Goal: Task Accomplishment & Management: Use online tool/utility

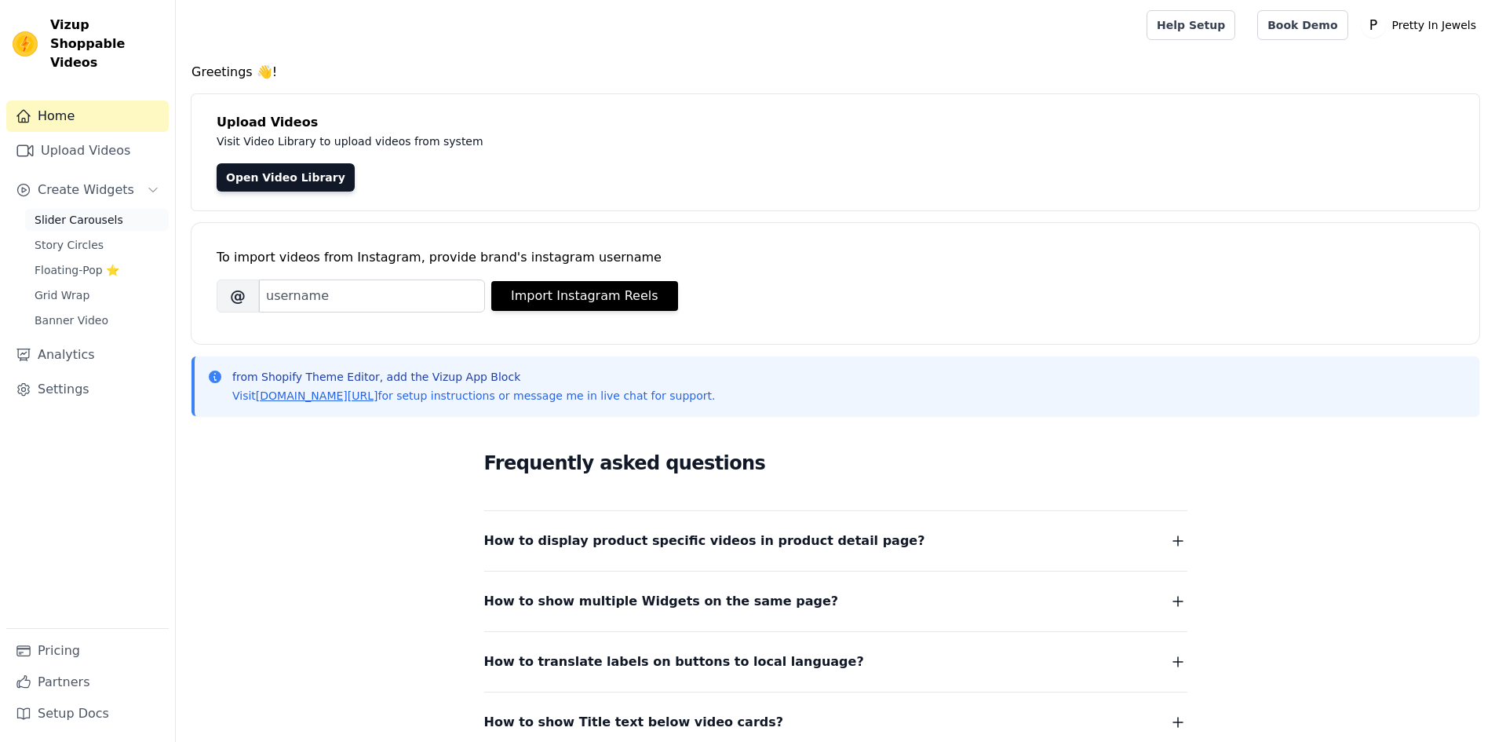
click at [105, 212] on span "Slider Carousels" at bounding box center [79, 220] width 89 height 16
click at [81, 212] on span "Slider Carousels" at bounding box center [79, 220] width 89 height 16
click at [124, 209] on link "Slider Carousels" at bounding box center [97, 220] width 144 height 22
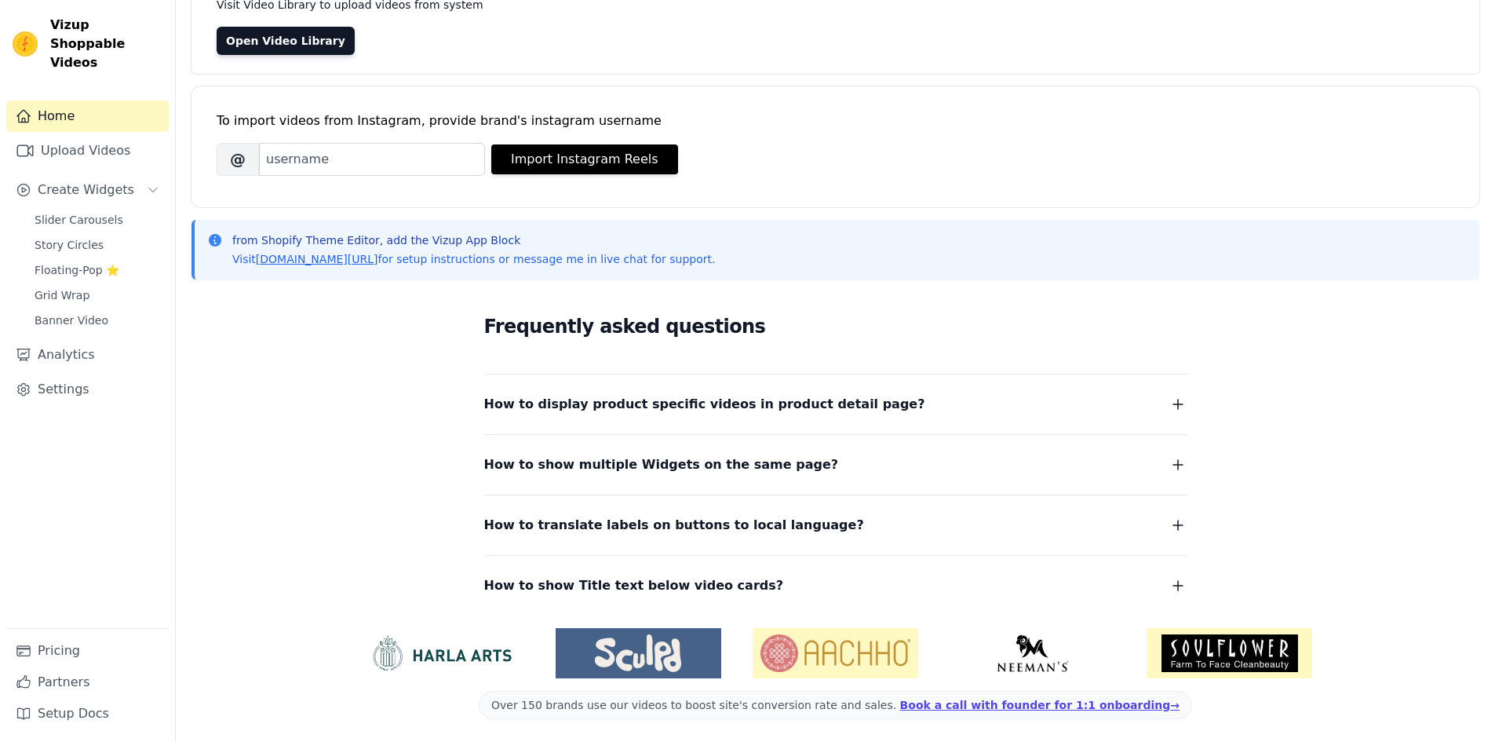
scroll to position [139, 0]
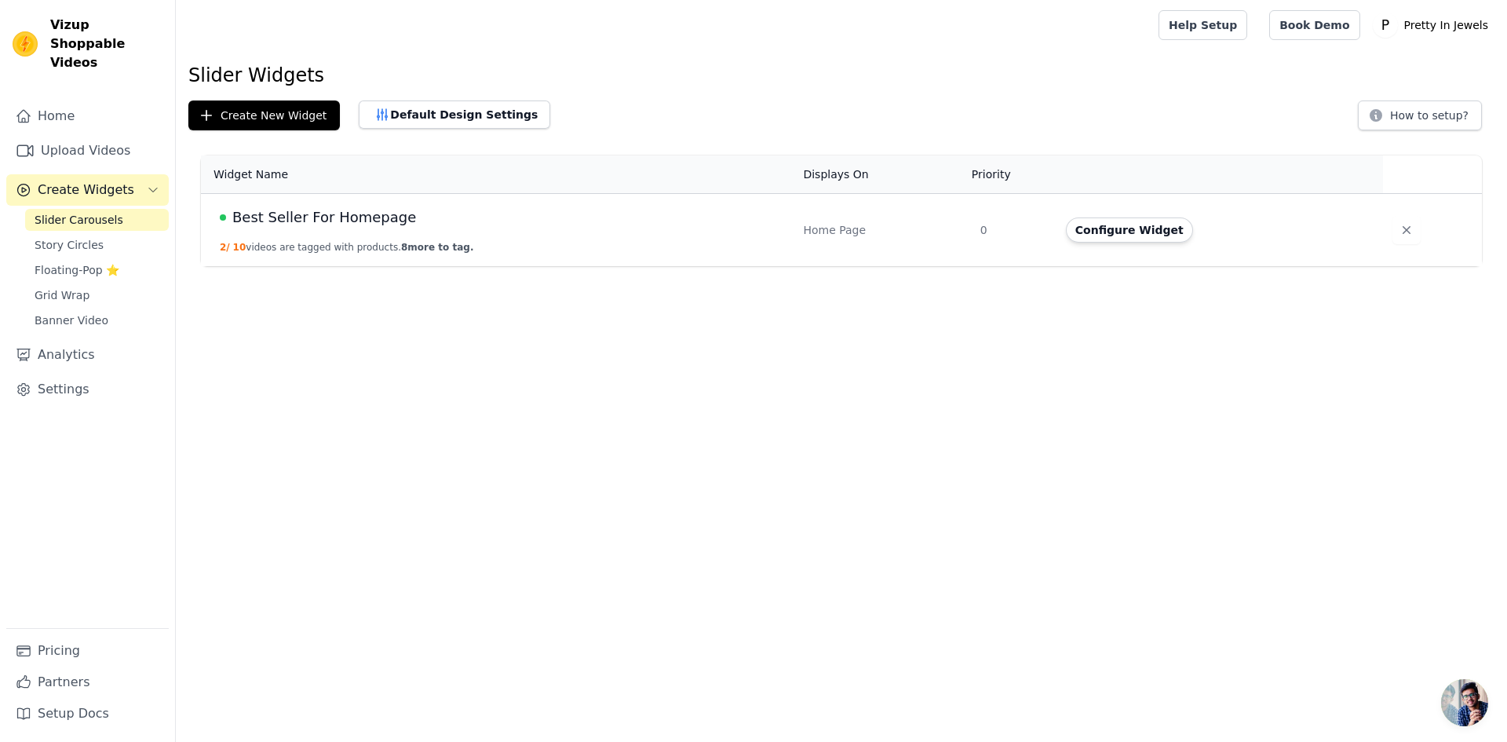
click at [323, 217] on span "Best Seller For Homepage" at bounding box center [324, 217] width 184 height 22
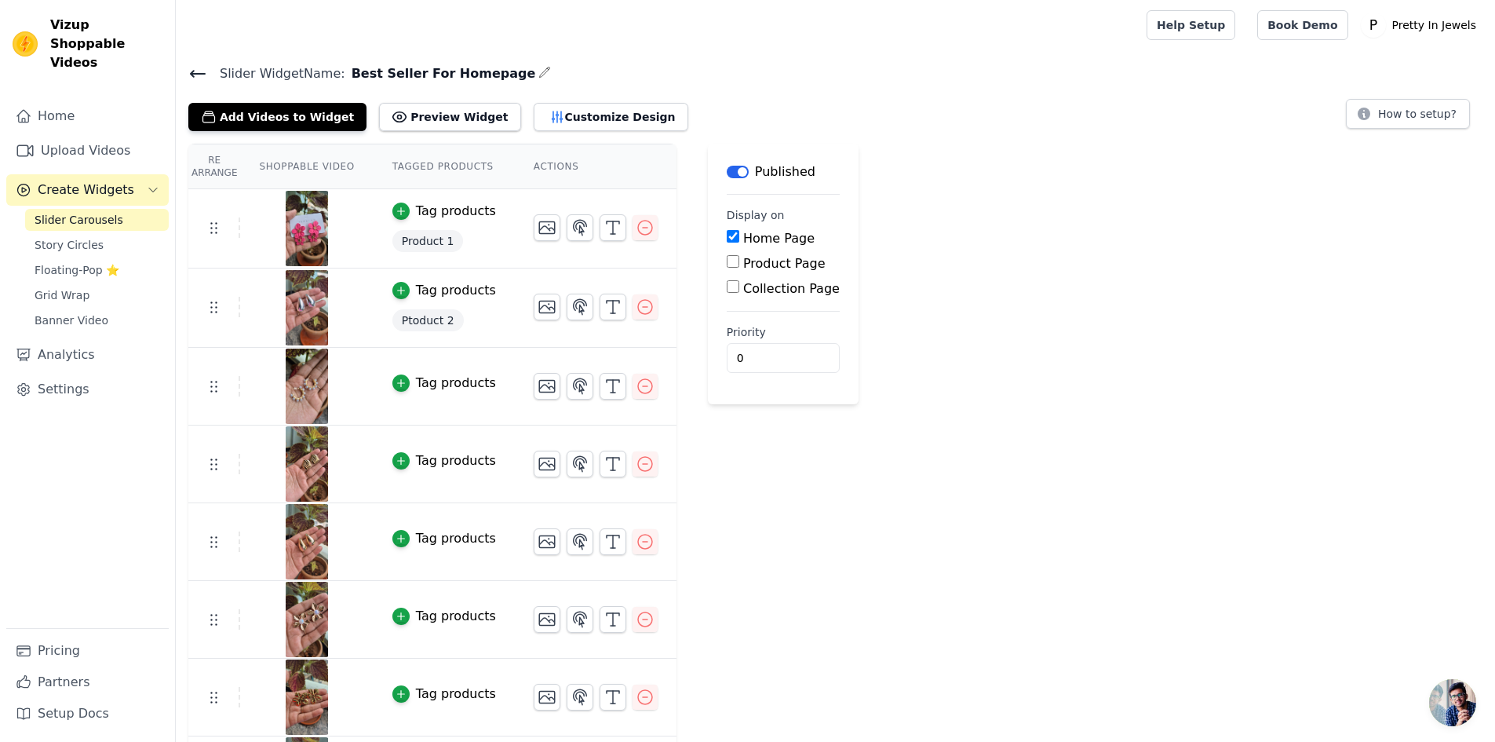
click at [420, 383] on div "Tag products" at bounding box center [456, 383] width 80 height 19
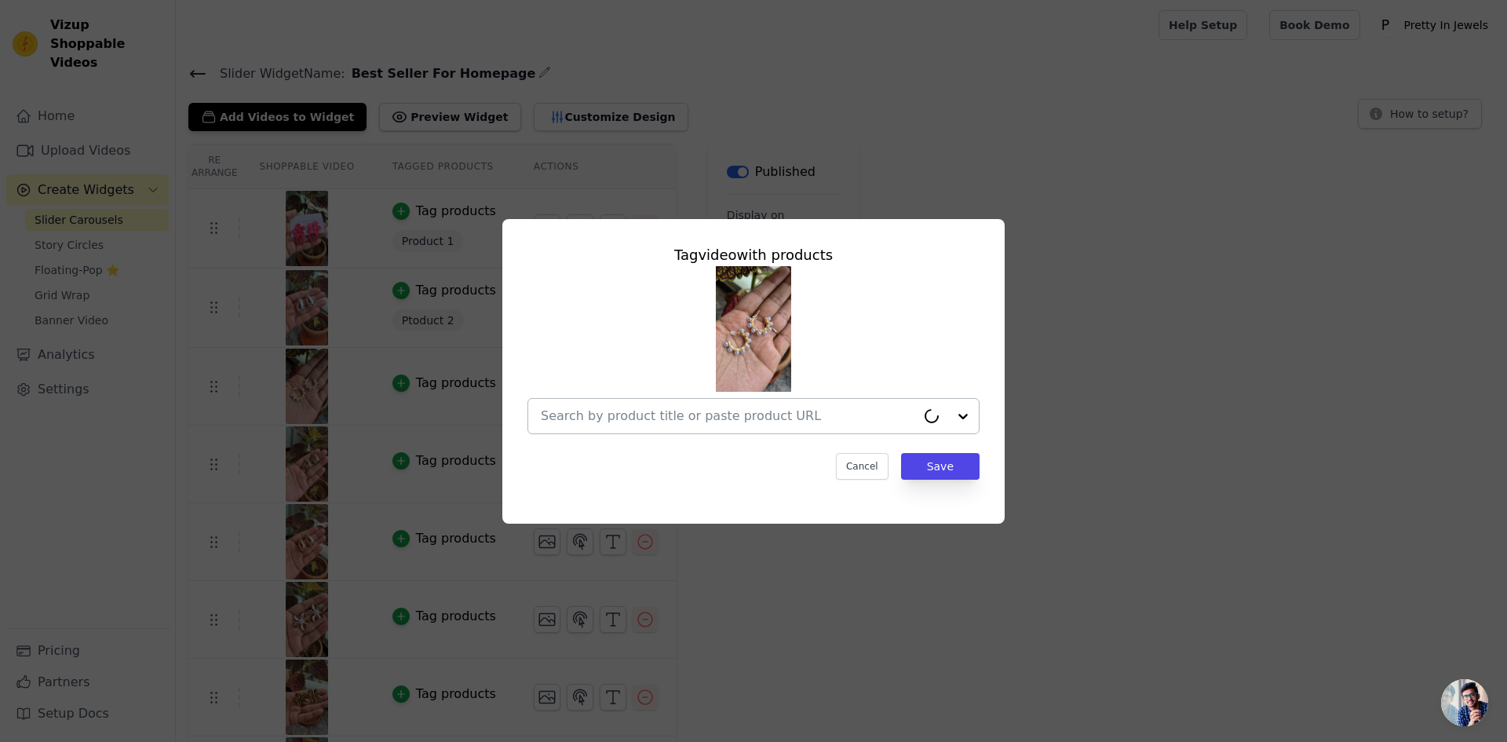
click at [694, 422] on input "text" at bounding box center [728, 415] width 375 height 19
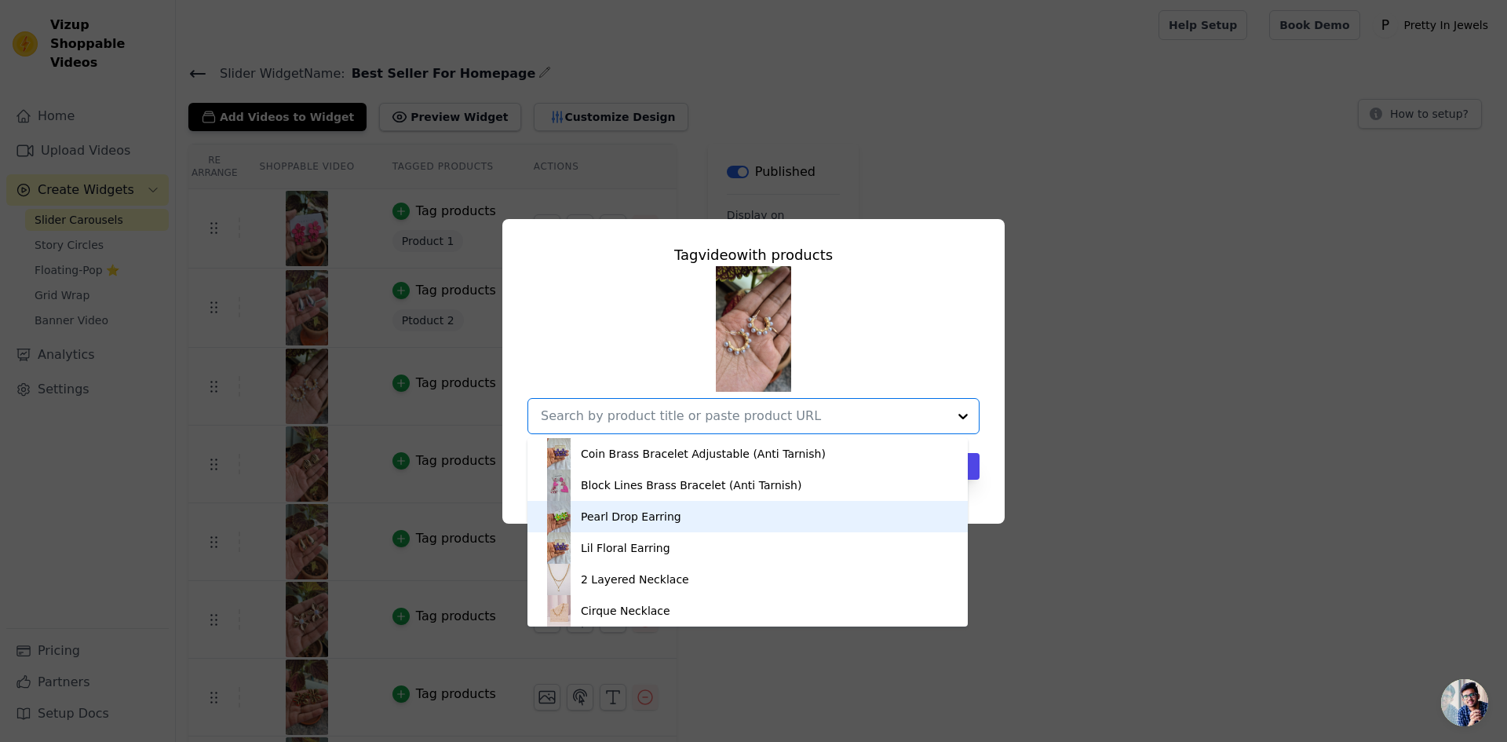
click at [649, 523] on div "Pearl Drop Earring" at bounding box center [631, 517] width 100 height 16
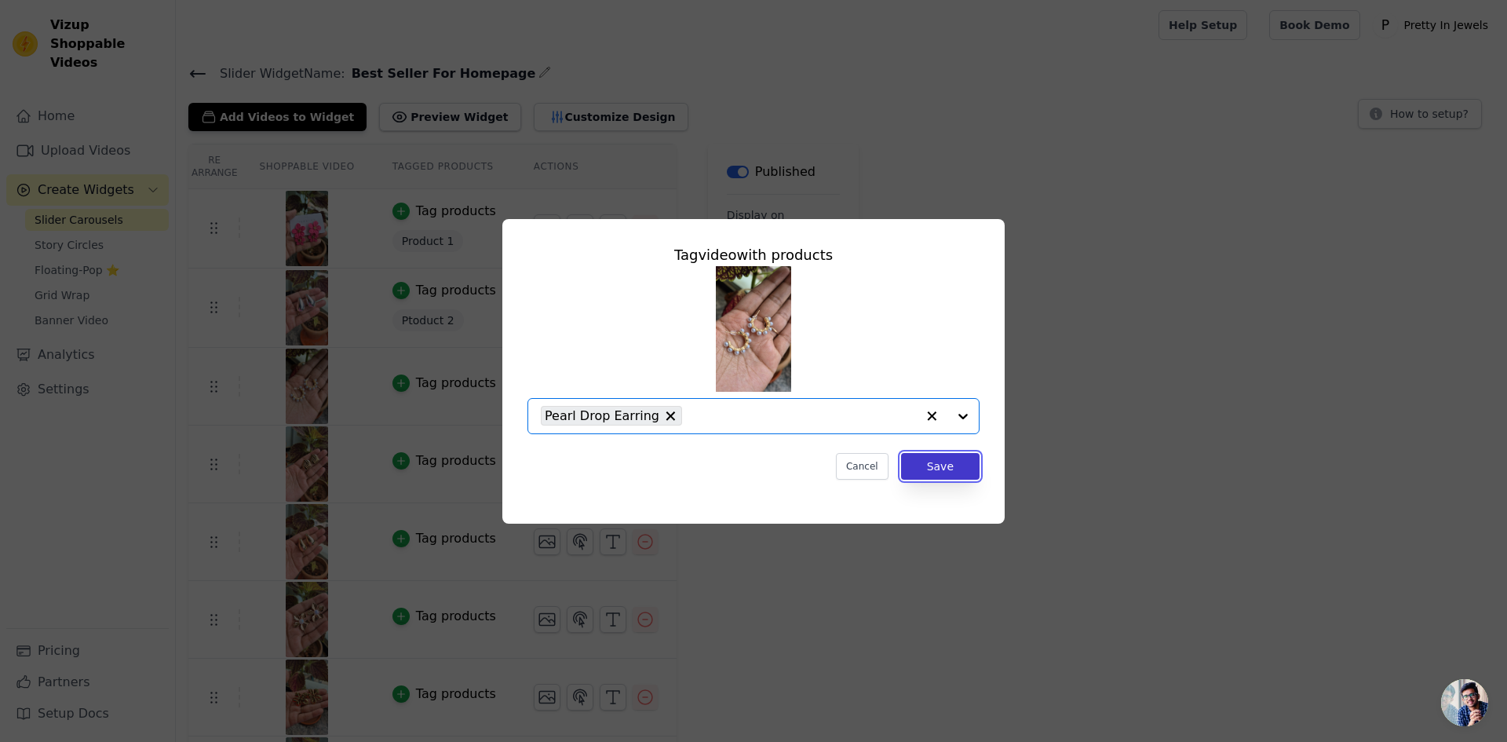
click at [952, 472] on button "Save" at bounding box center [940, 466] width 78 height 27
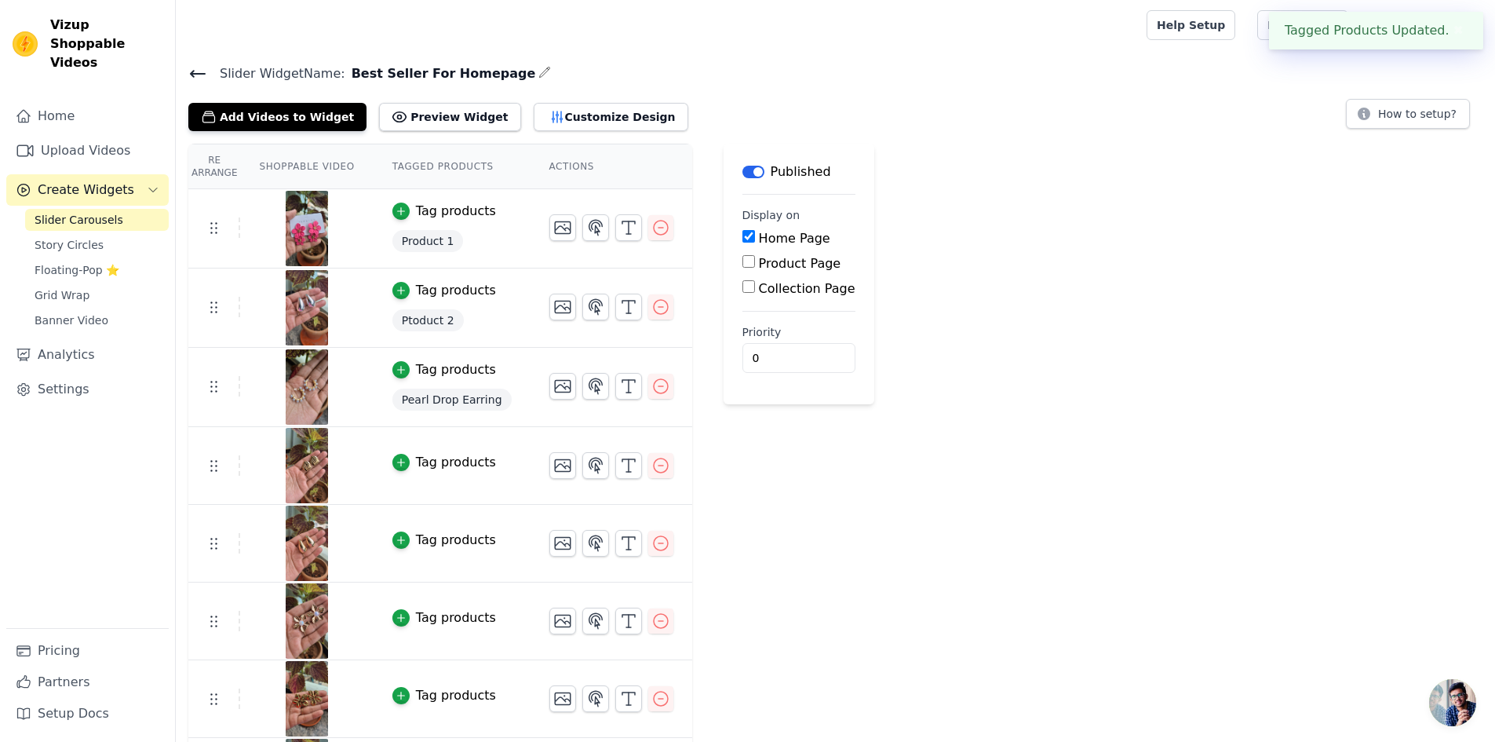
click at [428, 315] on span "Ptoduct 2" at bounding box center [427, 320] width 71 height 22
click at [431, 315] on span "Ptoduct 2" at bounding box center [427, 320] width 71 height 22
click at [435, 291] on div "Tag products" at bounding box center [456, 290] width 80 height 19
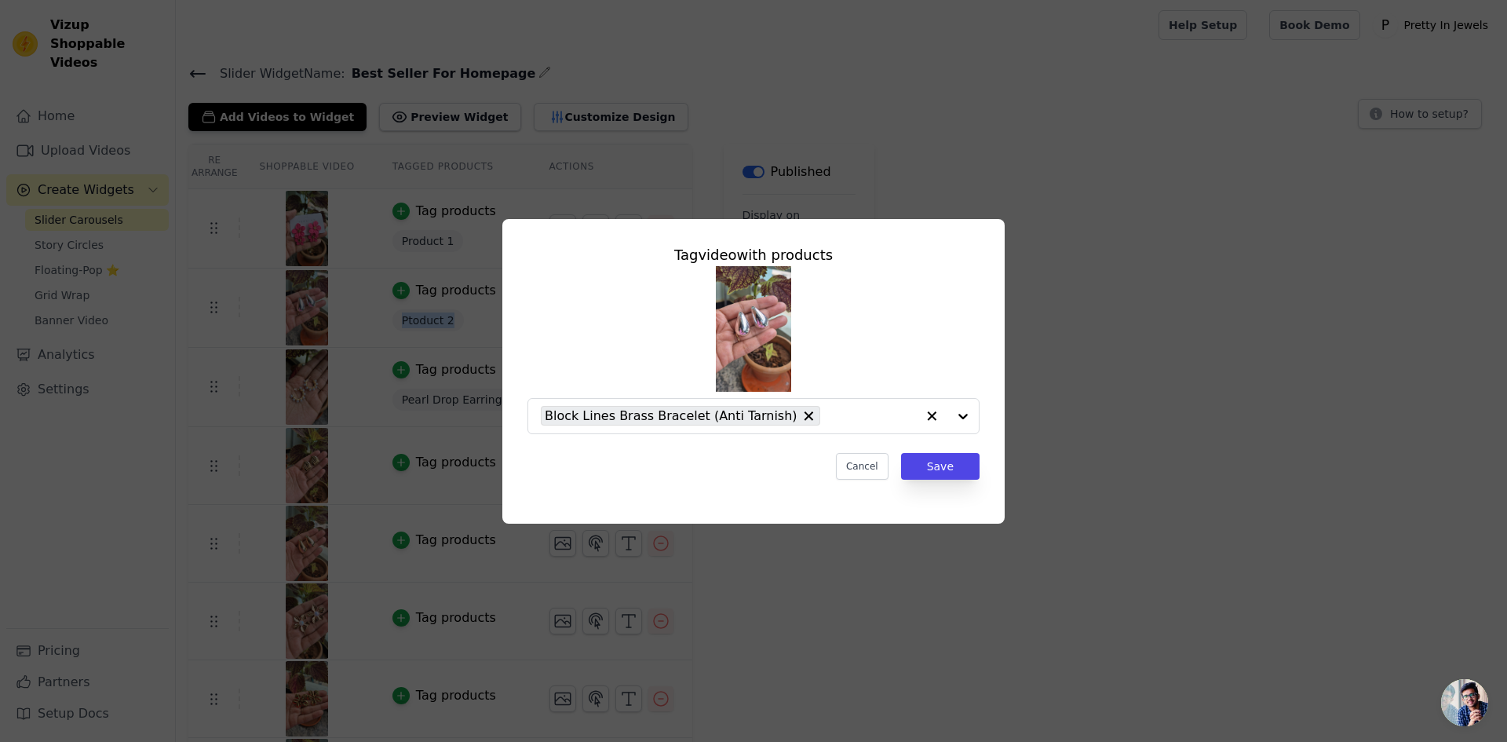
click at [961, 479] on div "Tag video with products Block Lines Brass Bracelet (Anti Tarnish) Cancel Save" at bounding box center [753, 361] width 477 height 261
click at [931, 465] on button "Save" at bounding box center [940, 466] width 78 height 27
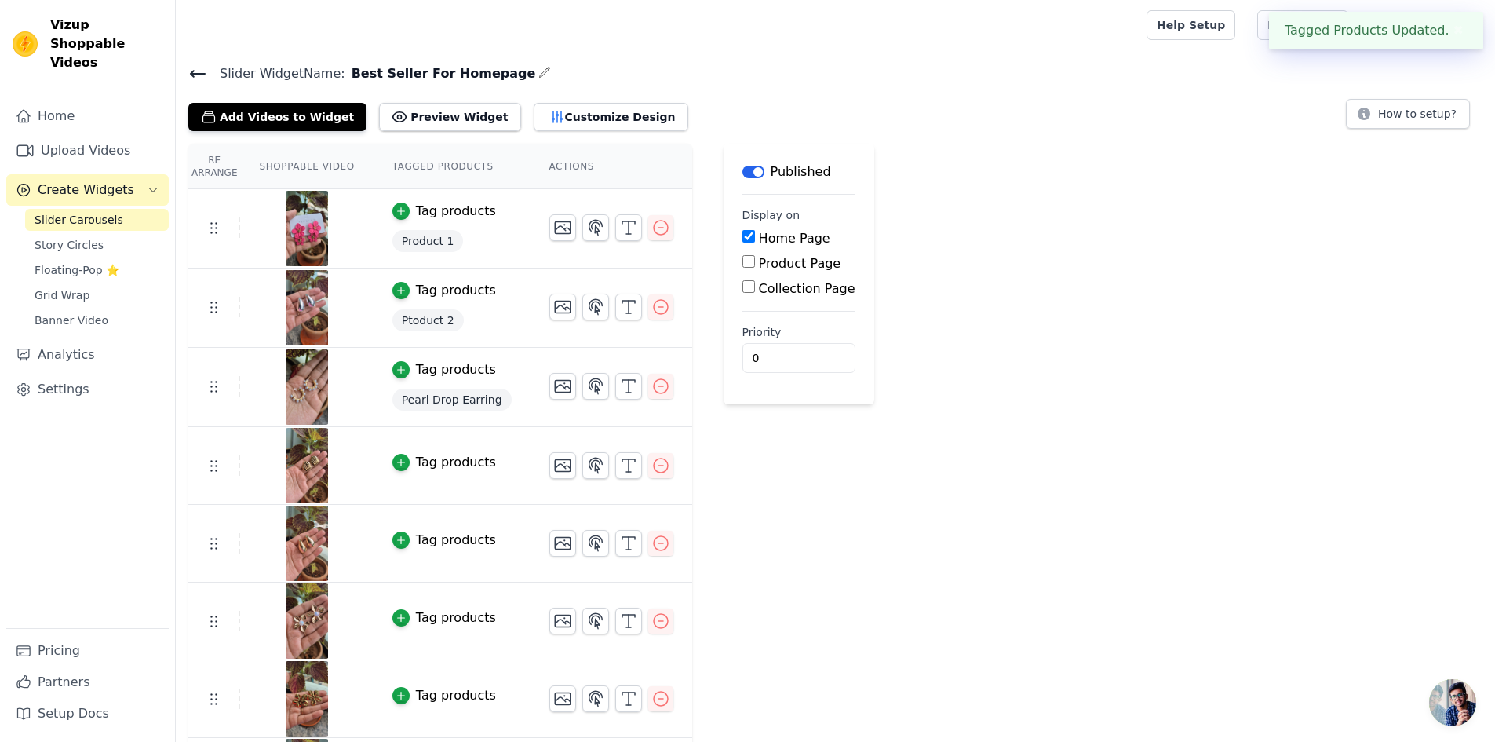
click at [439, 324] on span "Ptoduct 2" at bounding box center [427, 320] width 71 height 22
click at [437, 285] on div "Tag products" at bounding box center [456, 290] width 80 height 19
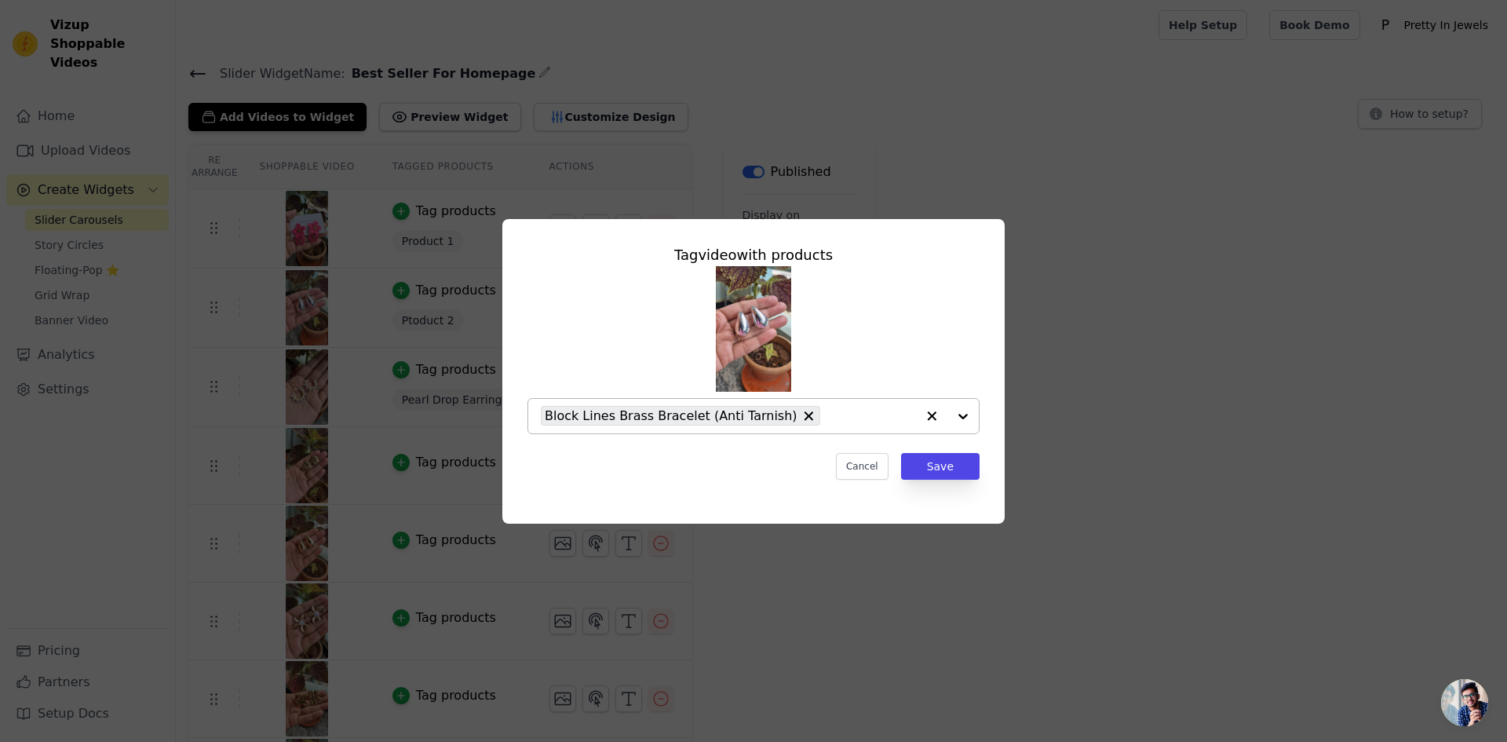
click at [966, 413] on div at bounding box center [947, 416] width 63 height 35
click at [880, 461] on button "Cancel" at bounding box center [862, 466] width 53 height 27
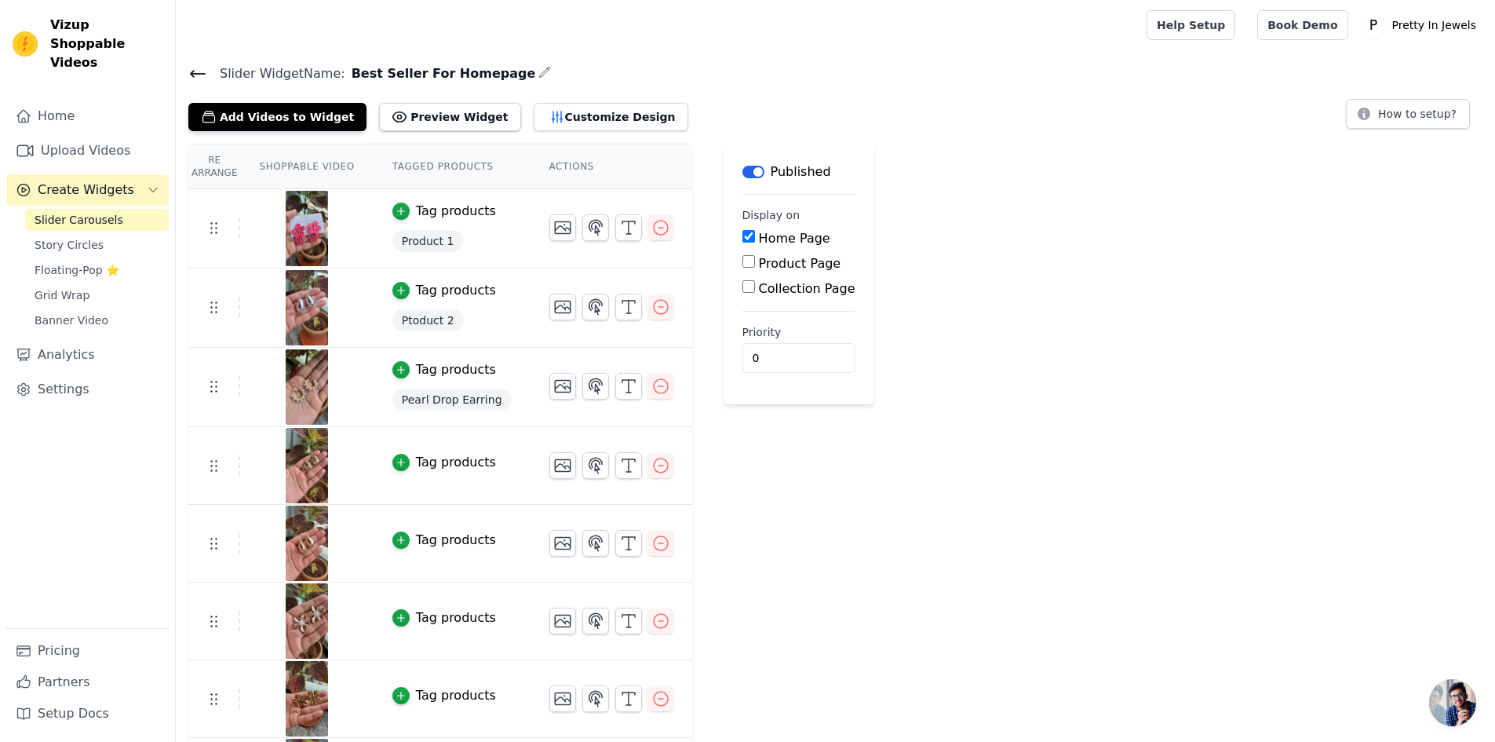
click at [428, 241] on span "Product 1" at bounding box center [427, 241] width 71 height 22
click at [436, 208] on div "Tag products" at bounding box center [456, 211] width 80 height 19
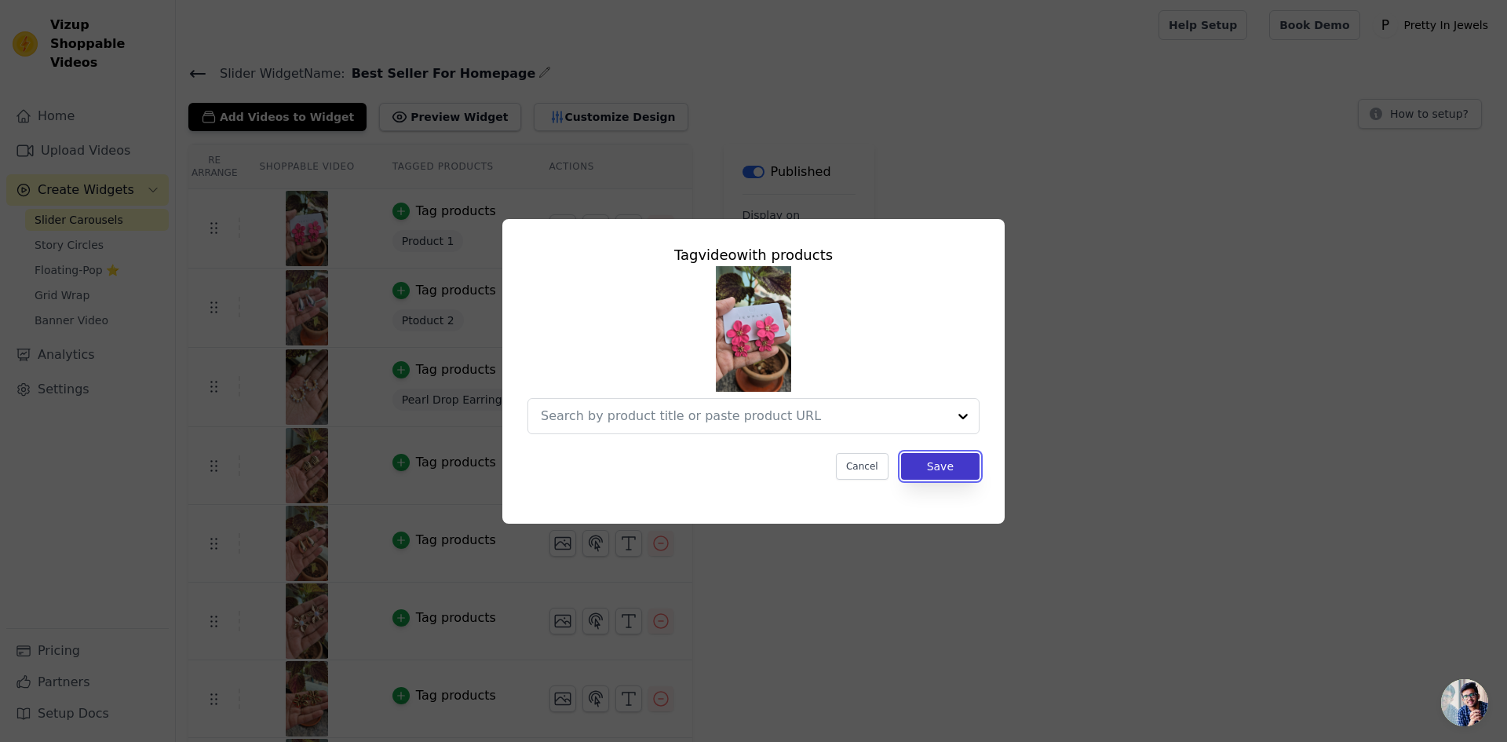
click at [938, 463] on button "Save" at bounding box center [940, 466] width 78 height 27
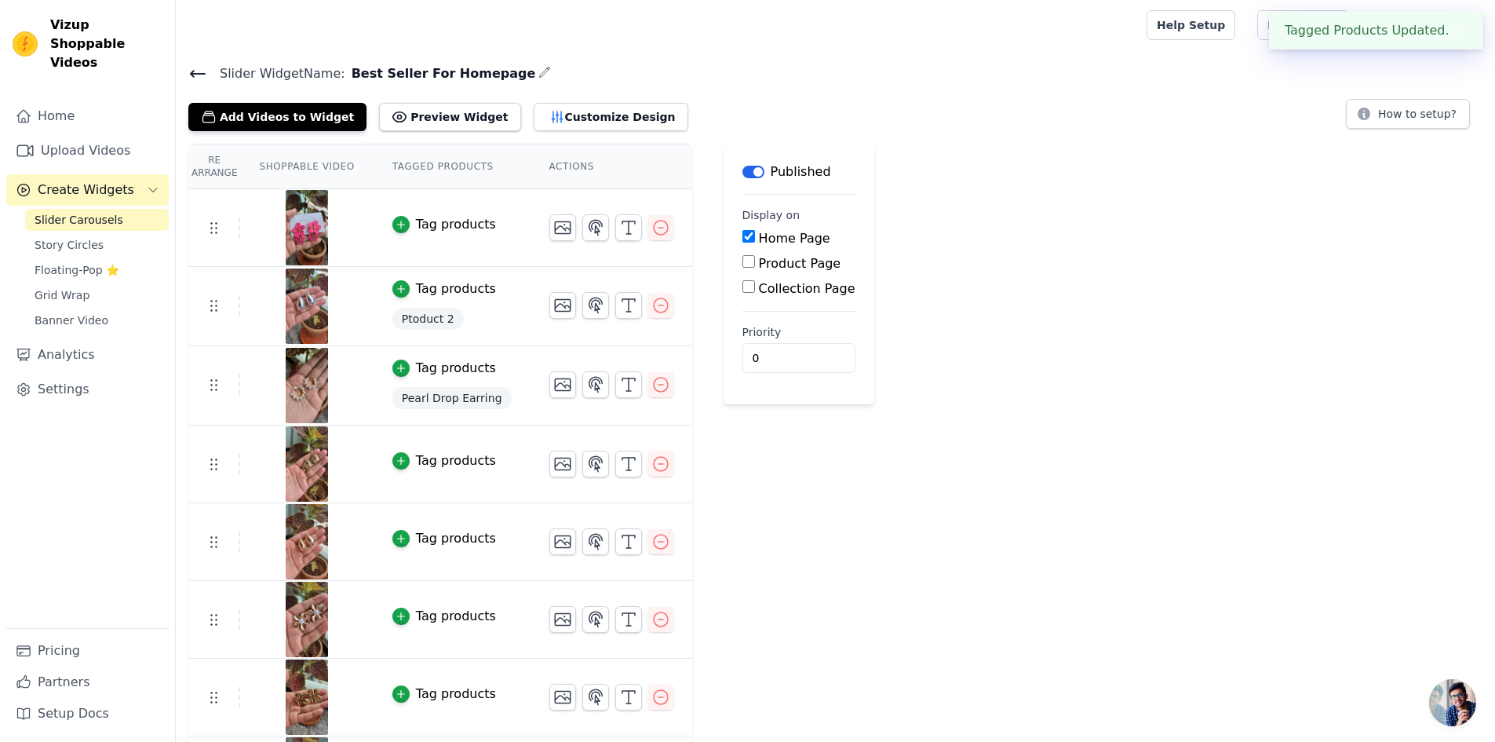
click at [433, 284] on div "Tag products" at bounding box center [456, 288] width 80 height 19
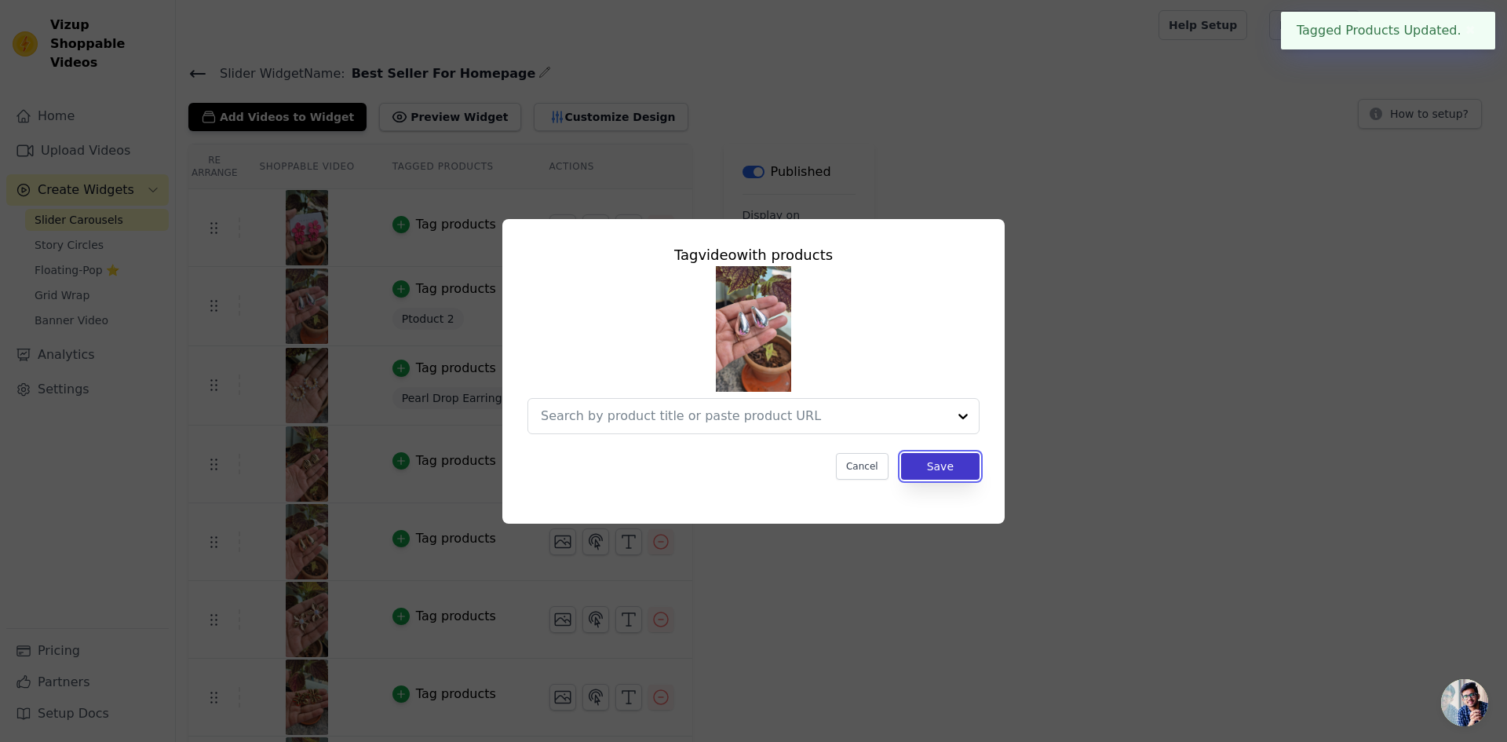
click at [946, 463] on button "Save" at bounding box center [940, 466] width 78 height 27
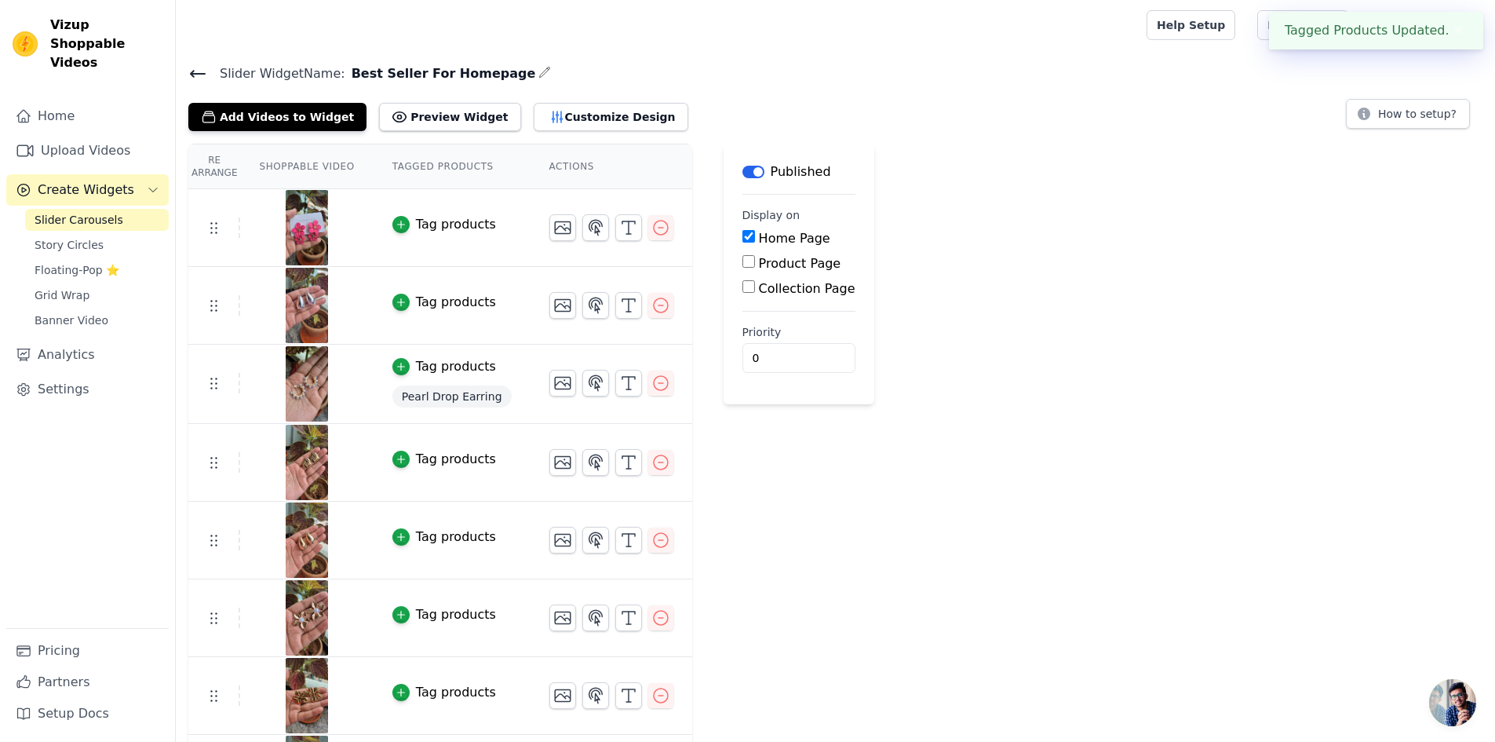
click at [419, 227] on div "Tag products" at bounding box center [456, 224] width 80 height 19
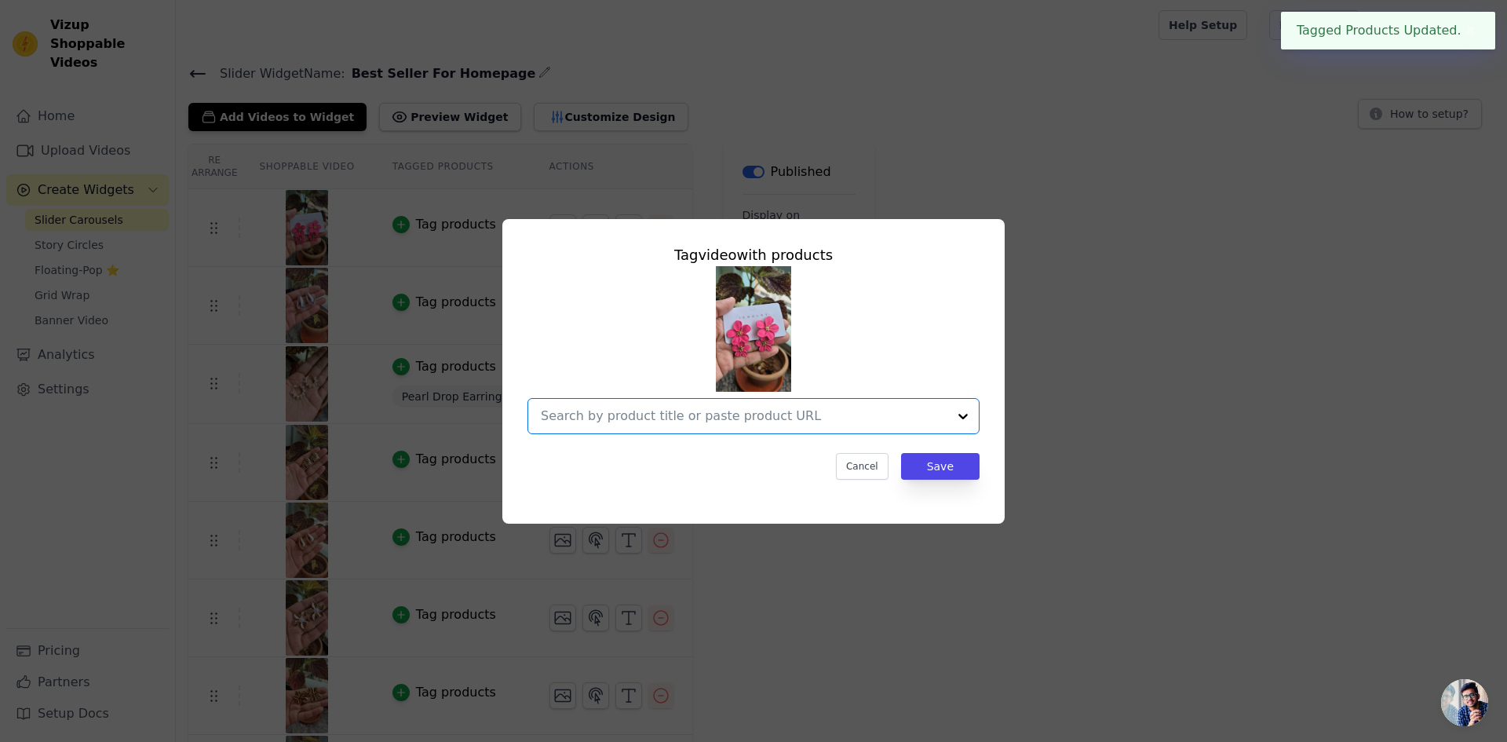
click at [724, 410] on input "text" at bounding box center [744, 415] width 406 height 19
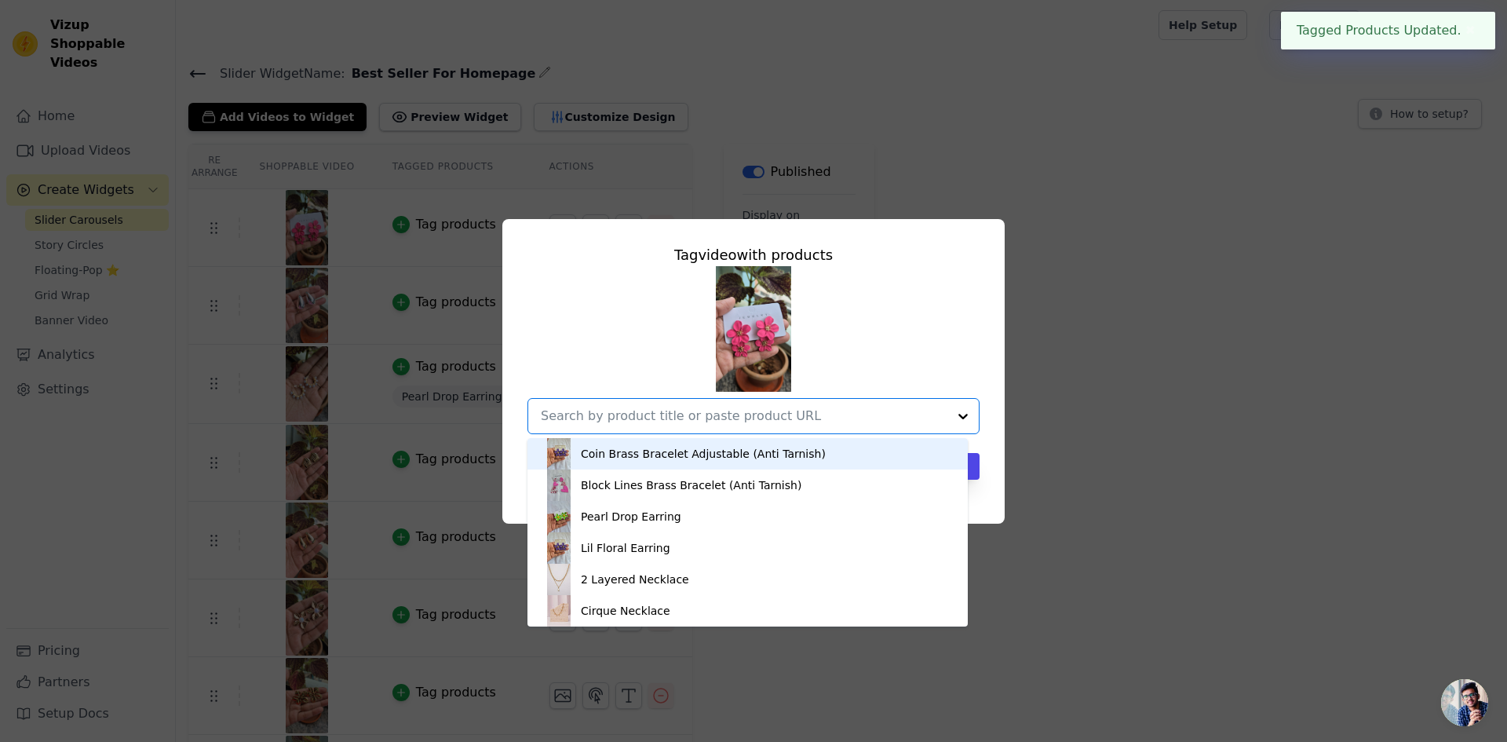
click at [662, 450] on div "Coin Brass Bracelet Adjustable (Anti Tarnish)" at bounding box center [703, 454] width 245 height 16
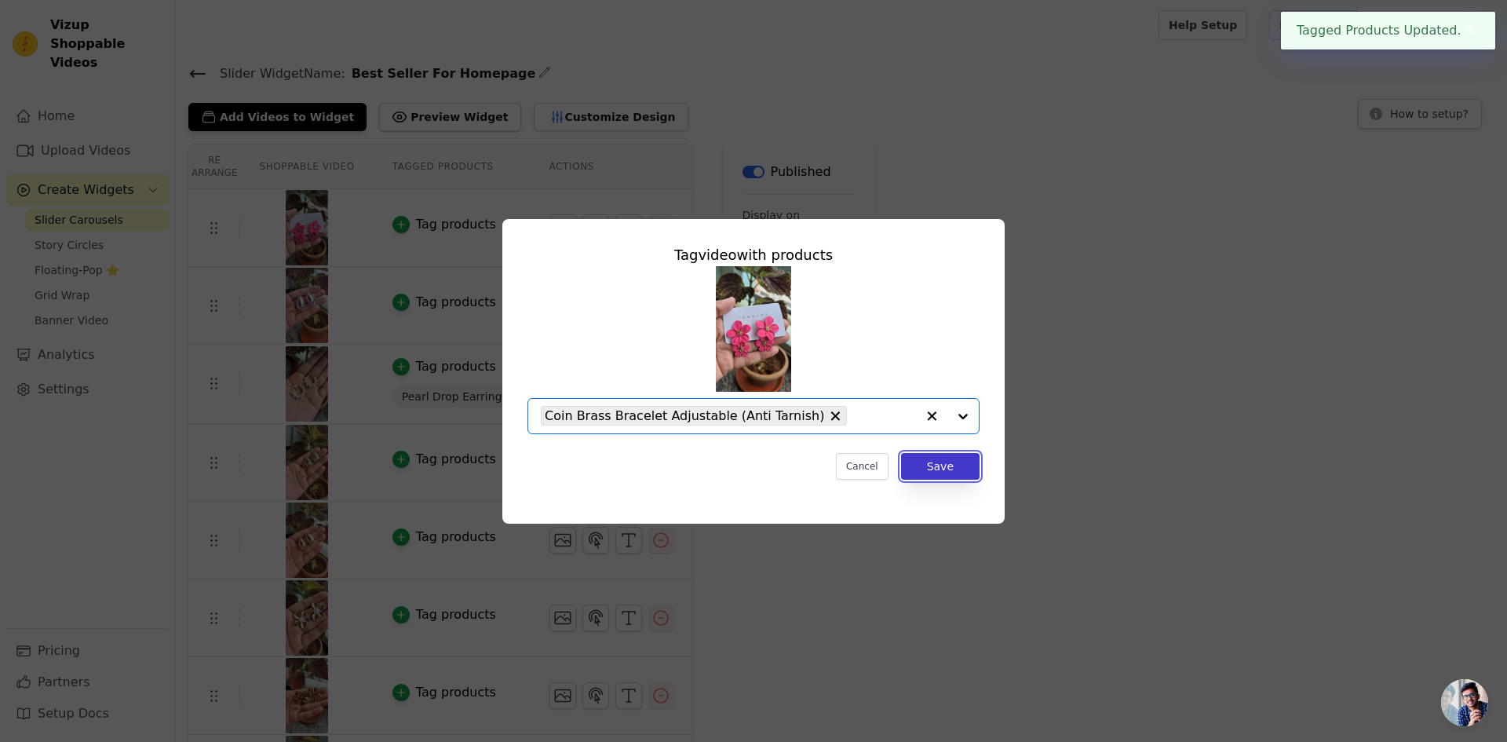
click at [974, 477] on button "Save" at bounding box center [940, 466] width 78 height 27
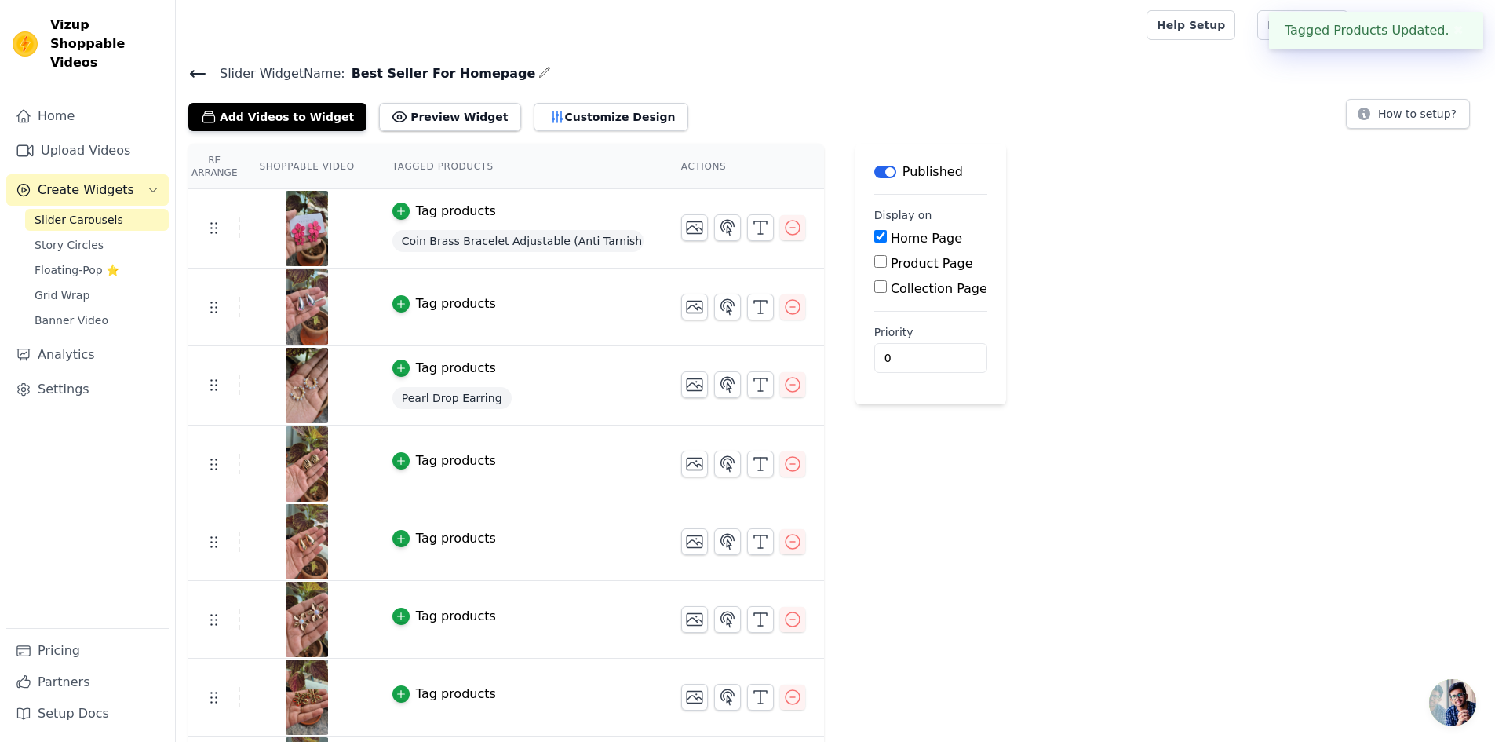
click at [438, 305] on div "Tag products" at bounding box center [456, 303] width 80 height 19
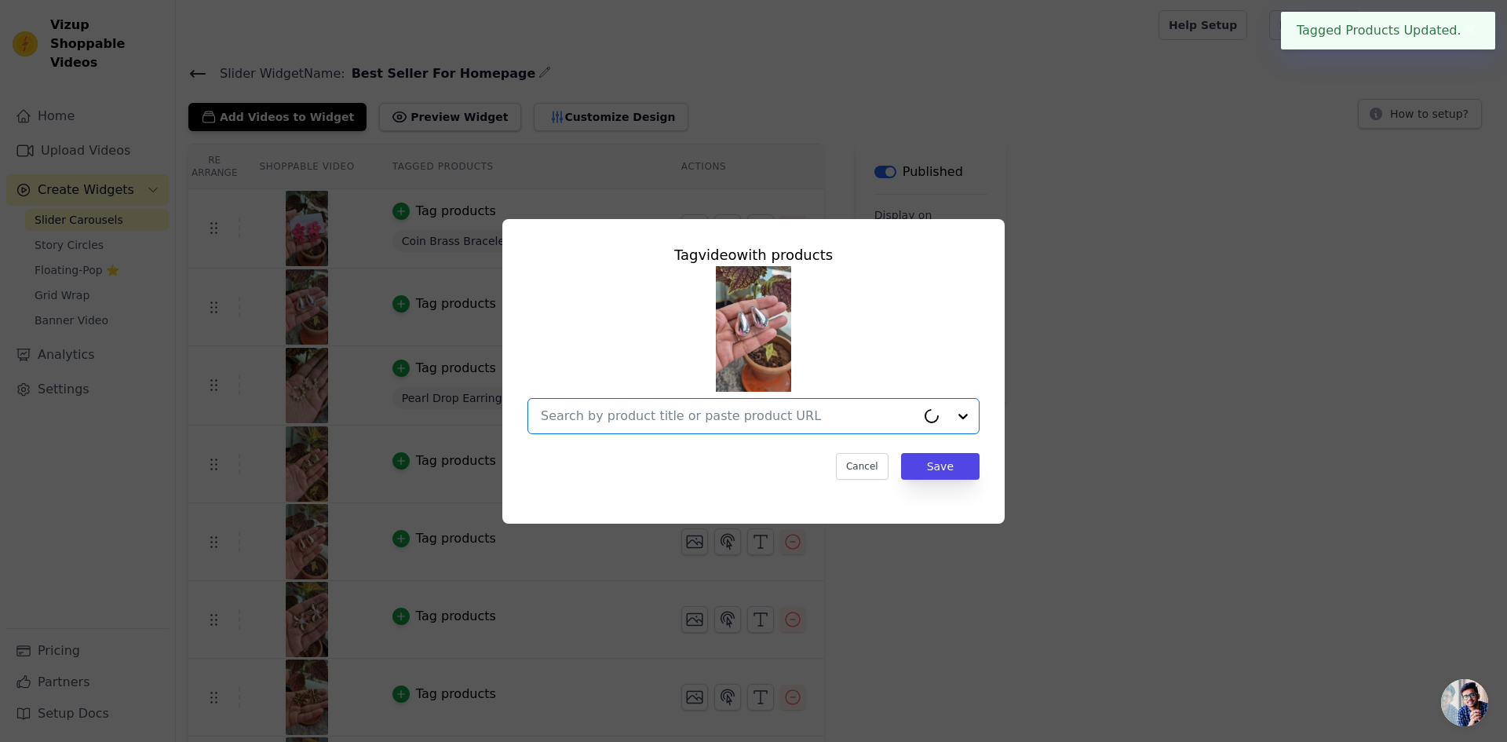
drag, startPoint x: 794, startPoint y: 414, endPoint x: 773, endPoint y: 432, distance: 27.3
click at [794, 416] on input "text" at bounding box center [728, 415] width 375 height 19
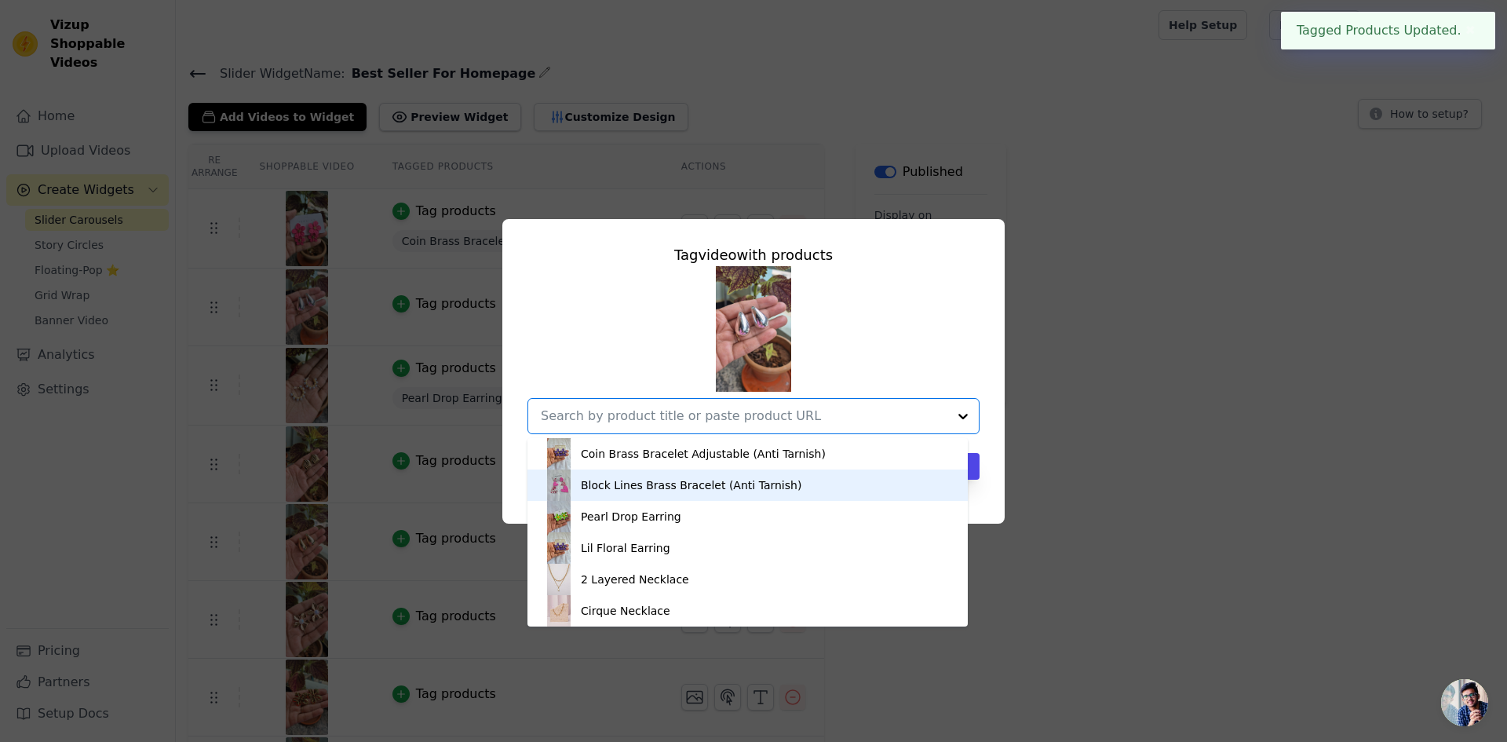
click at [640, 490] on div "Block Lines Brass Bracelet (Anti Tarnish)" at bounding box center [691, 485] width 221 height 16
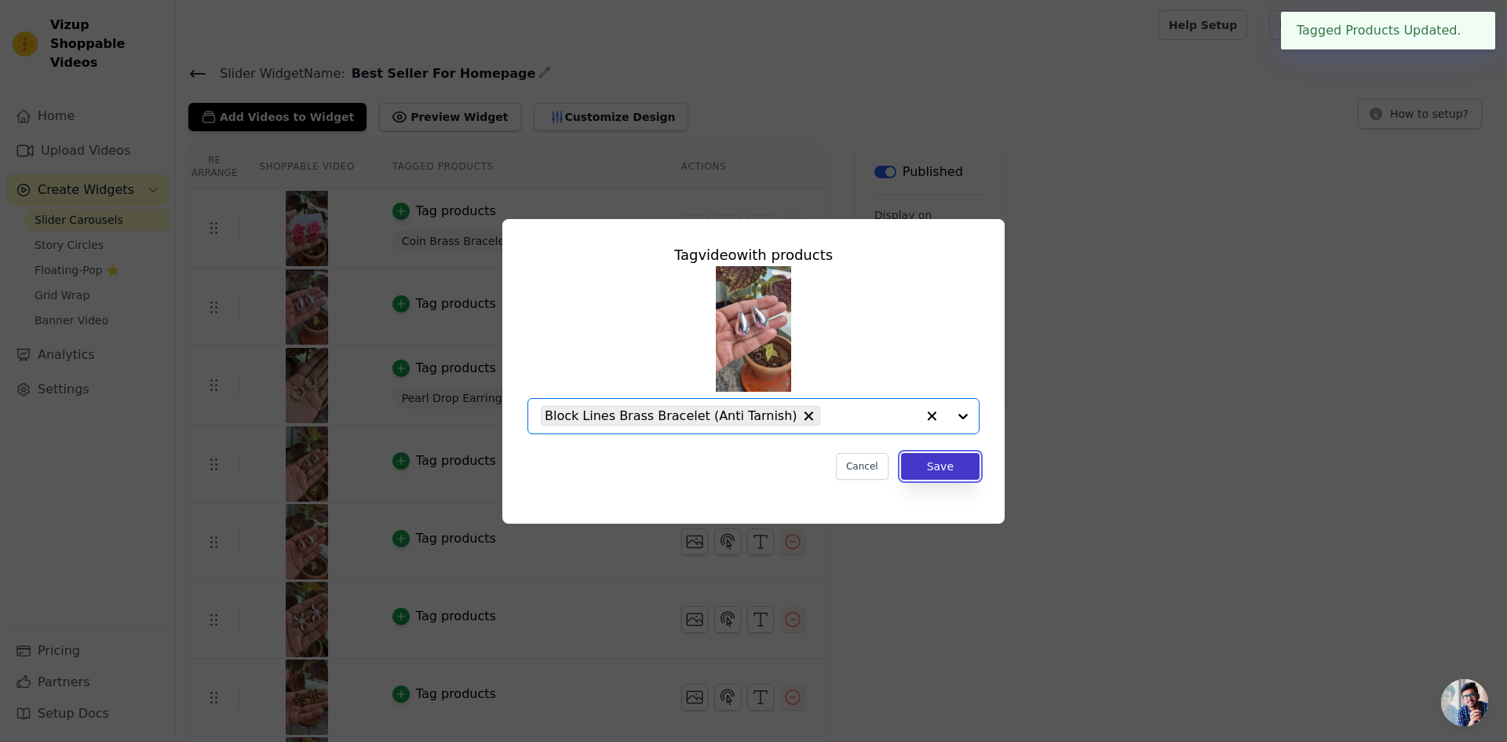
click at [952, 472] on button "Save" at bounding box center [940, 466] width 78 height 27
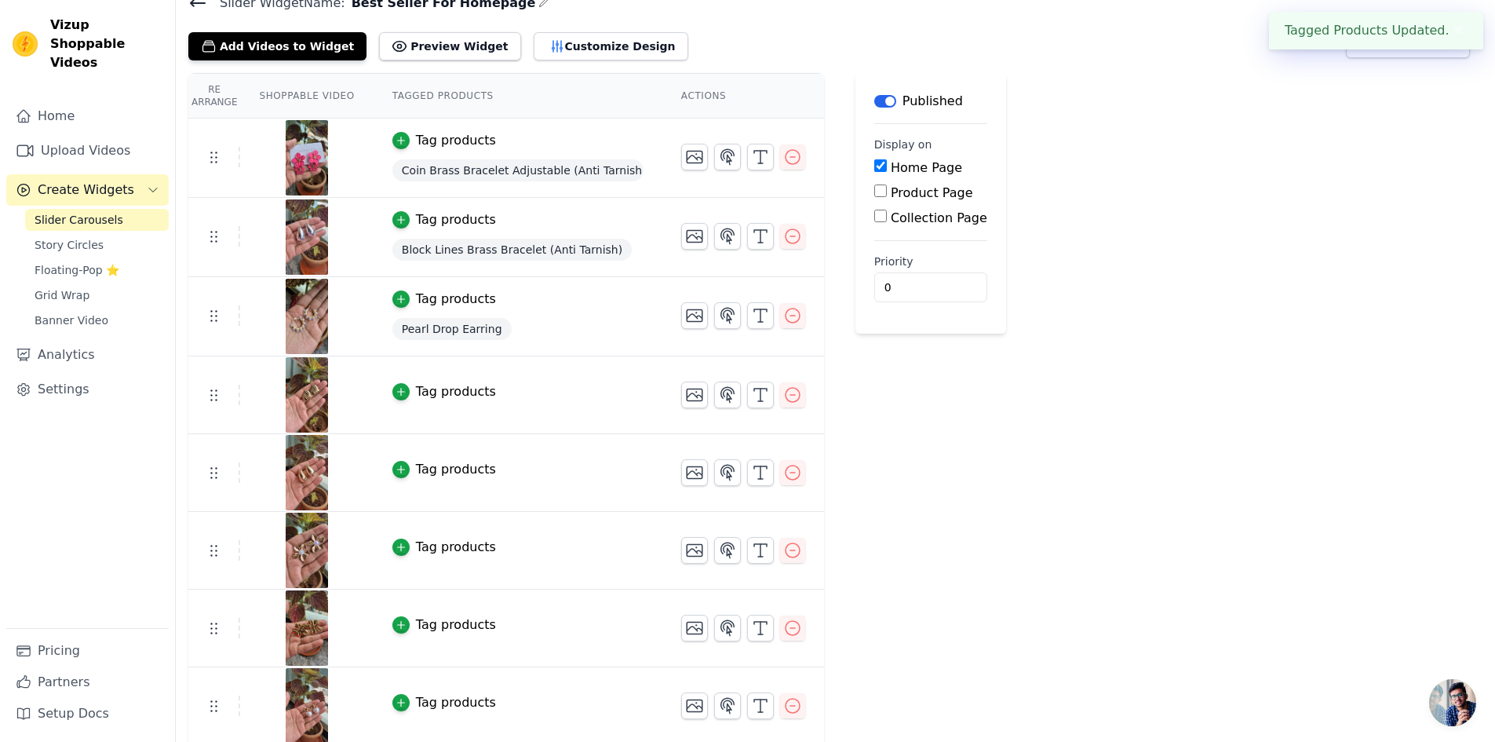
scroll to position [157, 0]
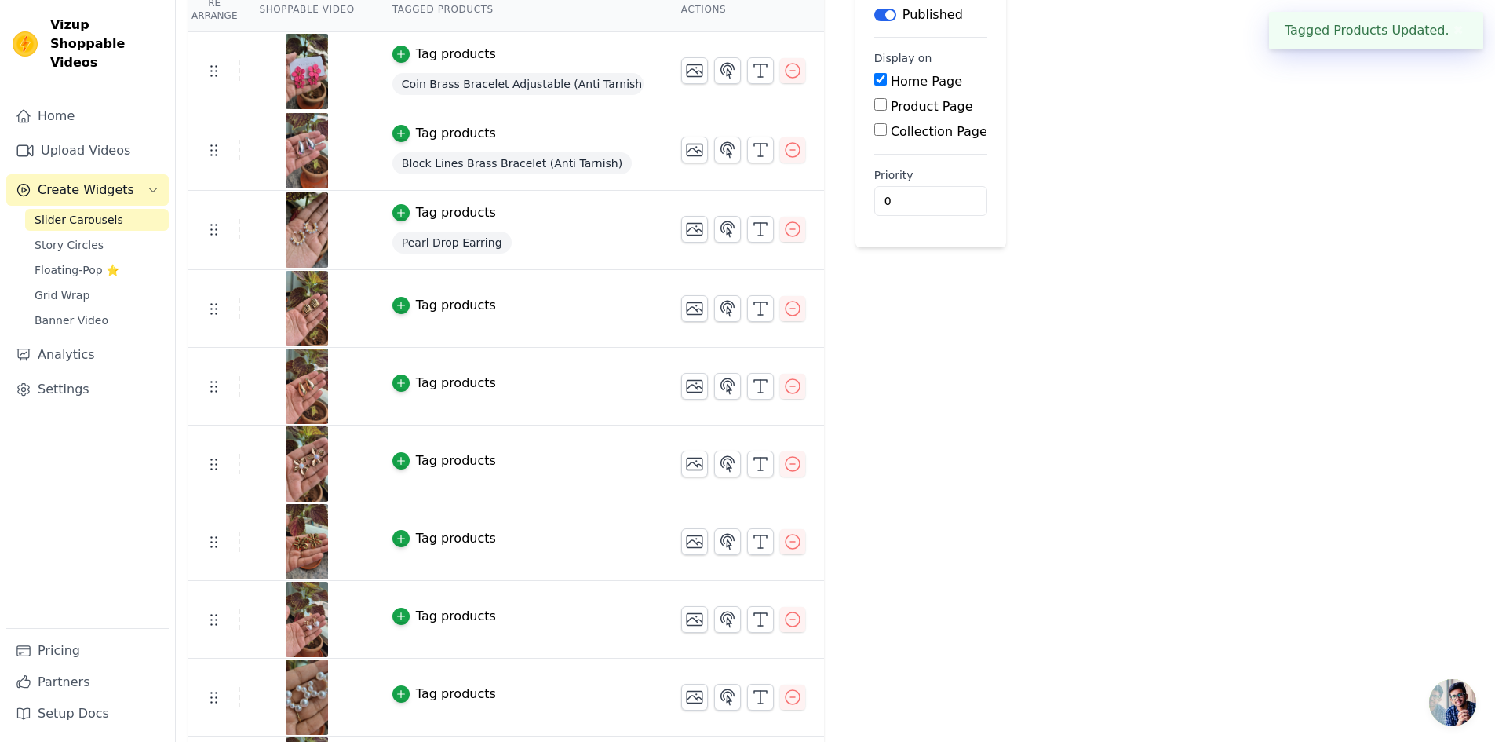
click at [441, 307] on div "Tag products" at bounding box center [456, 305] width 80 height 19
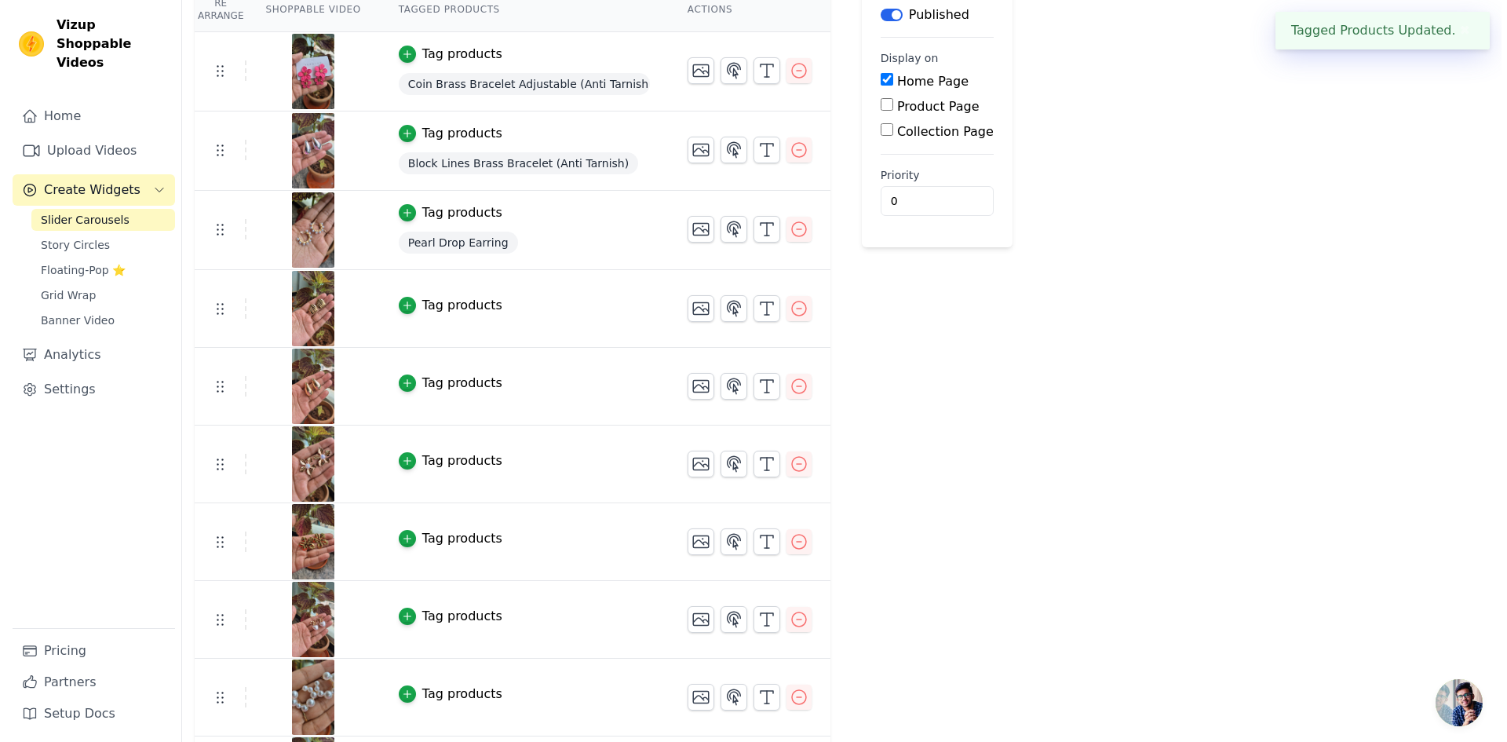
scroll to position [0, 0]
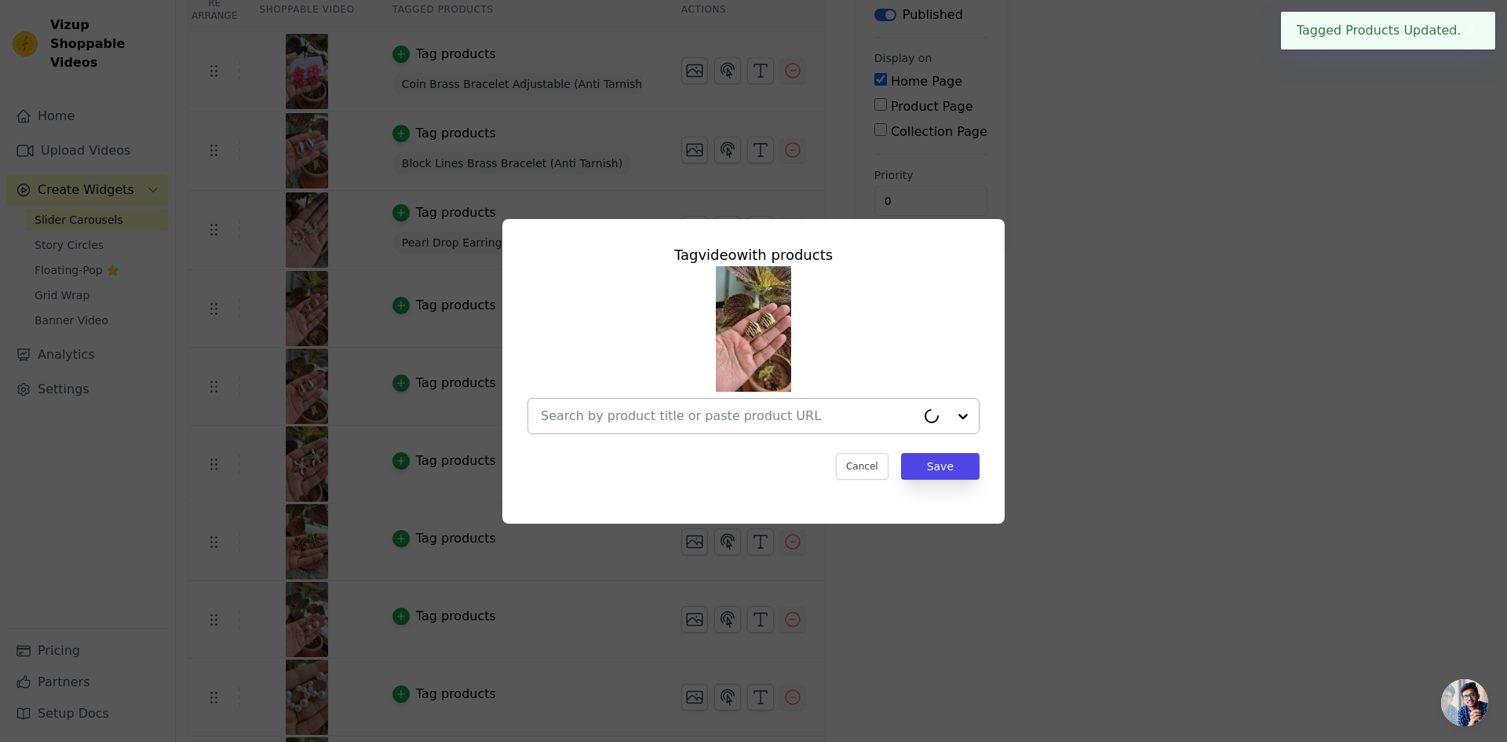
click at [741, 415] on input "text" at bounding box center [728, 415] width 375 height 19
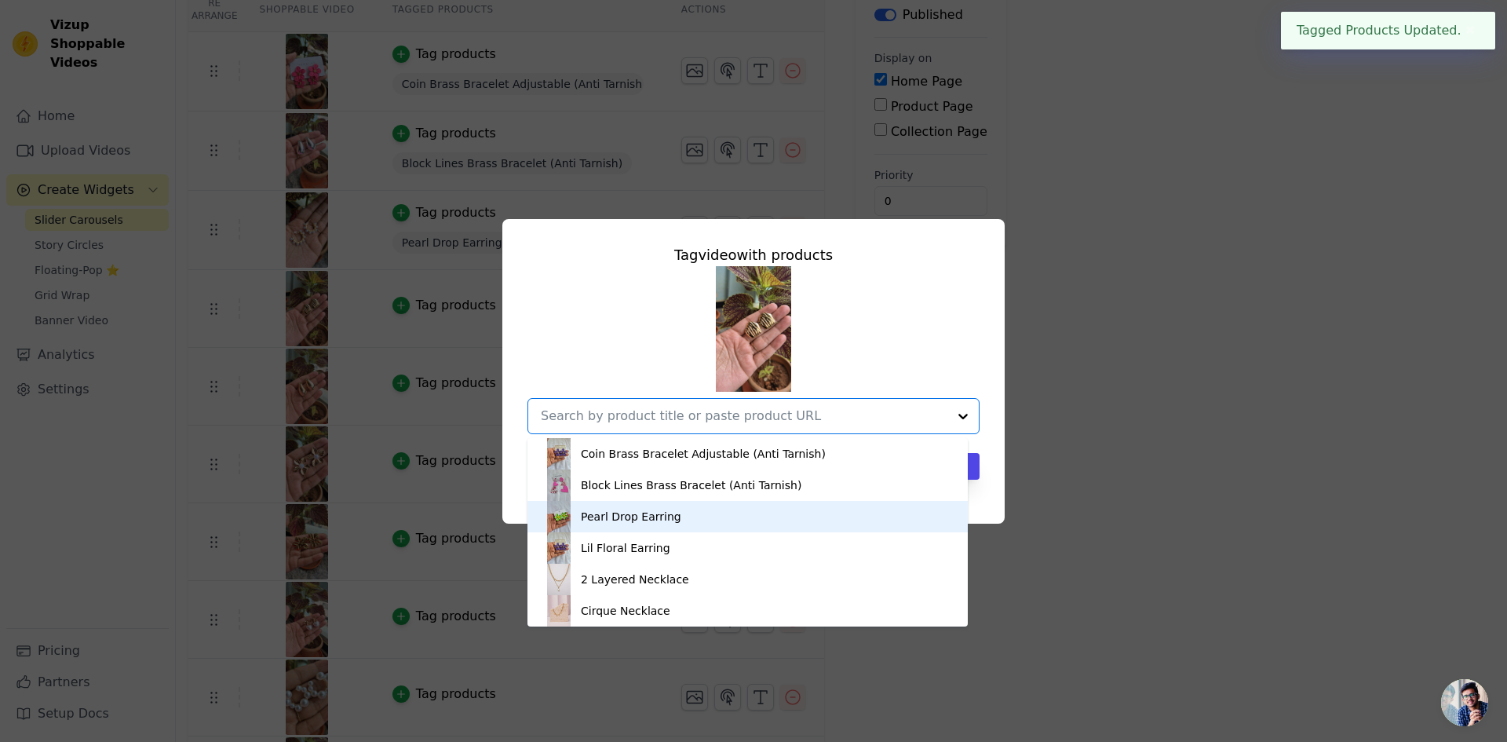
click at [633, 517] on div "Pearl Drop Earring" at bounding box center [631, 517] width 100 height 16
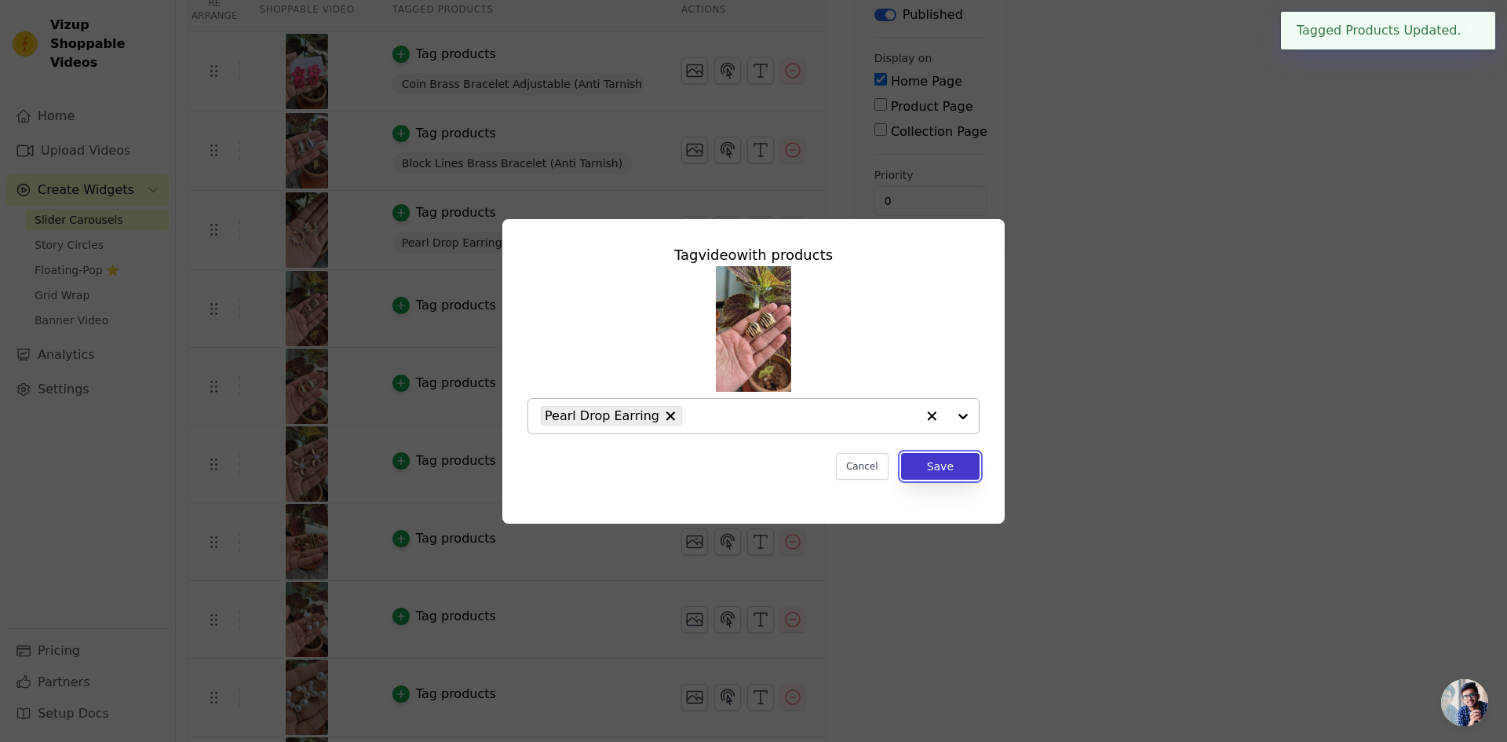
click at [947, 457] on button "Save" at bounding box center [940, 466] width 78 height 27
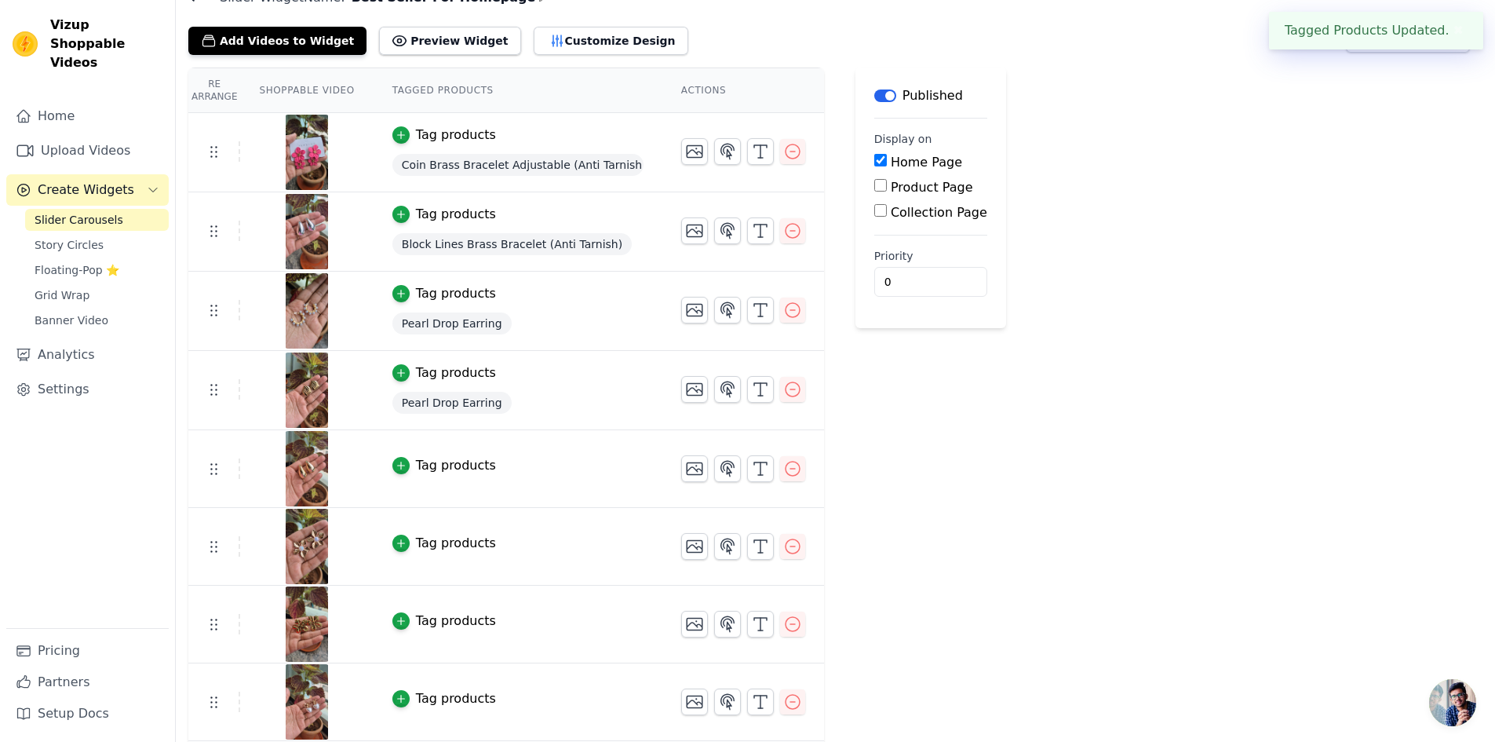
scroll to position [230, 0]
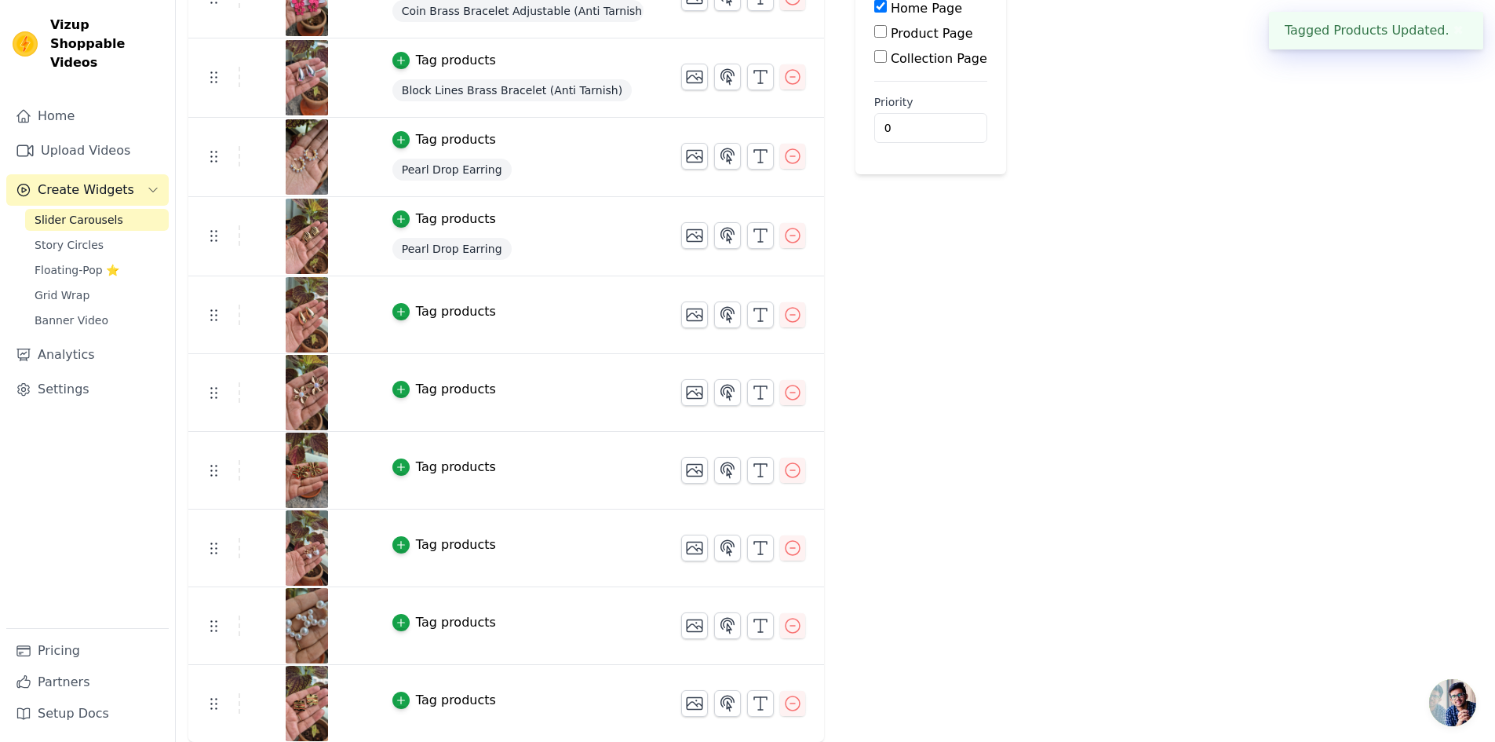
click at [443, 299] on td "Tag products" at bounding box center [518, 315] width 289 height 78
click at [457, 308] on div "Tag products" at bounding box center [456, 311] width 80 height 19
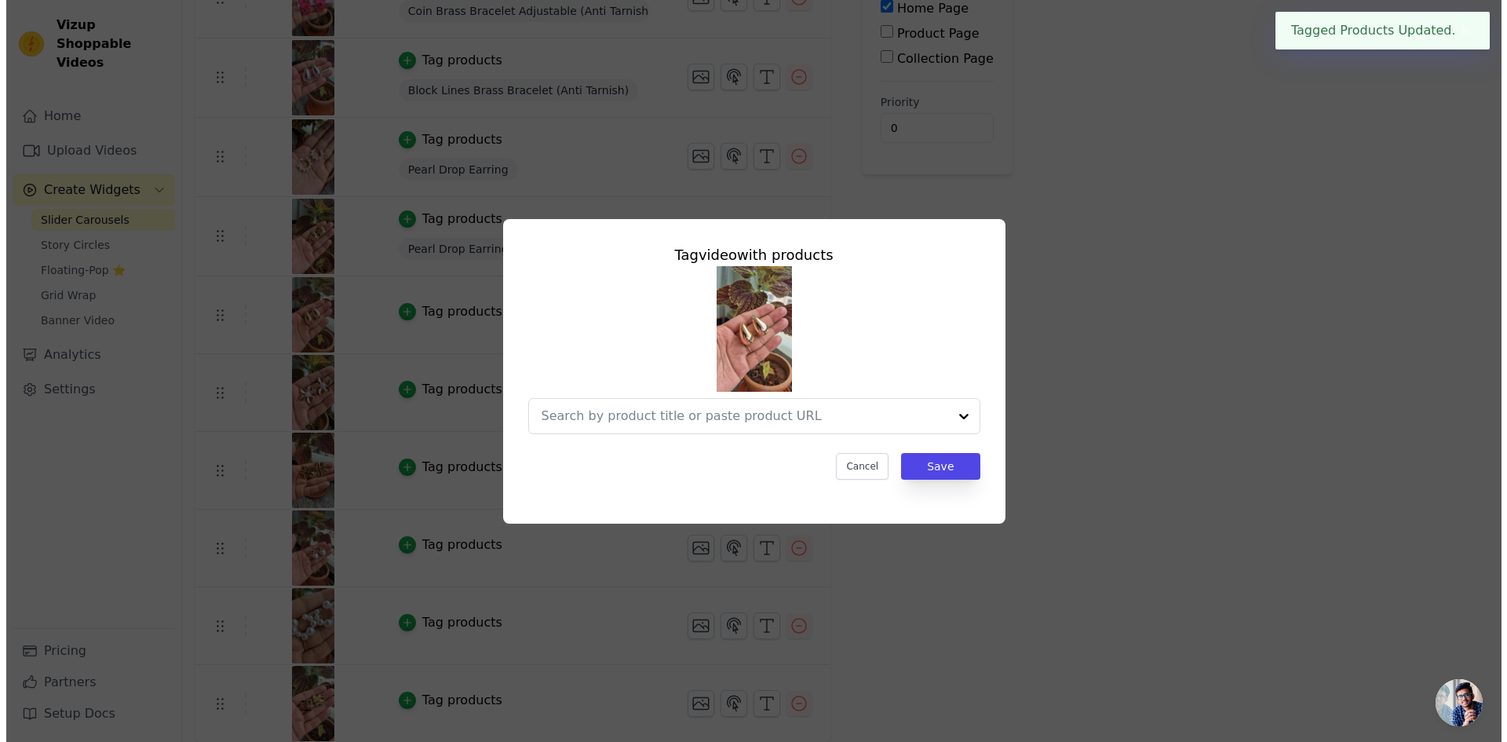
scroll to position [0, 0]
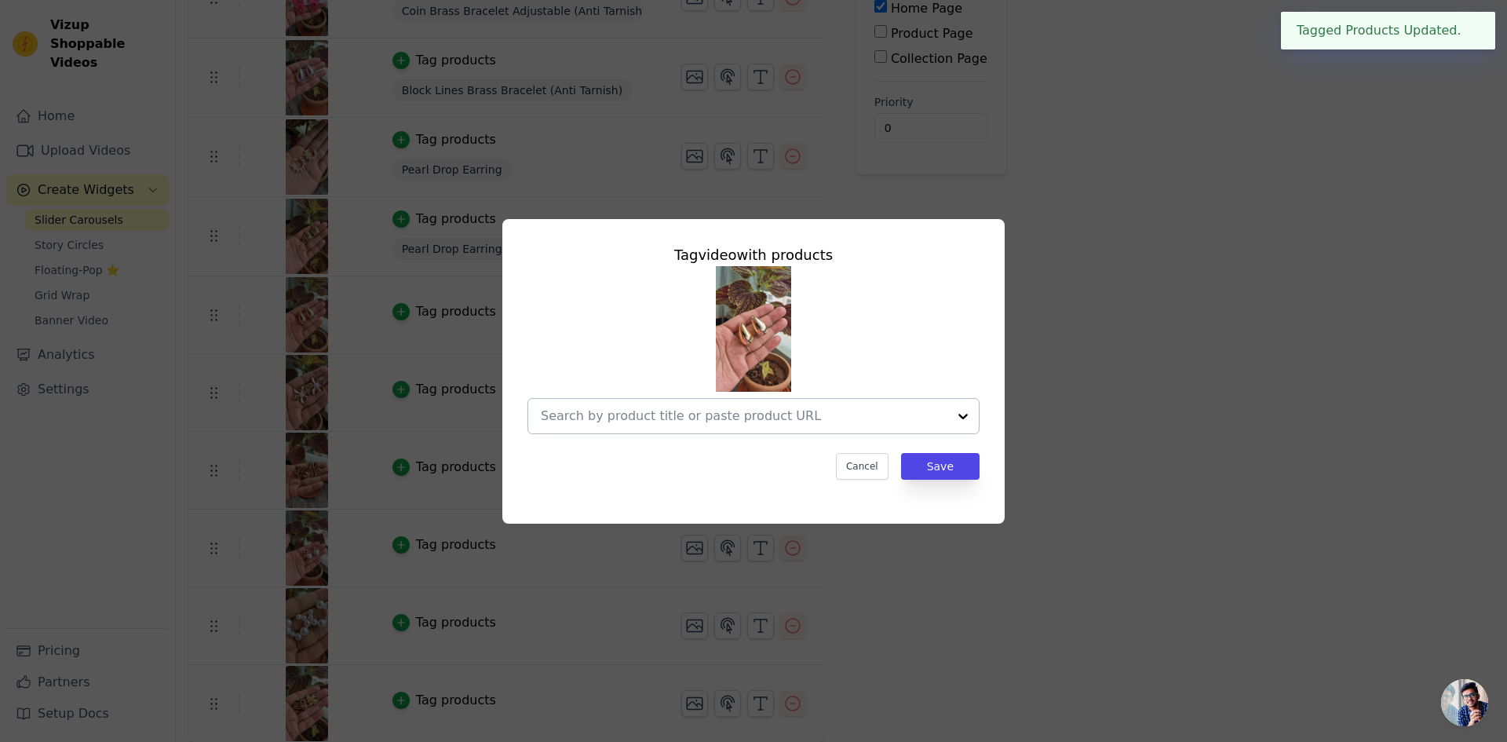
click at [671, 420] on input "text" at bounding box center [744, 415] width 406 height 19
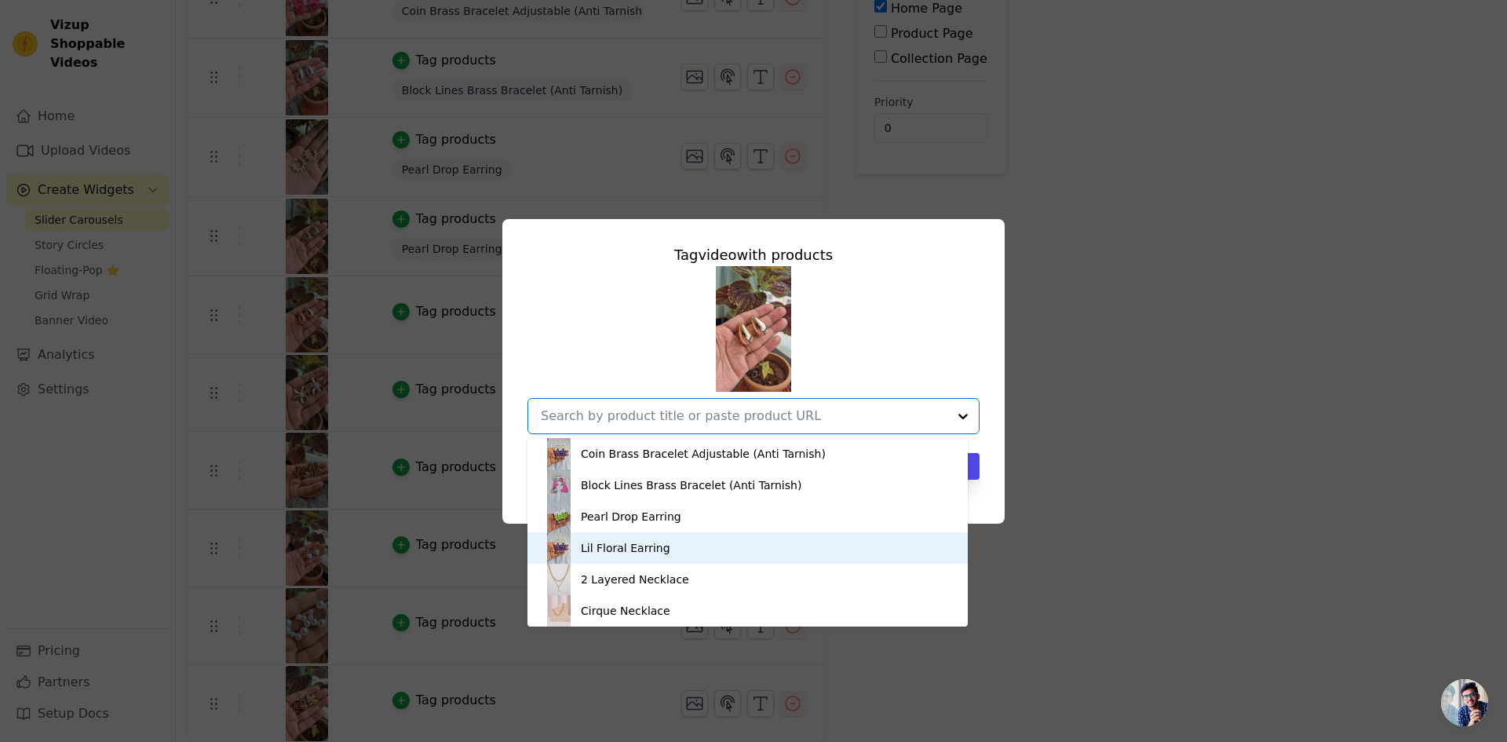
click at [636, 550] on div "Lil Floral Earring" at bounding box center [625, 548] width 89 height 16
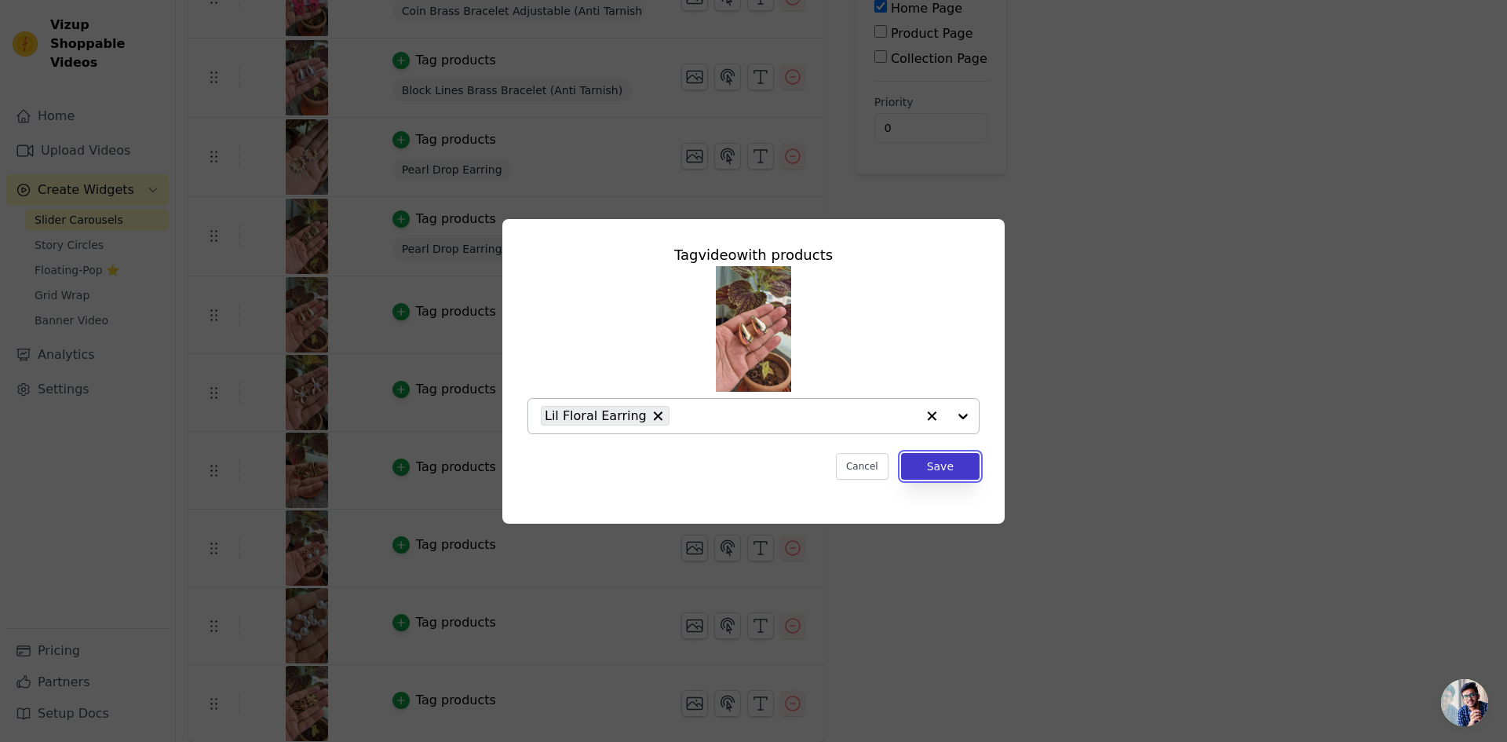
click at [938, 461] on button "Save" at bounding box center [940, 466] width 78 height 27
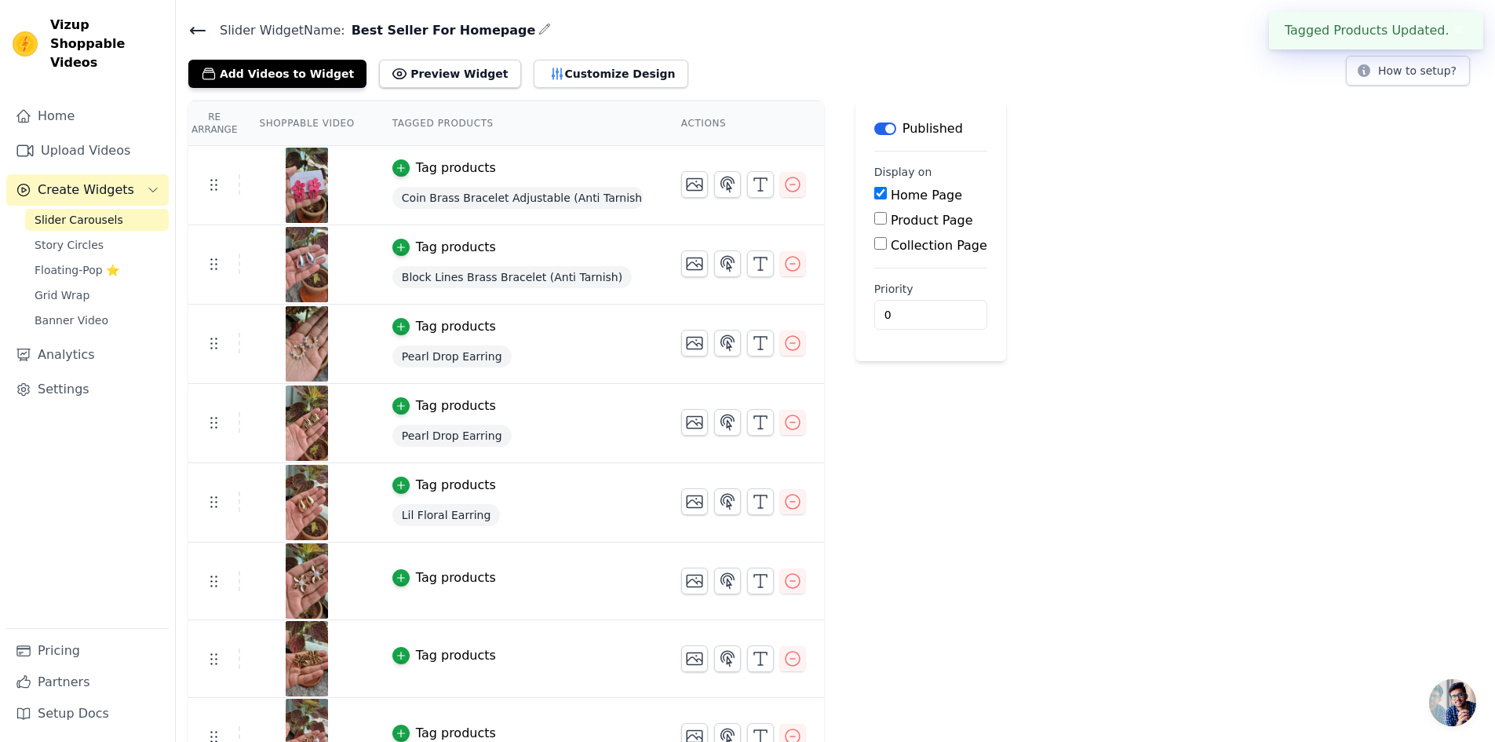
scroll to position [78, 0]
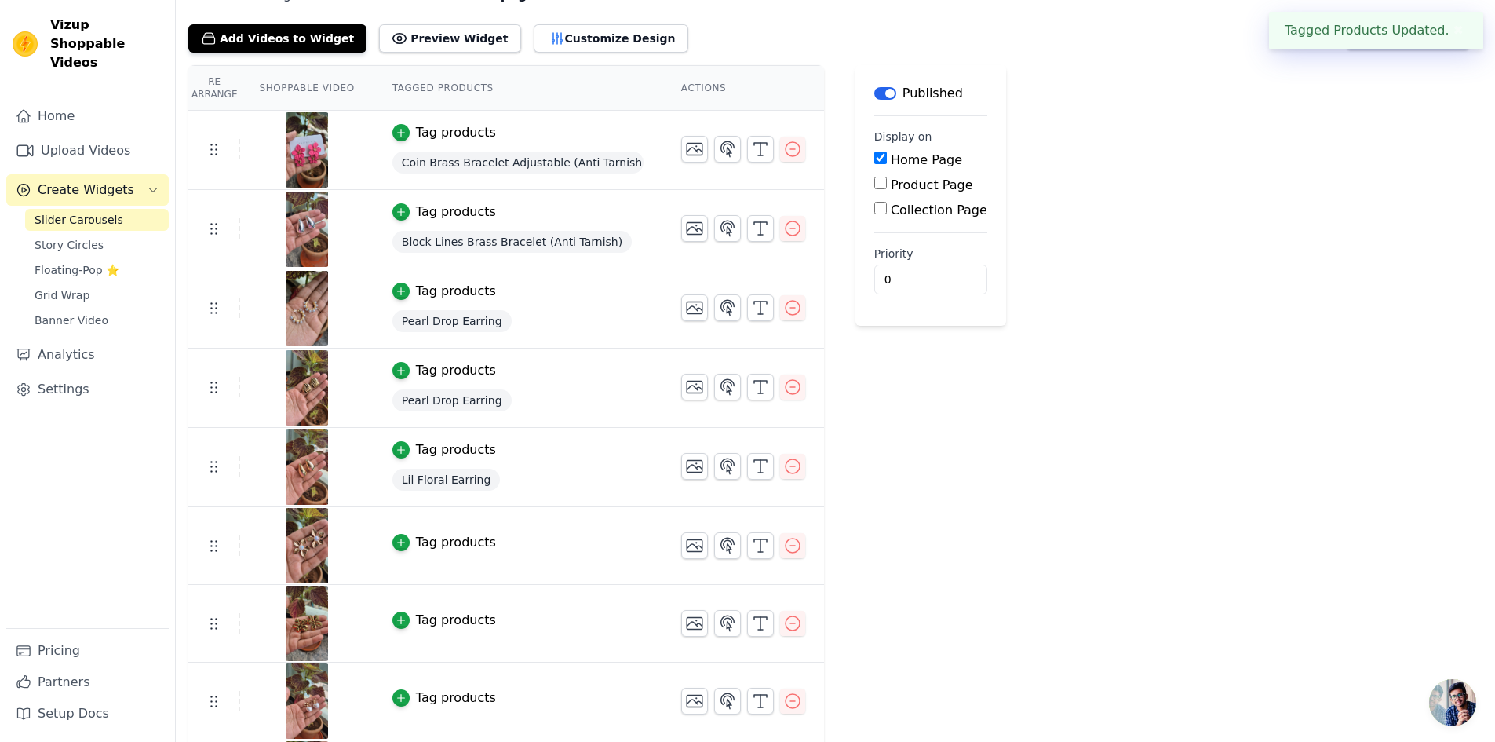
click at [441, 547] on div "Tag products" at bounding box center [456, 542] width 80 height 19
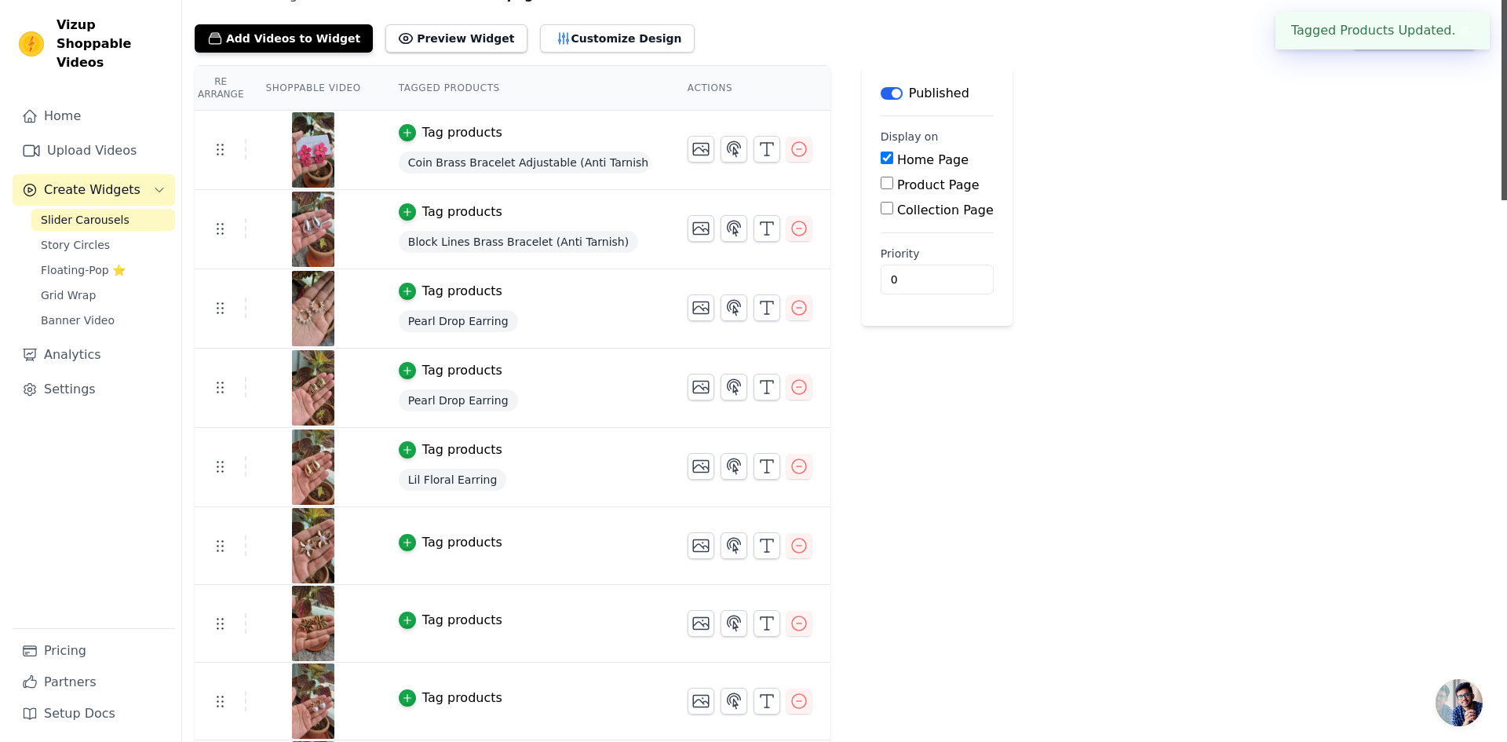
scroll to position [0, 0]
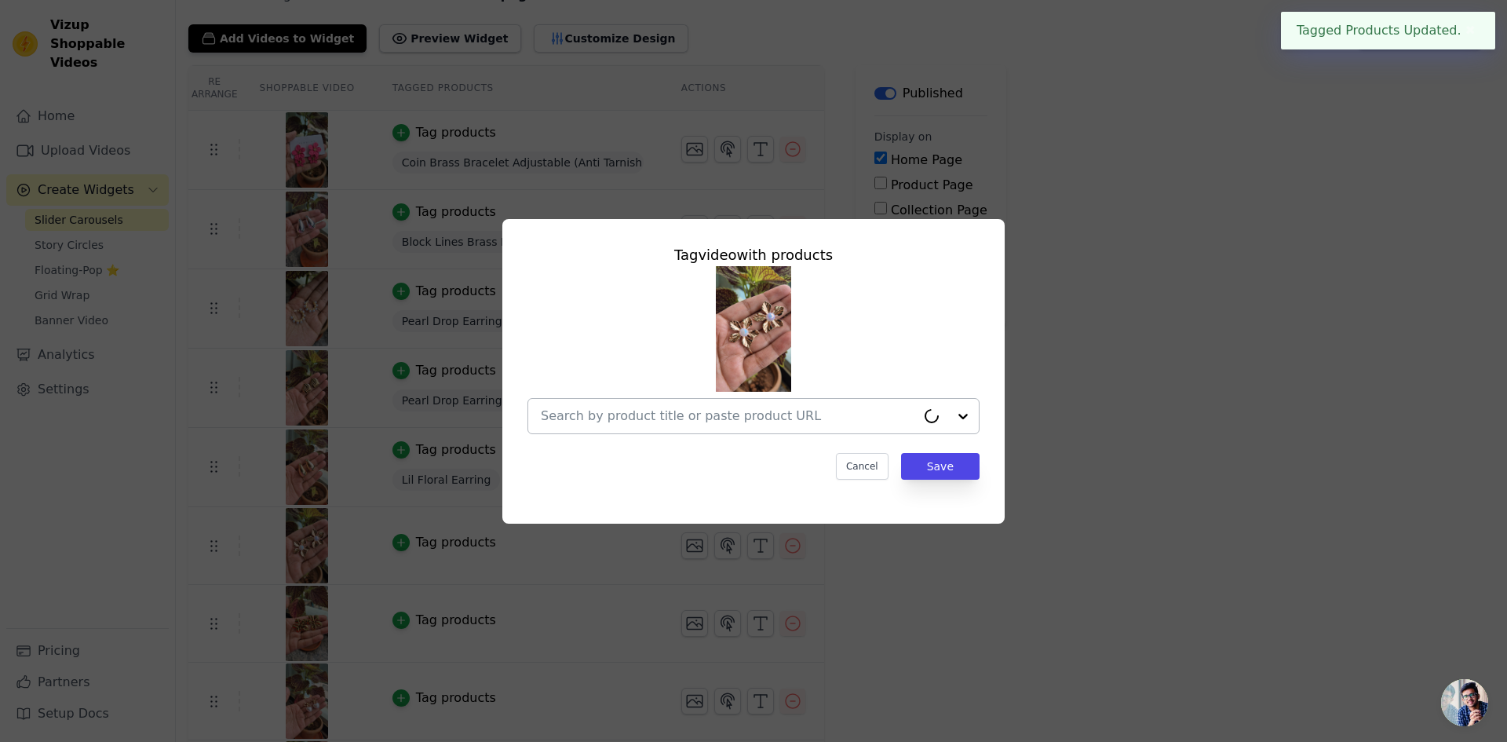
click at [714, 413] on input "text" at bounding box center [728, 415] width 375 height 19
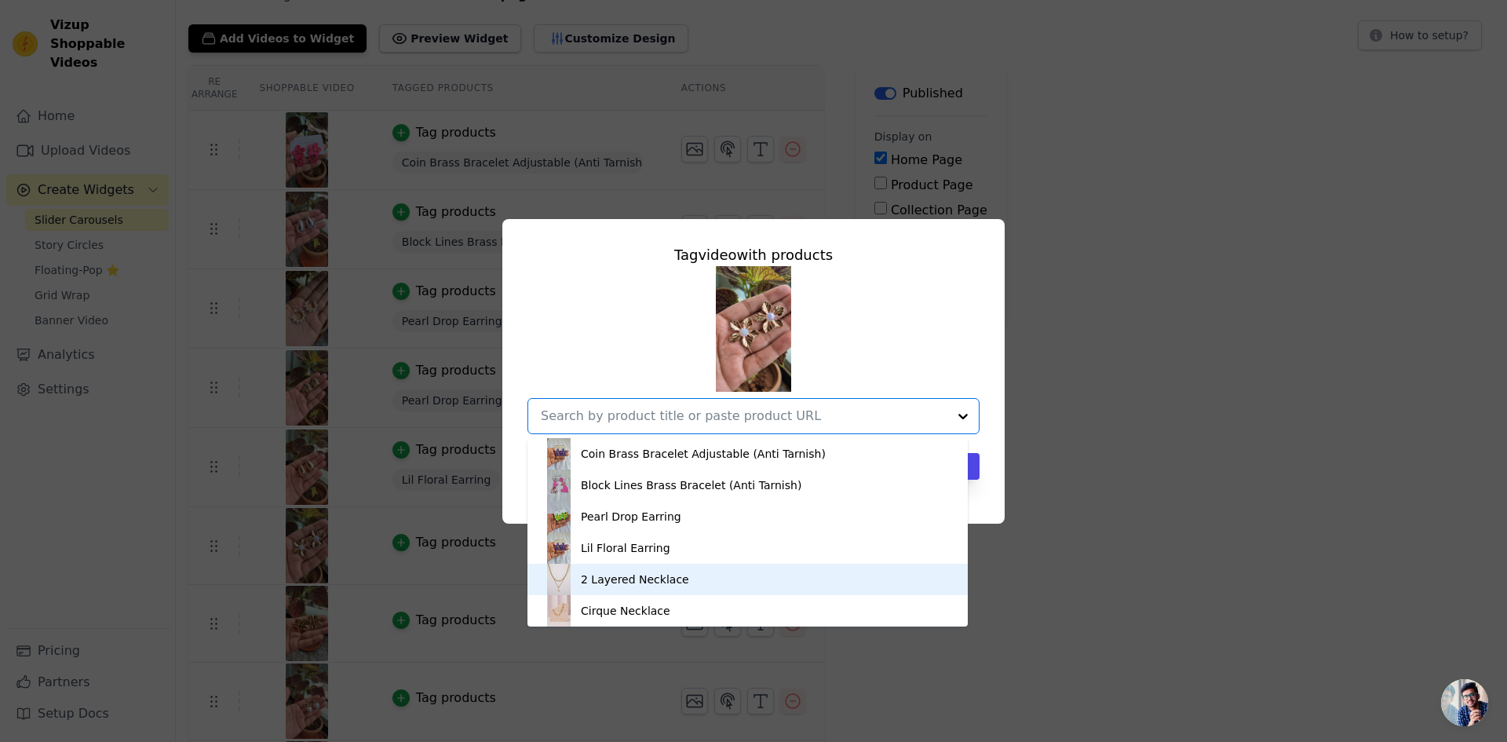
scroll to position [5, 0]
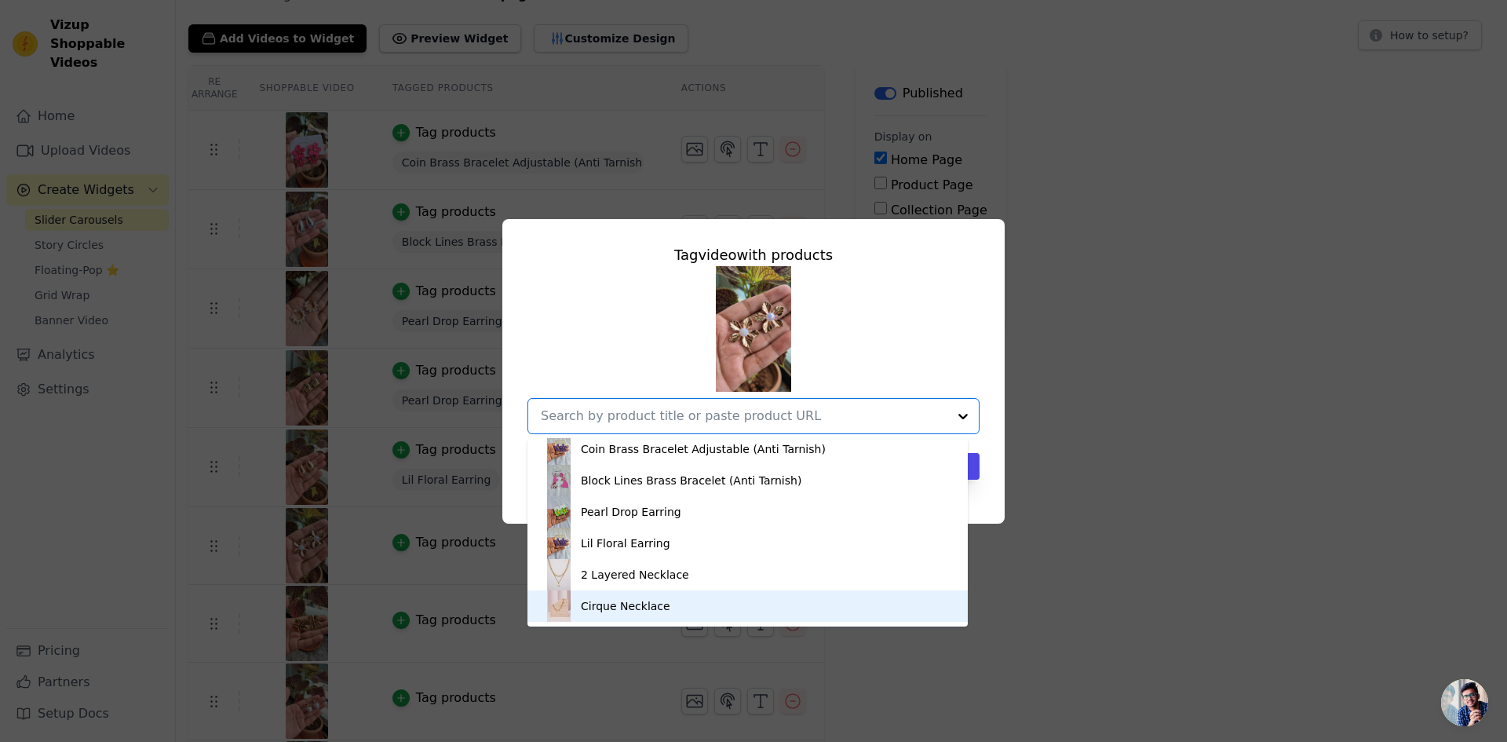
click at [654, 609] on div "Cirque Necklace" at bounding box center [625, 606] width 89 height 16
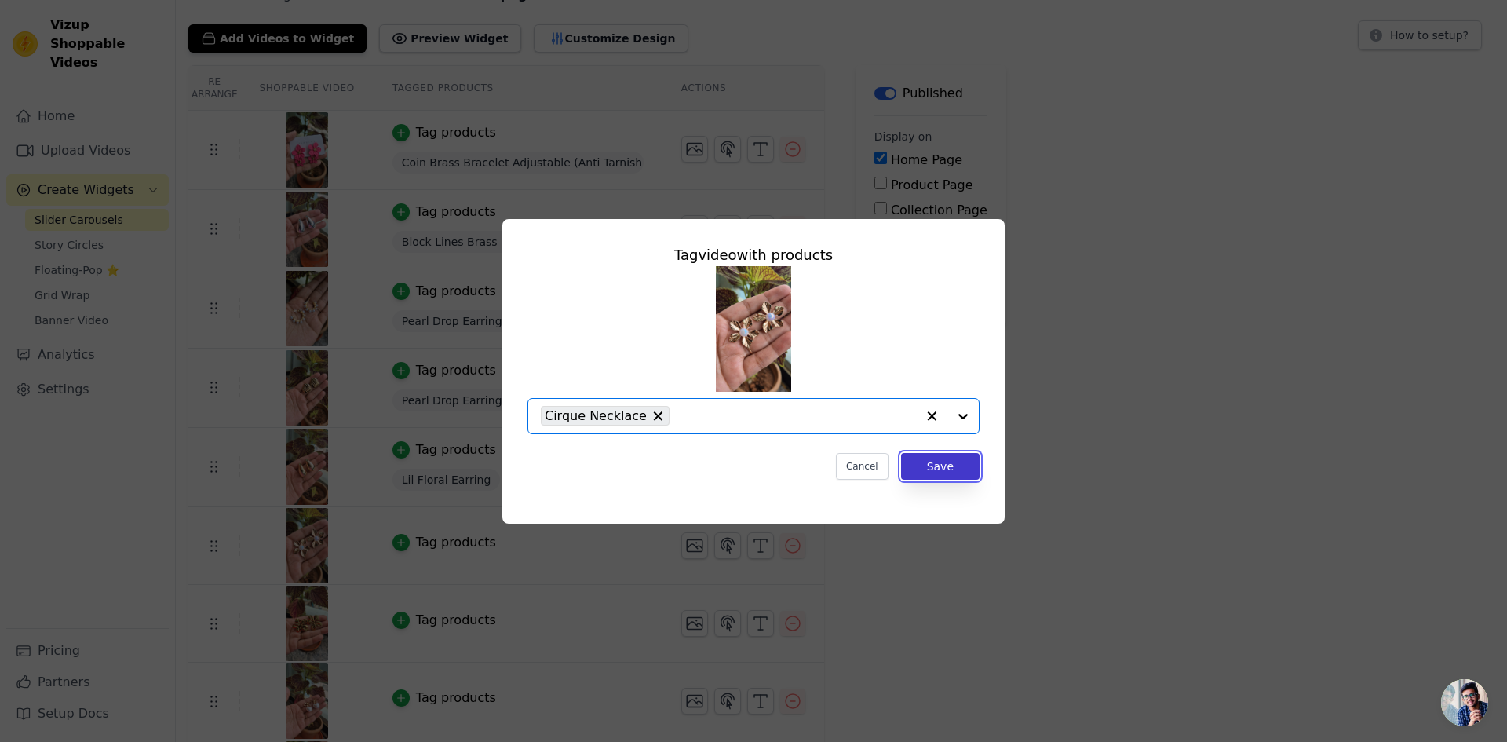
click at [914, 466] on button "Save" at bounding box center [940, 466] width 78 height 27
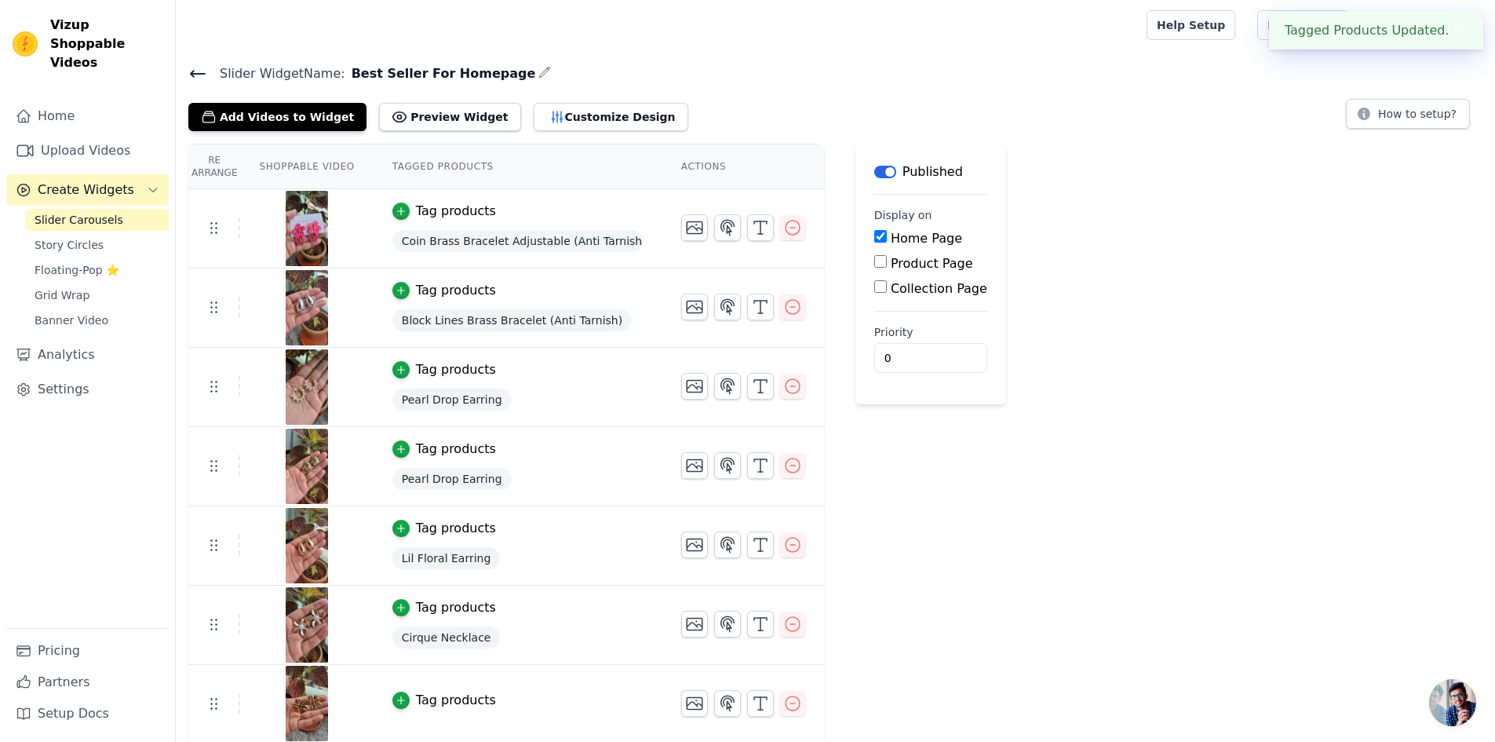
scroll to position [233, 0]
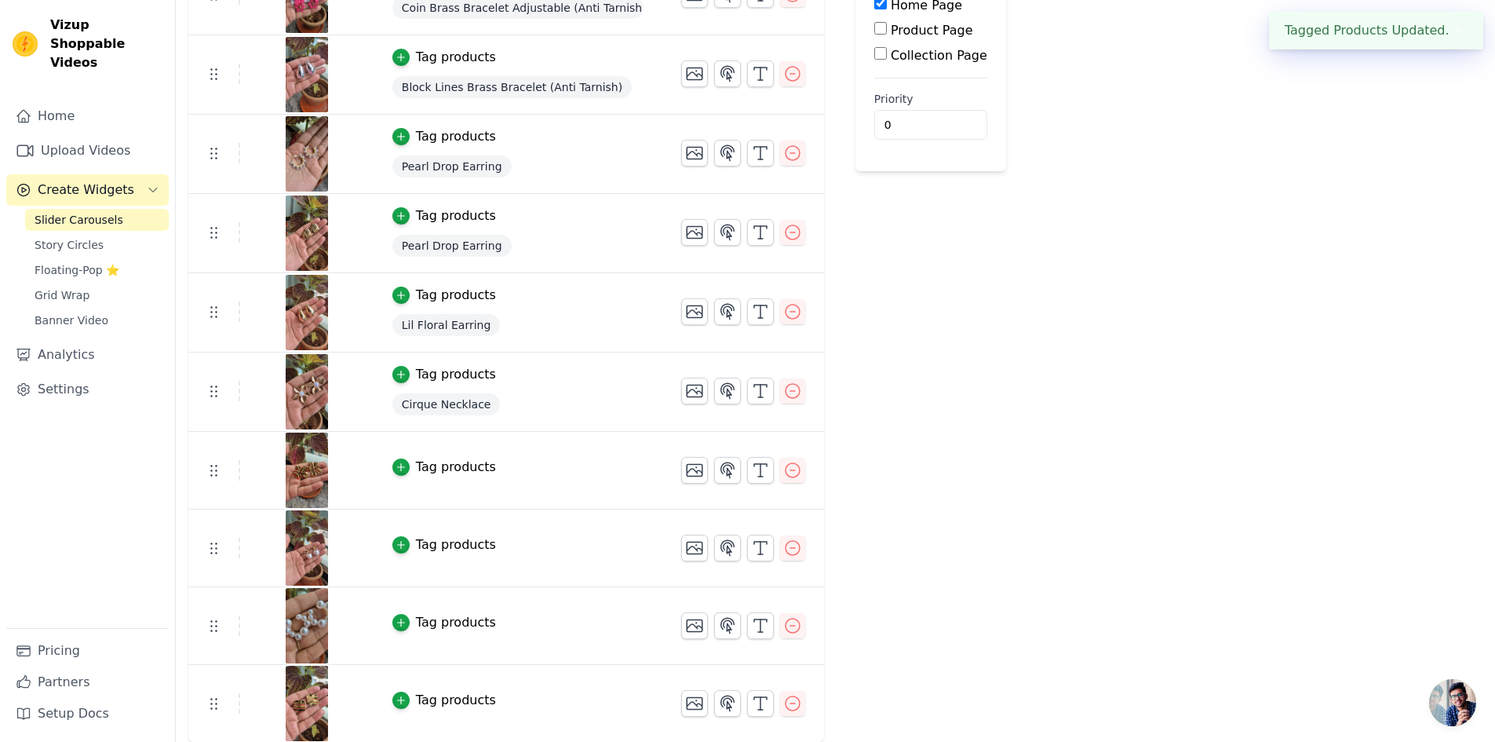
click at [448, 461] on div "Tag products" at bounding box center [456, 467] width 80 height 19
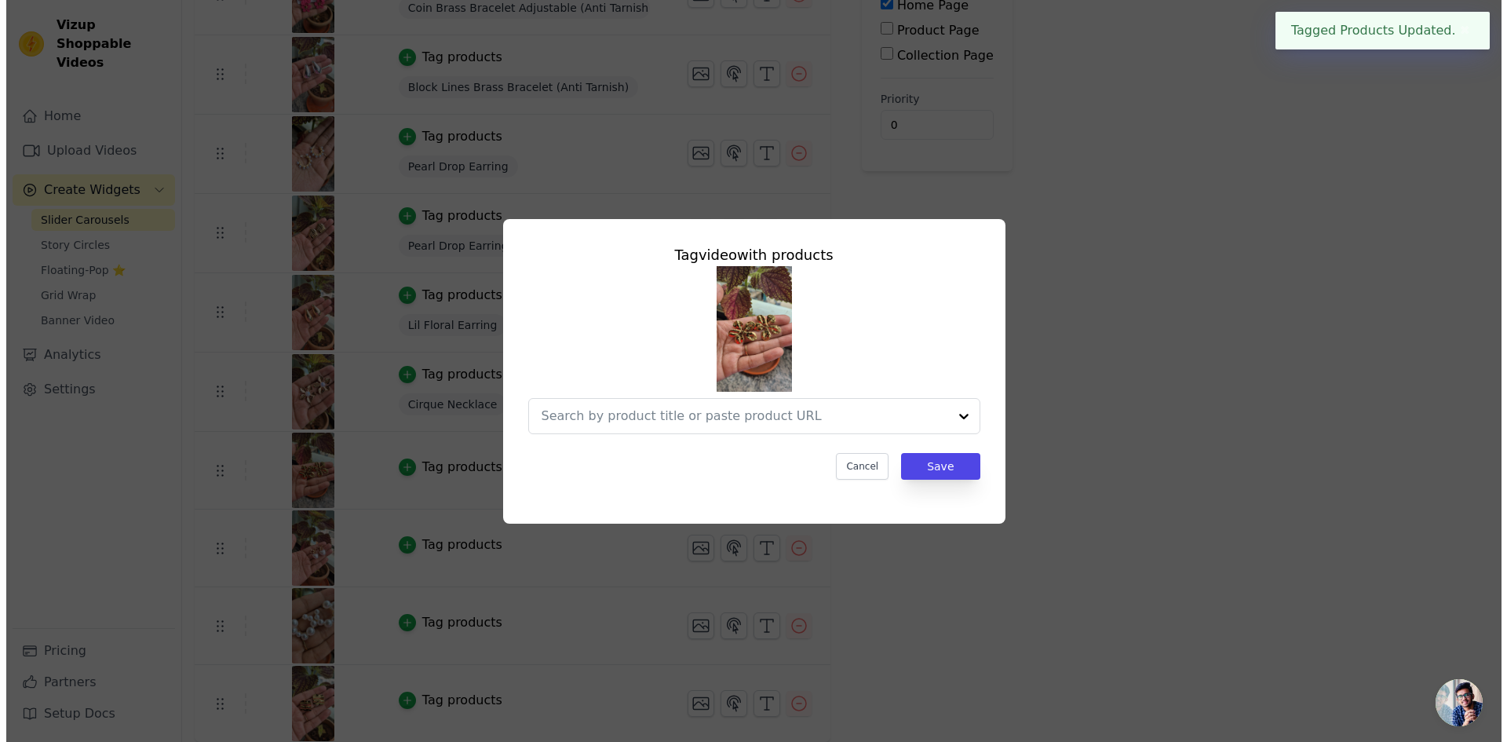
scroll to position [0, 0]
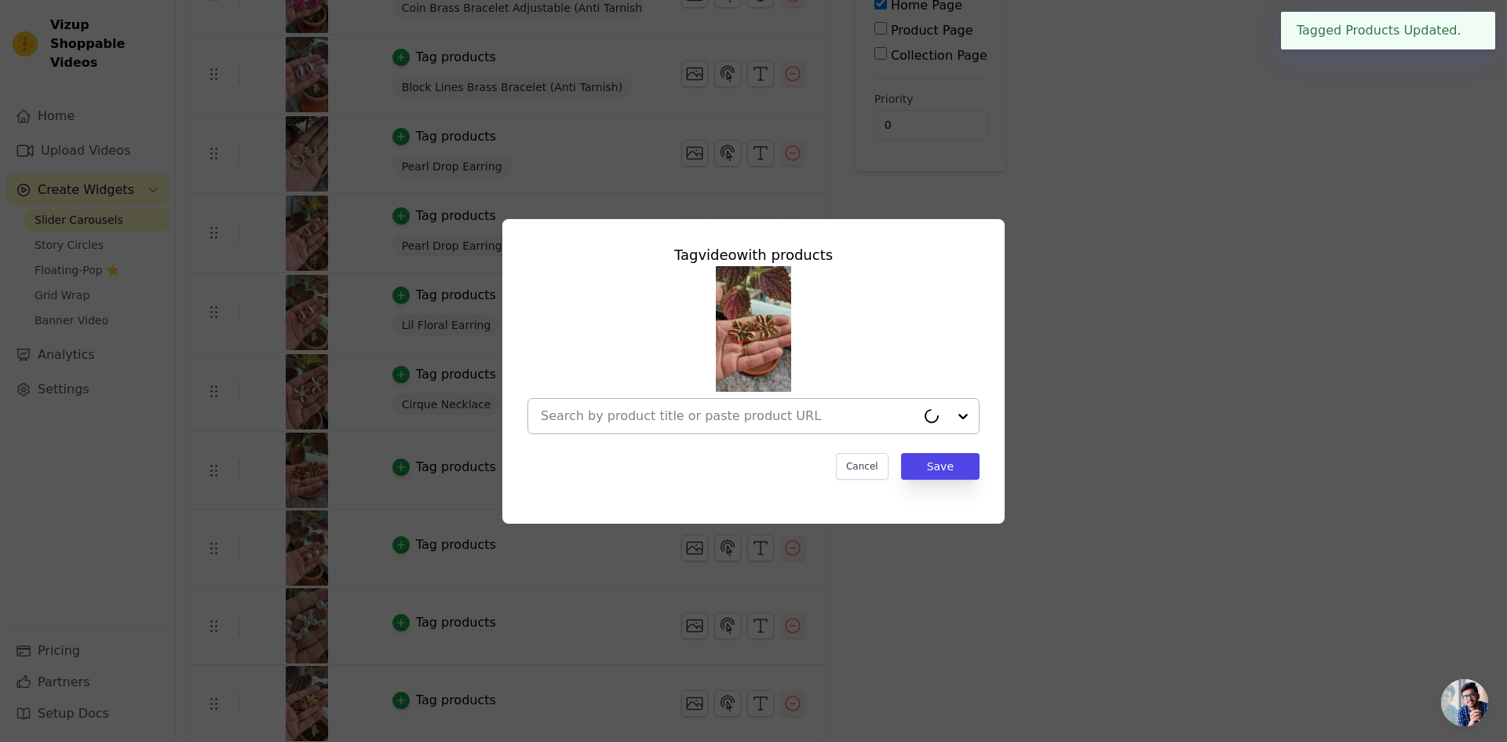
click at [775, 425] on div at bounding box center [728, 416] width 375 height 35
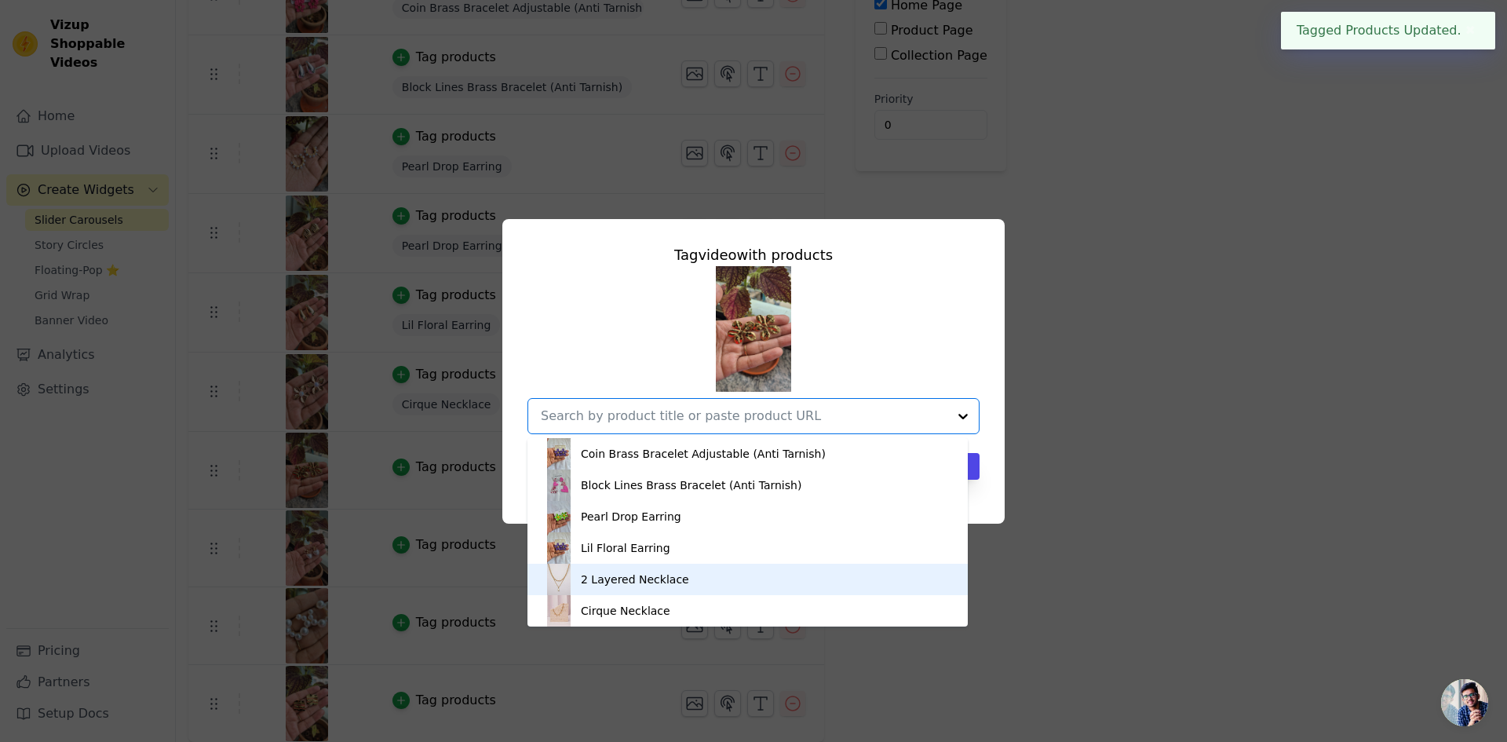
scroll to position [5, 0]
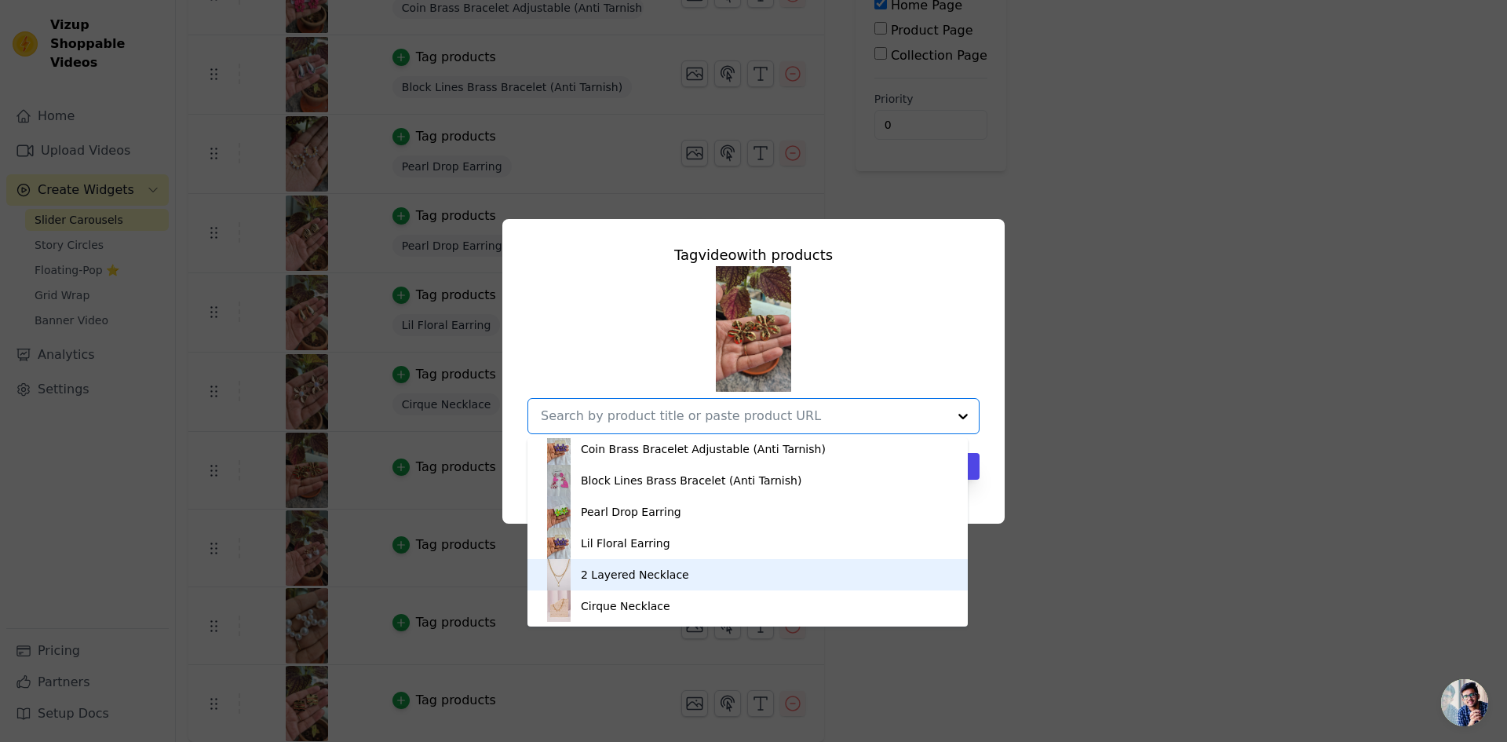
click at [653, 584] on div "2 Layered Necklace" at bounding box center [747, 574] width 409 height 31
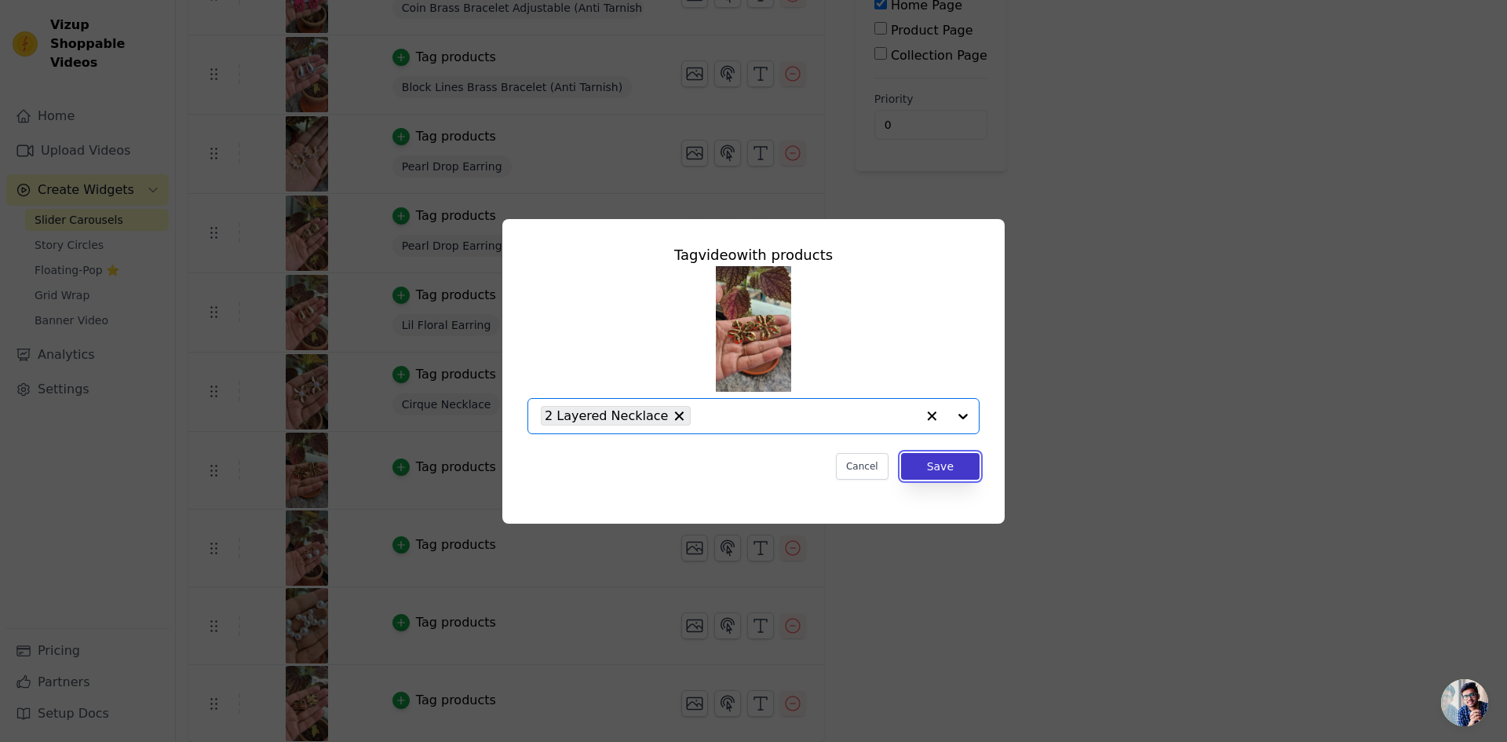
click at [931, 467] on button "Save" at bounding box center [940, 466] width 78 height 27
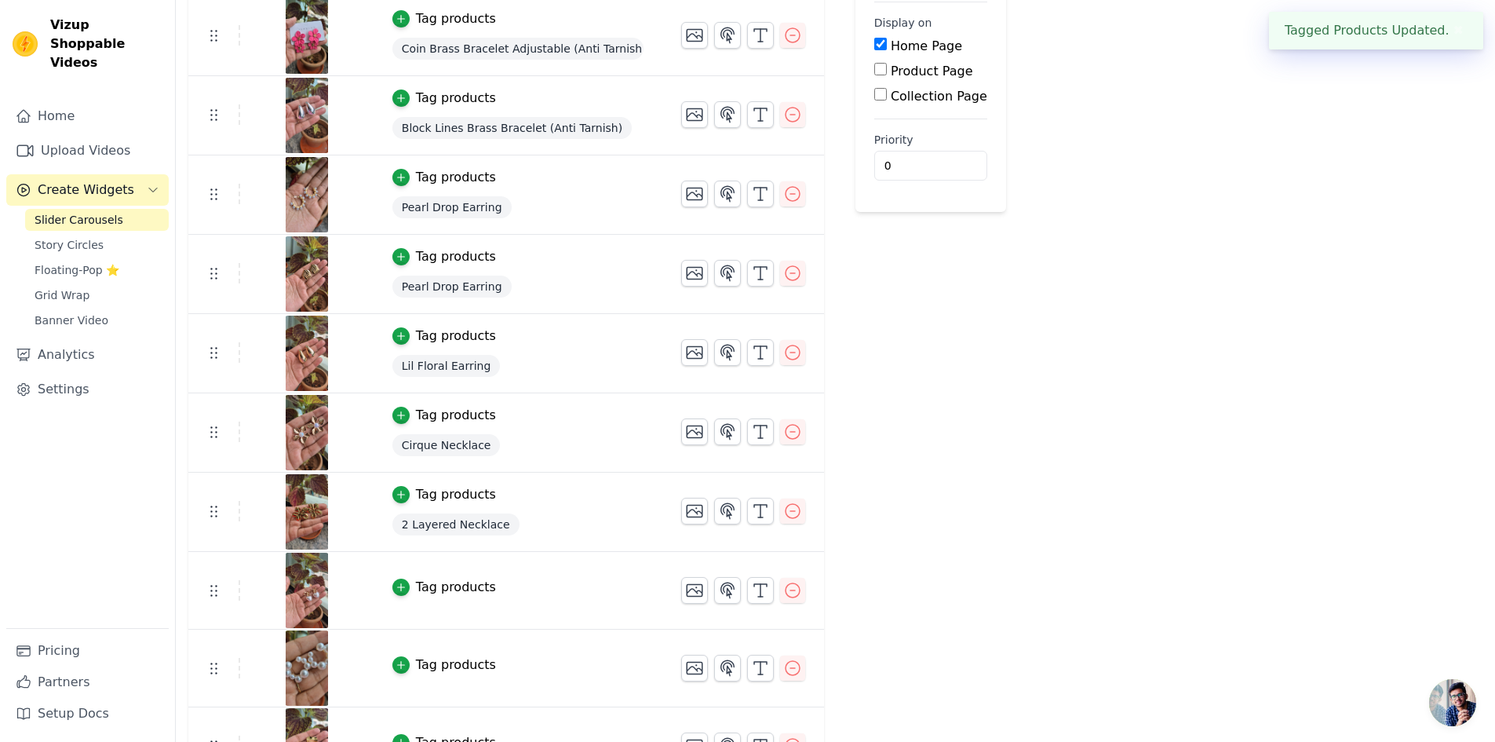
scroll to position [235, 0]
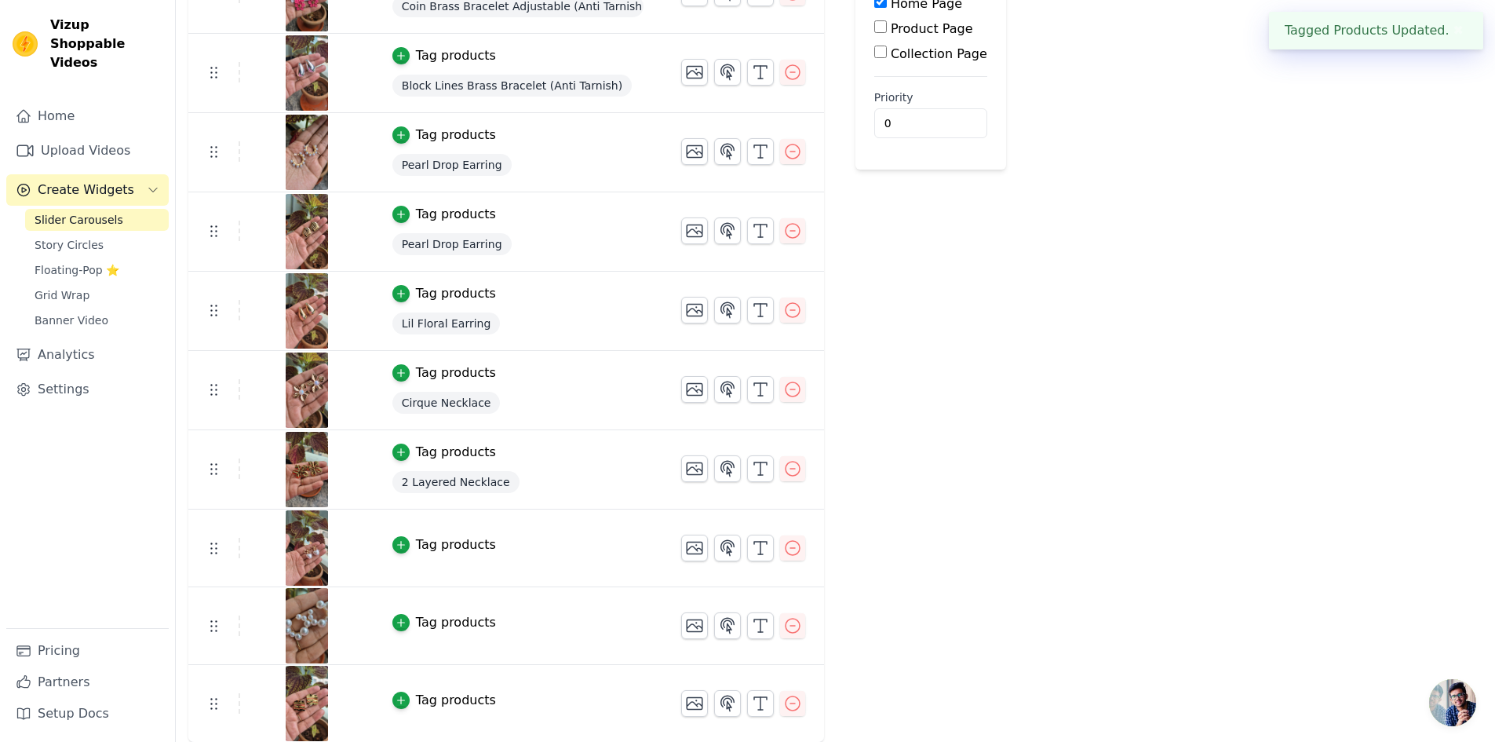
click at [474, 543] on div "Tag products" at bounding box center [456, 544] width 80 height 19
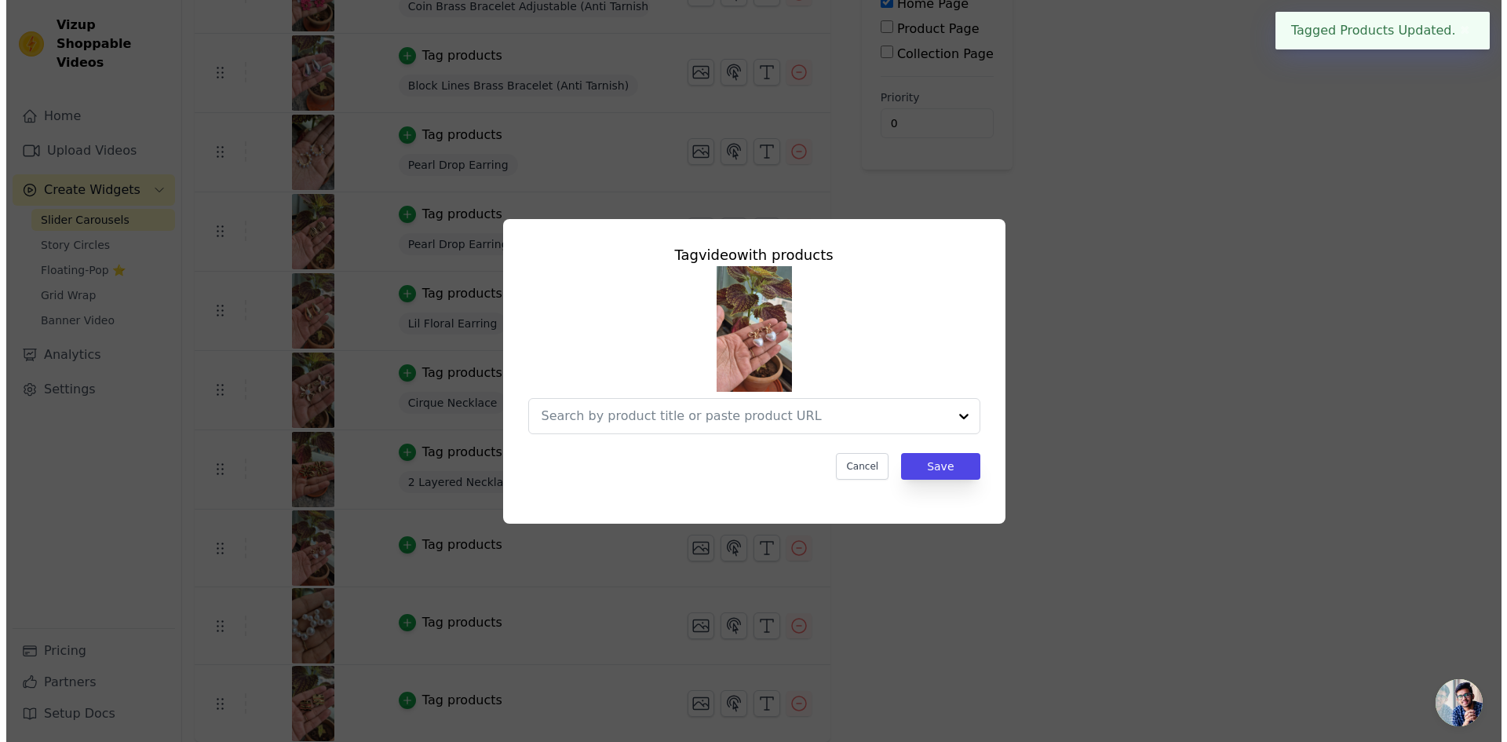
scroll to position [0, 0]
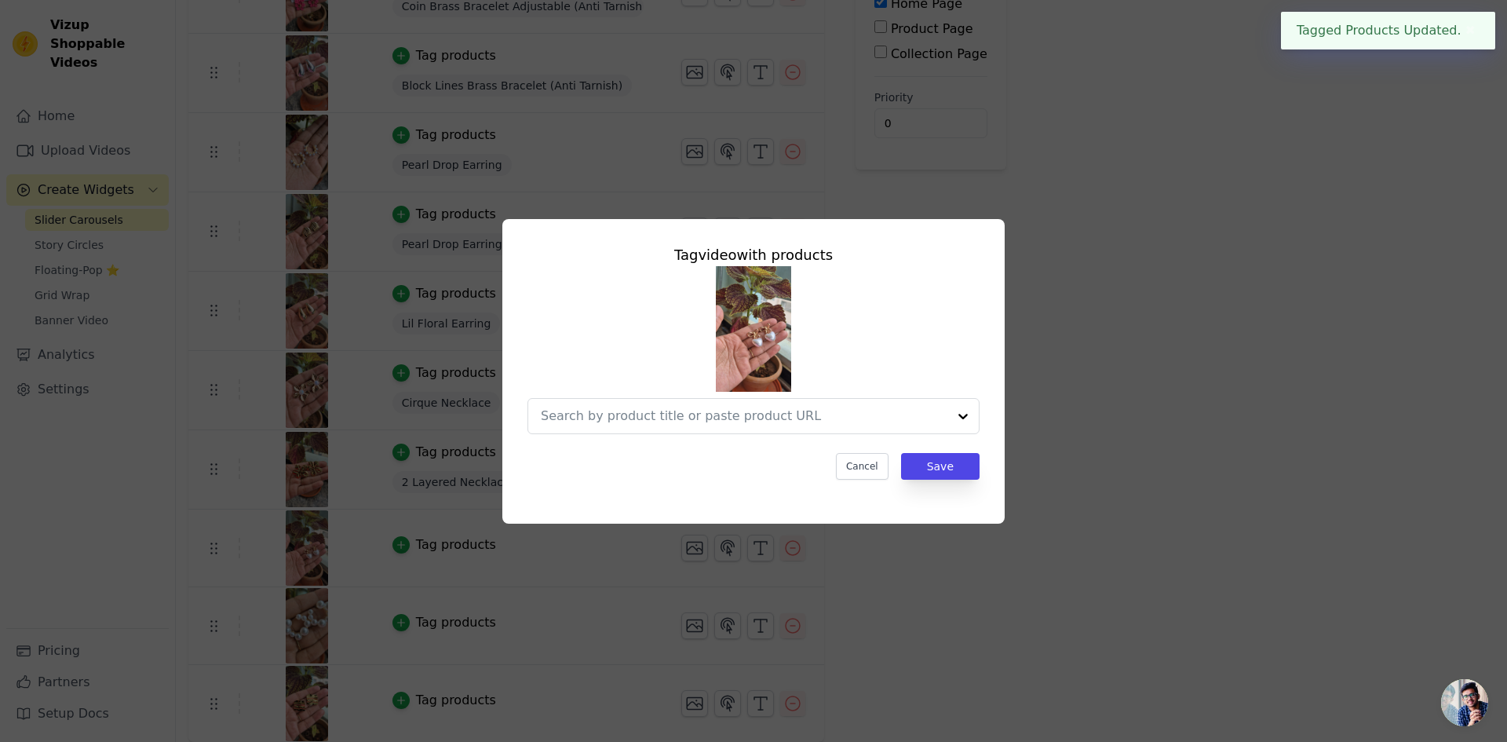
click at [802, 435] on div "Tag video with products Cancel Save" at bounding box center [753, 361] width 477 height 261
click at [783, 420] on input "text" at bounding box center [744, 415] width 406 height 19
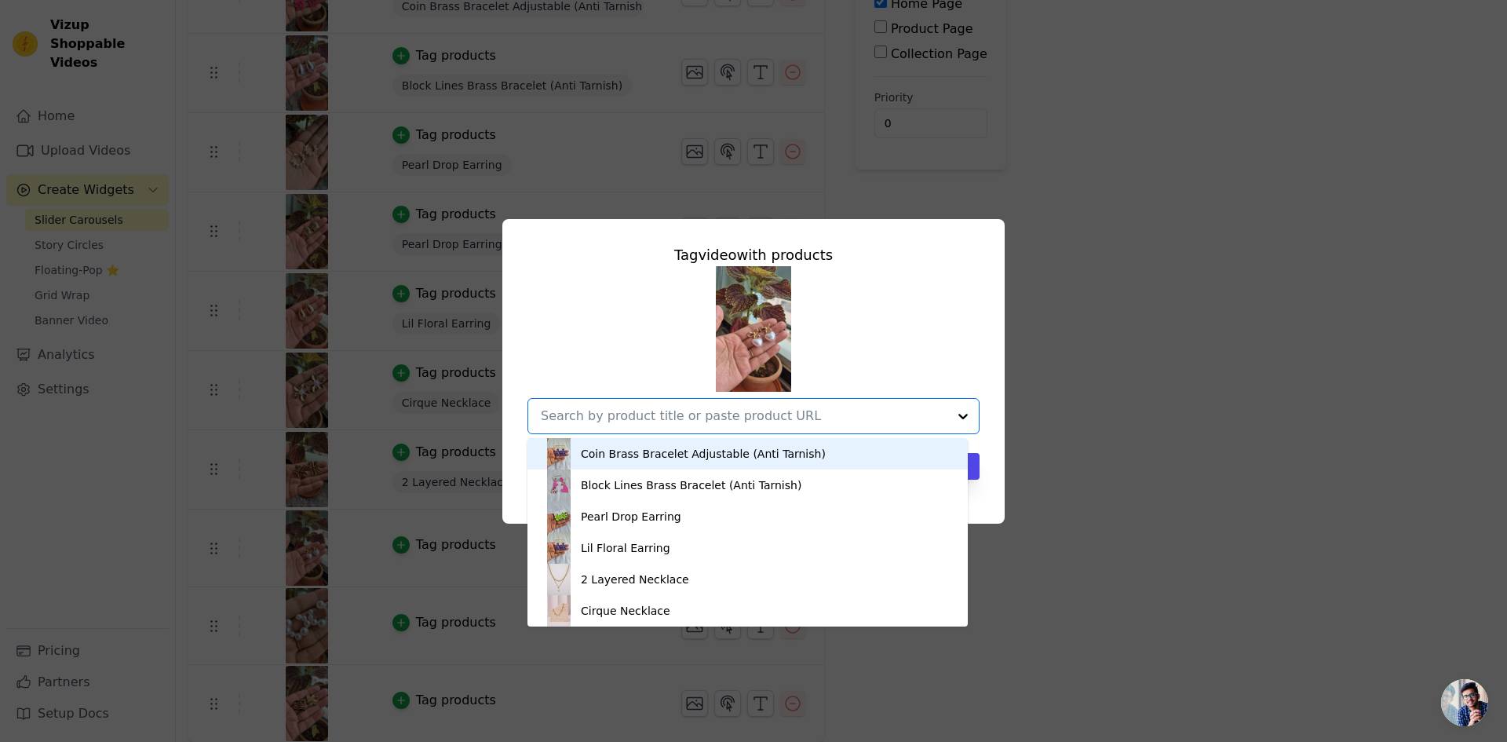
click at [668, 458] on div "Coin Brass Bracelet Adjustable (Anti Tarnish)" at bounding box center [703, 454] width 245 height 16
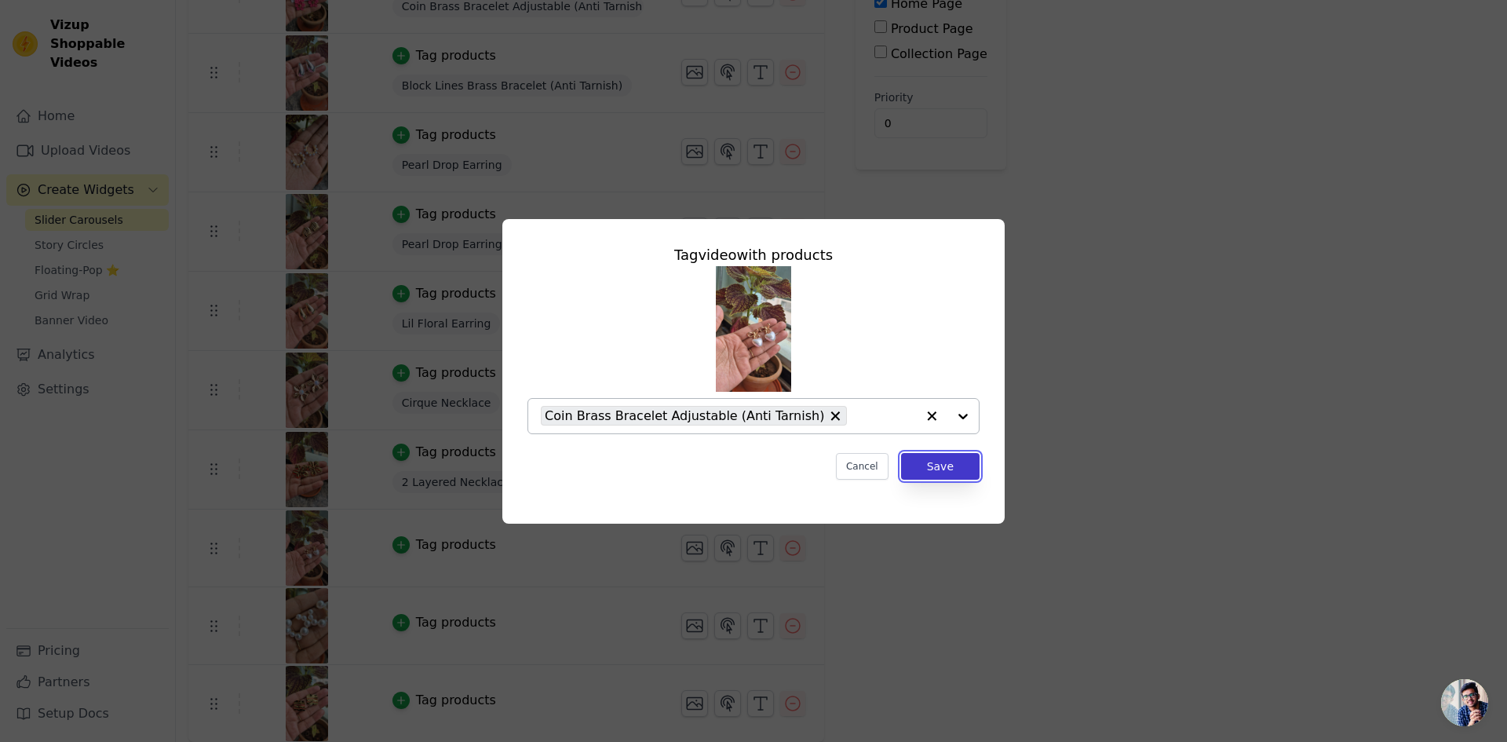
click at [938, 472] on button "Save" at bounding box center [940, 466] width 78 height 27
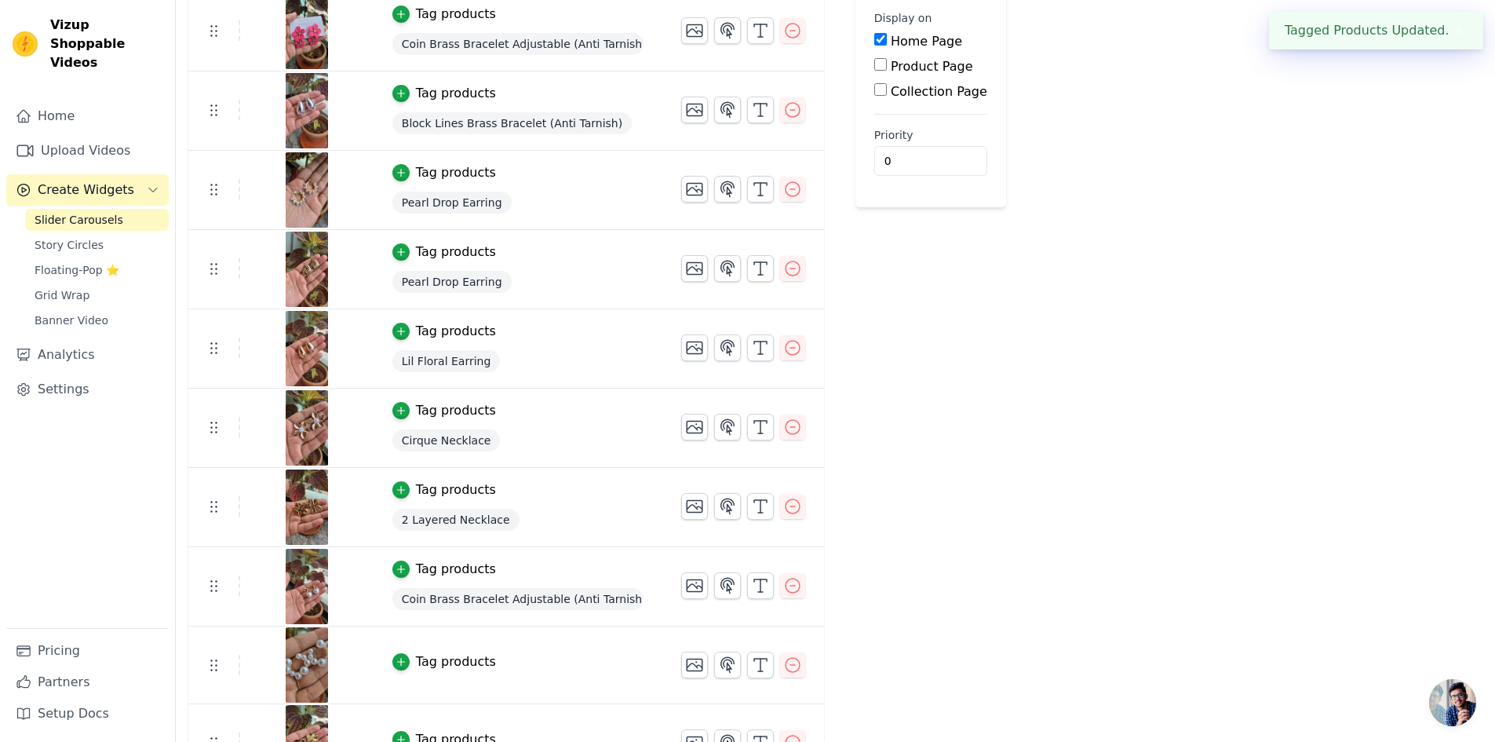
scroll to position [236, 0]
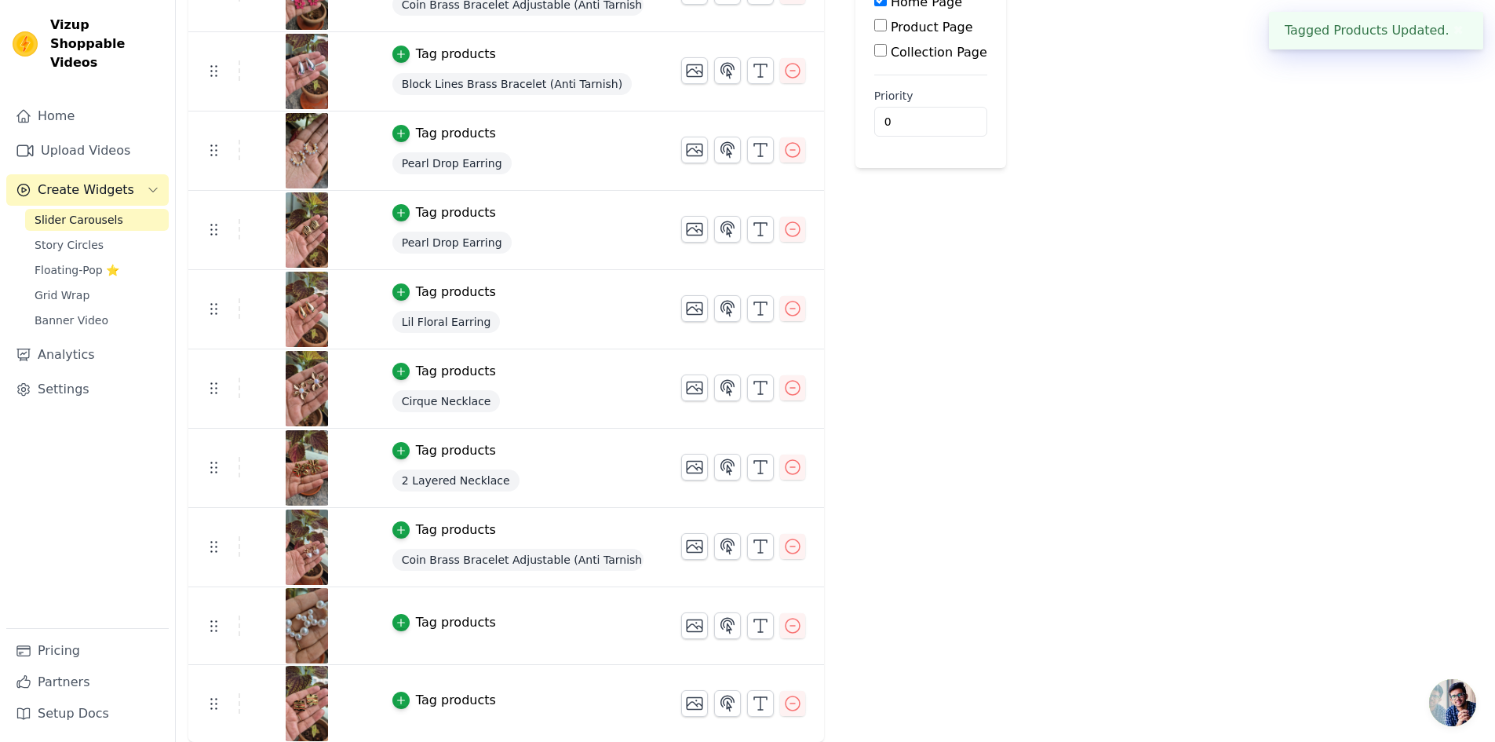
click at [432, 622] on div "Tag products" at bounding box center [456, 622] width 80 height 19
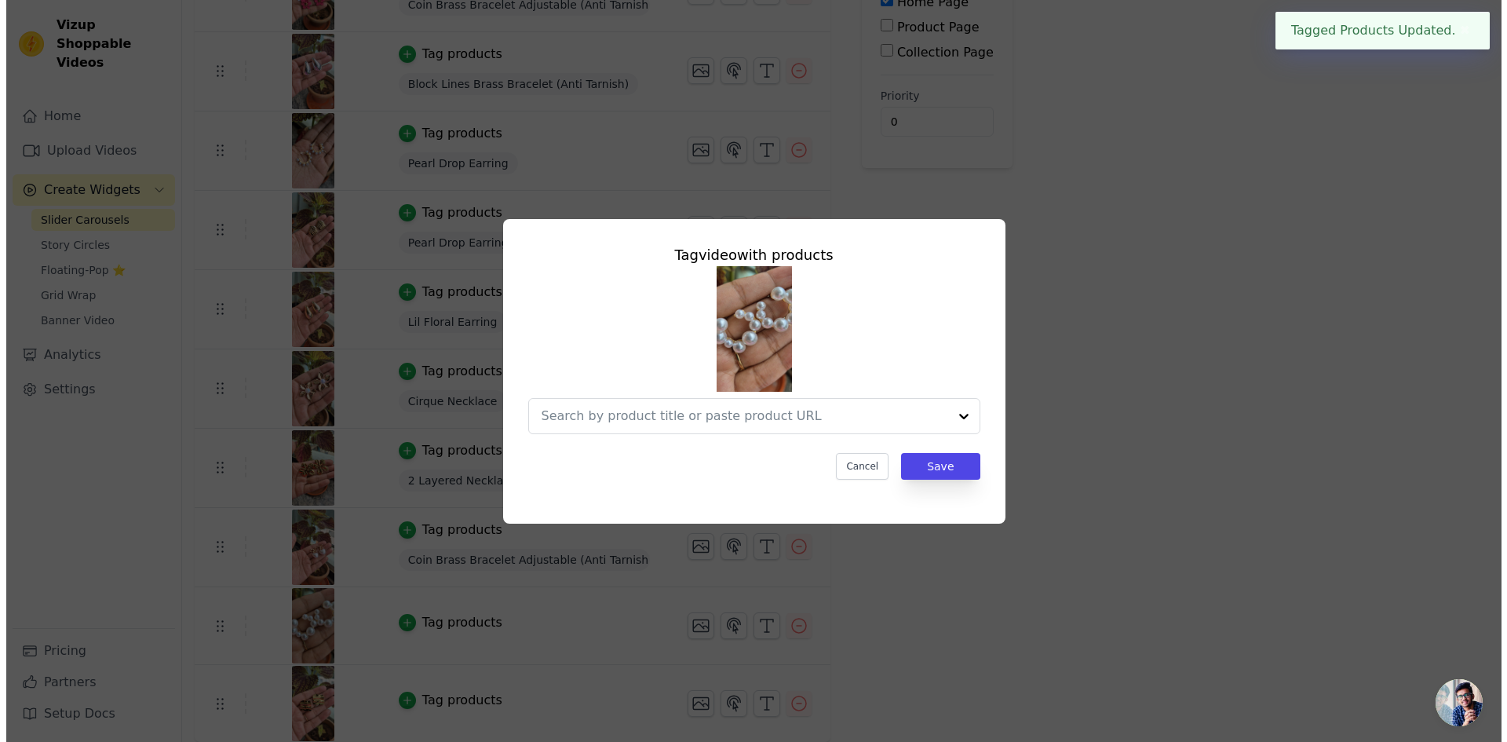
scroll to position [0, 0]
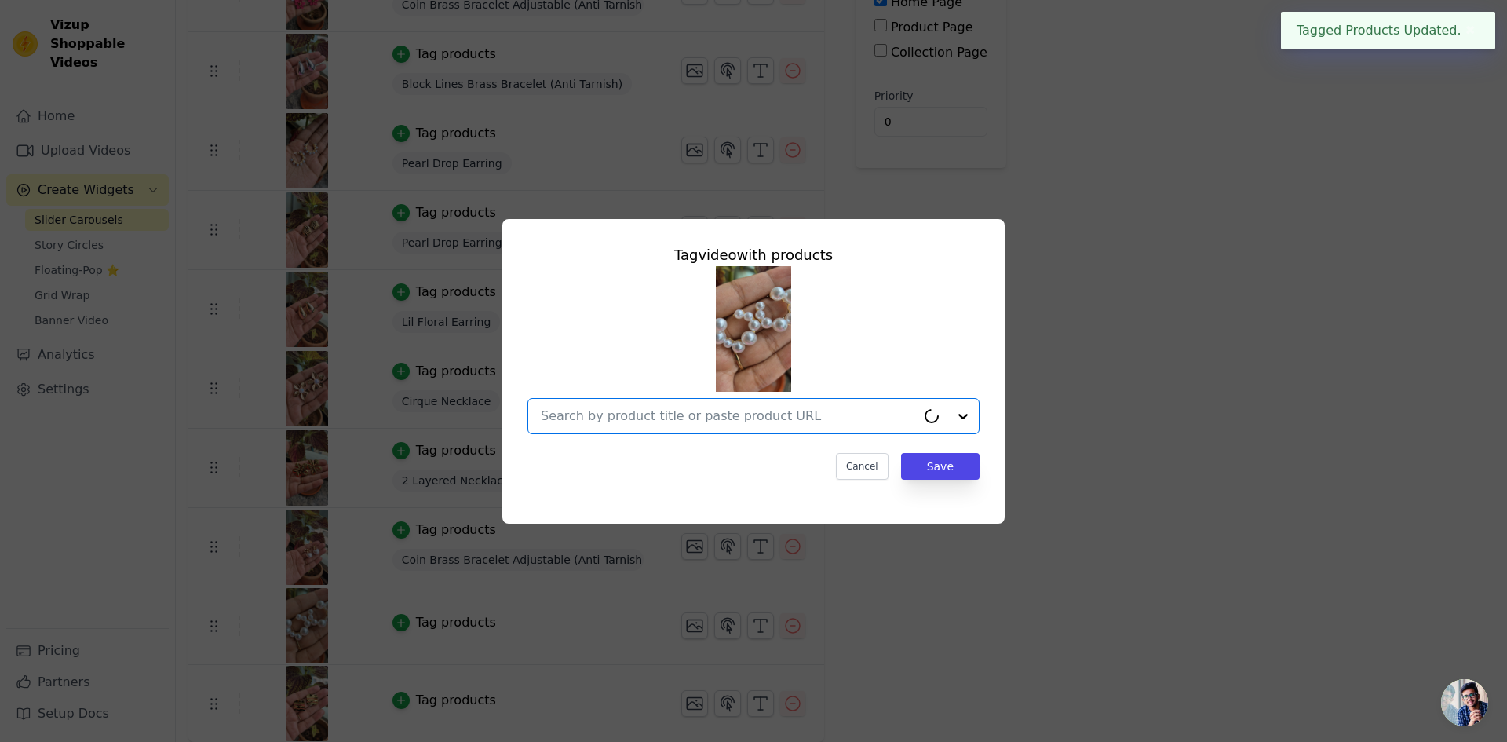
click at [764, 415] on input "text" at bounding box center [728, 415] width 375 height 19
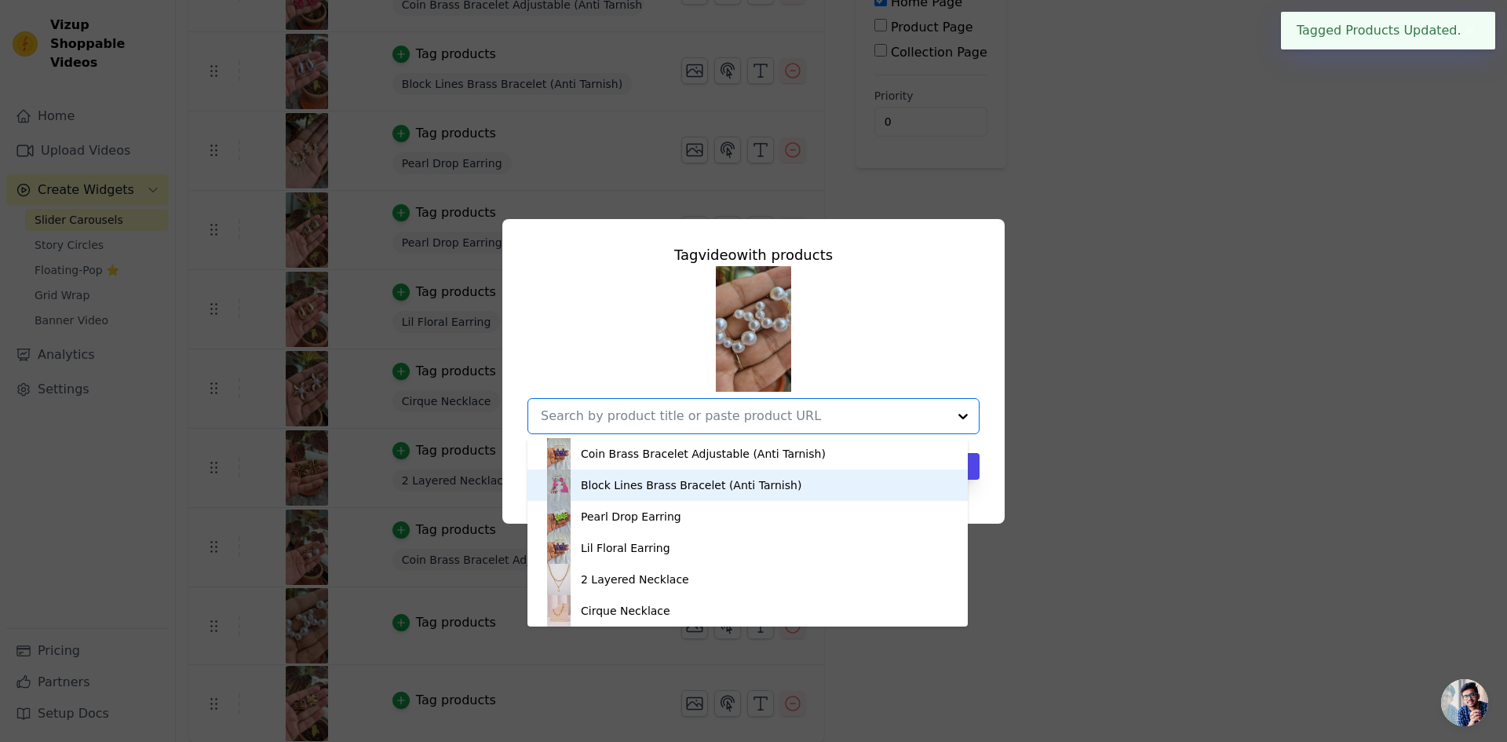
click at [673, 491] on div "Block Lines Brass Bracelet (Anti Tarnish)" at bounding box center [691, 485] width 221 height 16
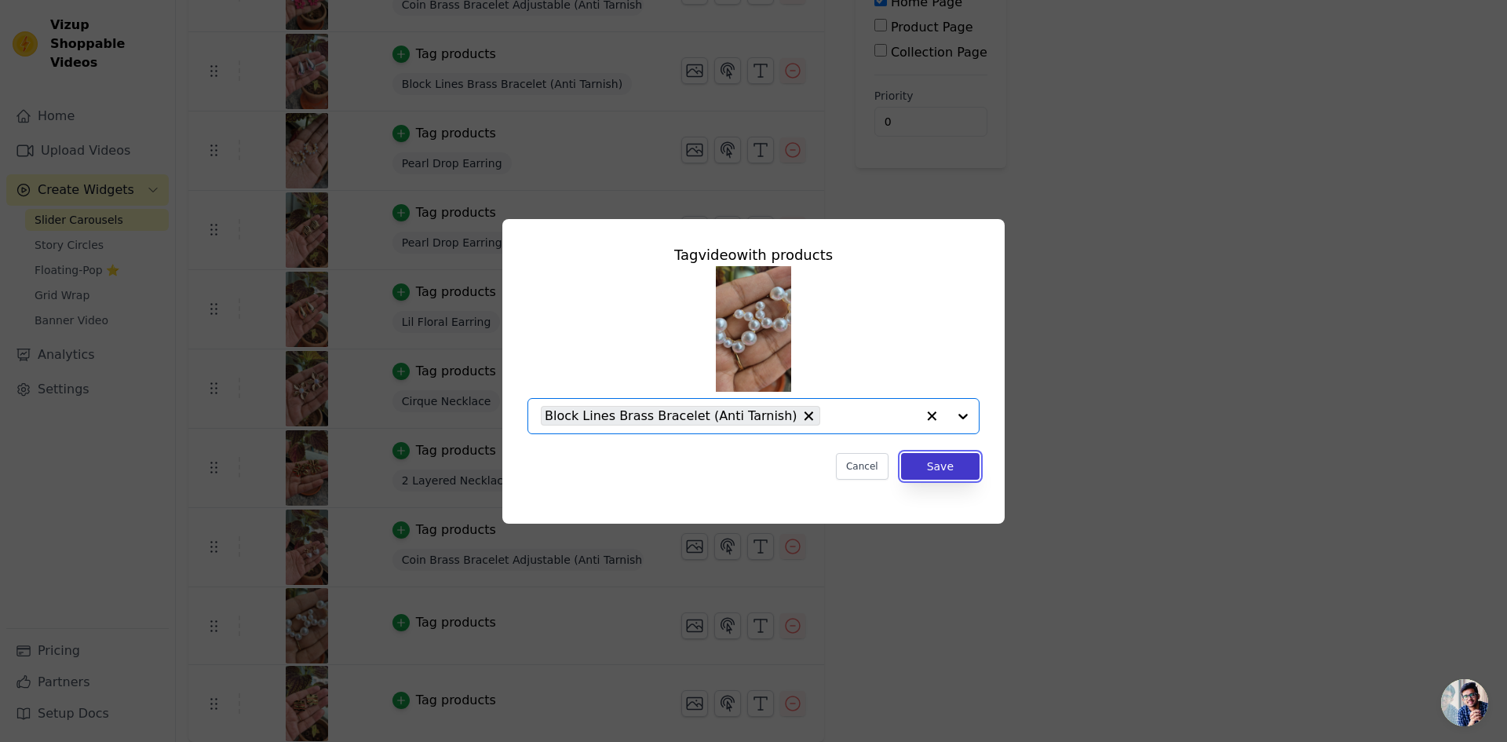
click at [946, 470] on button "Save" at bounding box center [940, 466] width 78 height 27
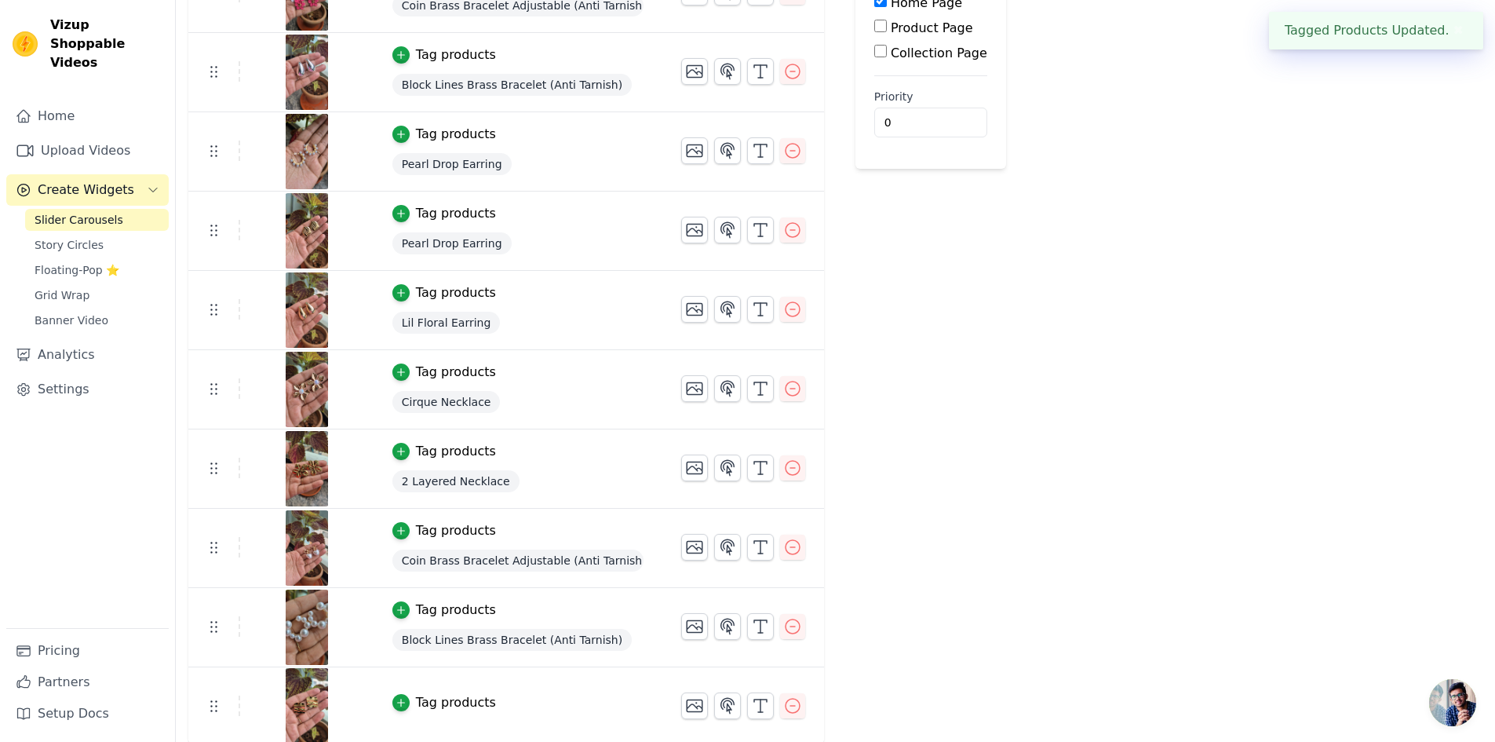
scroll to position [238, 0]
click at [428, 697] on div "Tag products" at bounding box center [456, 700] width 80 height 19
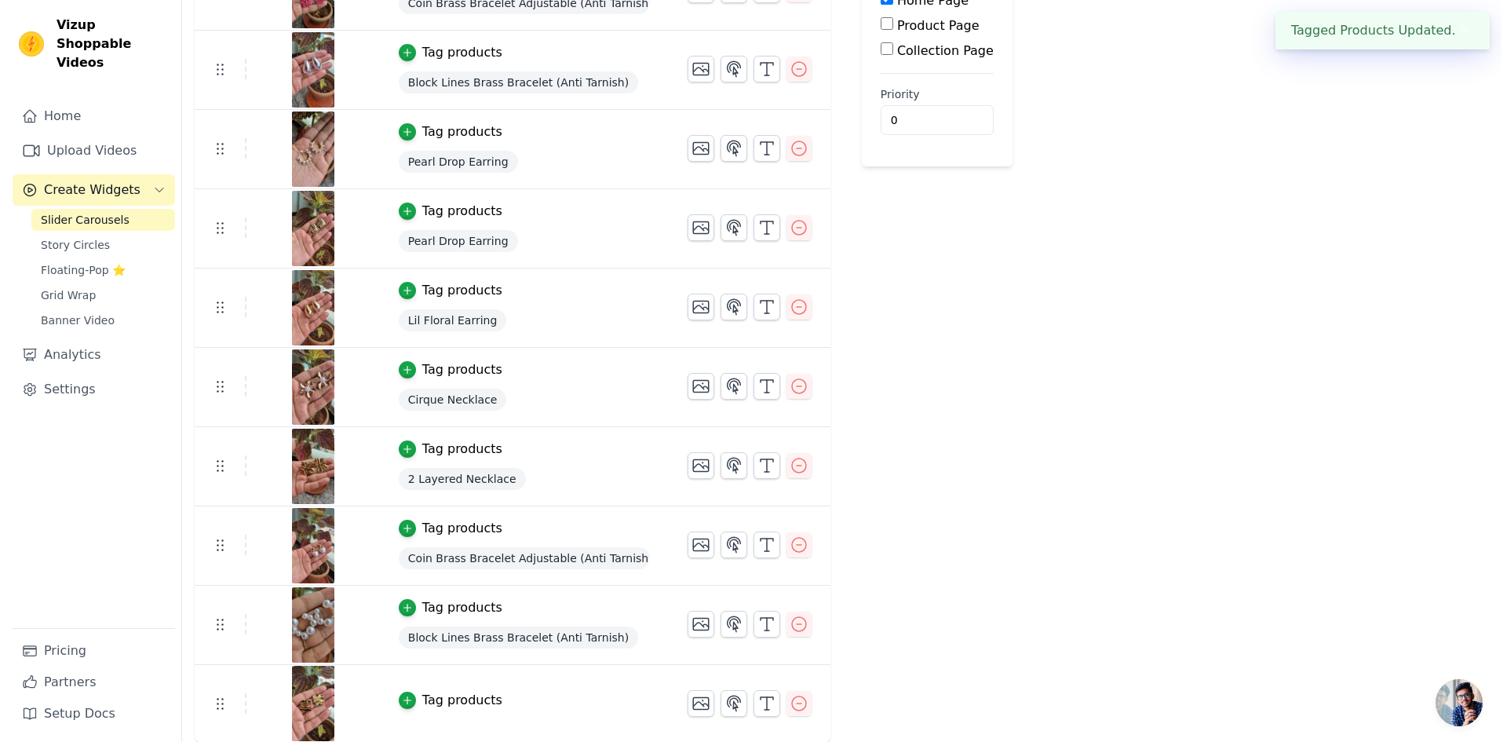
scroll to position [0, 0]
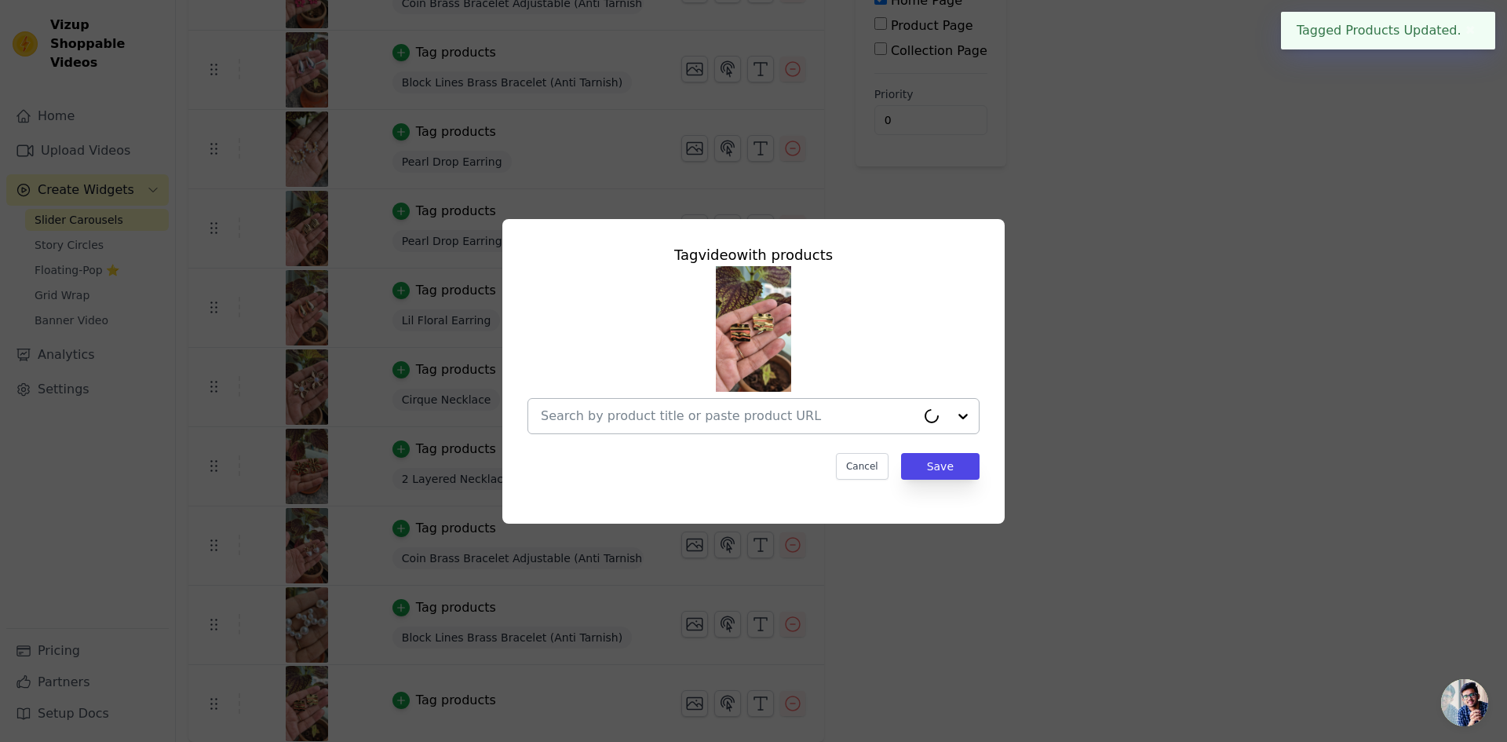
click at [786, 413] on input "text" at bounding box center [728, 415] width 375 height 19
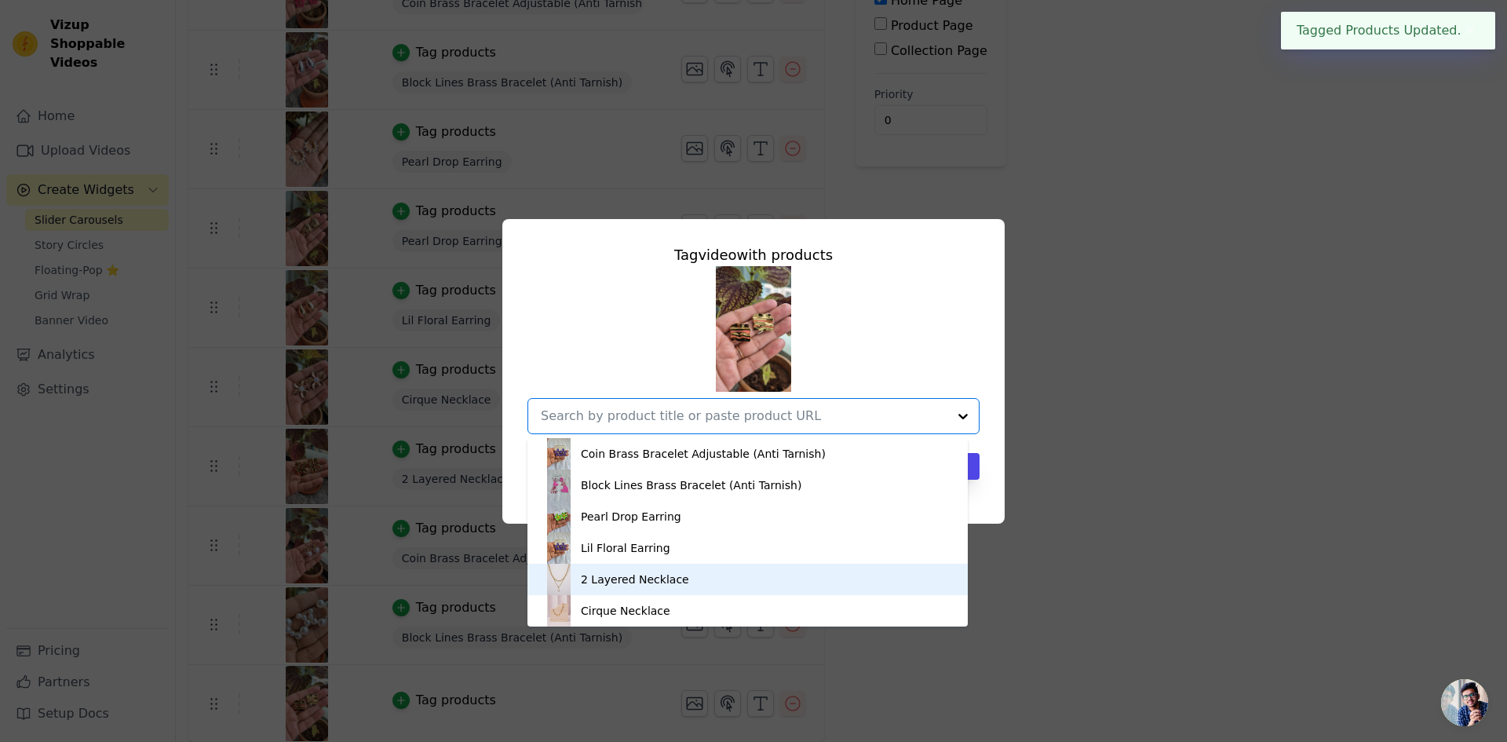
click at [655, 584] on div "2 Layered Necklace" at bounding box center [635, 579] width 108 height 16
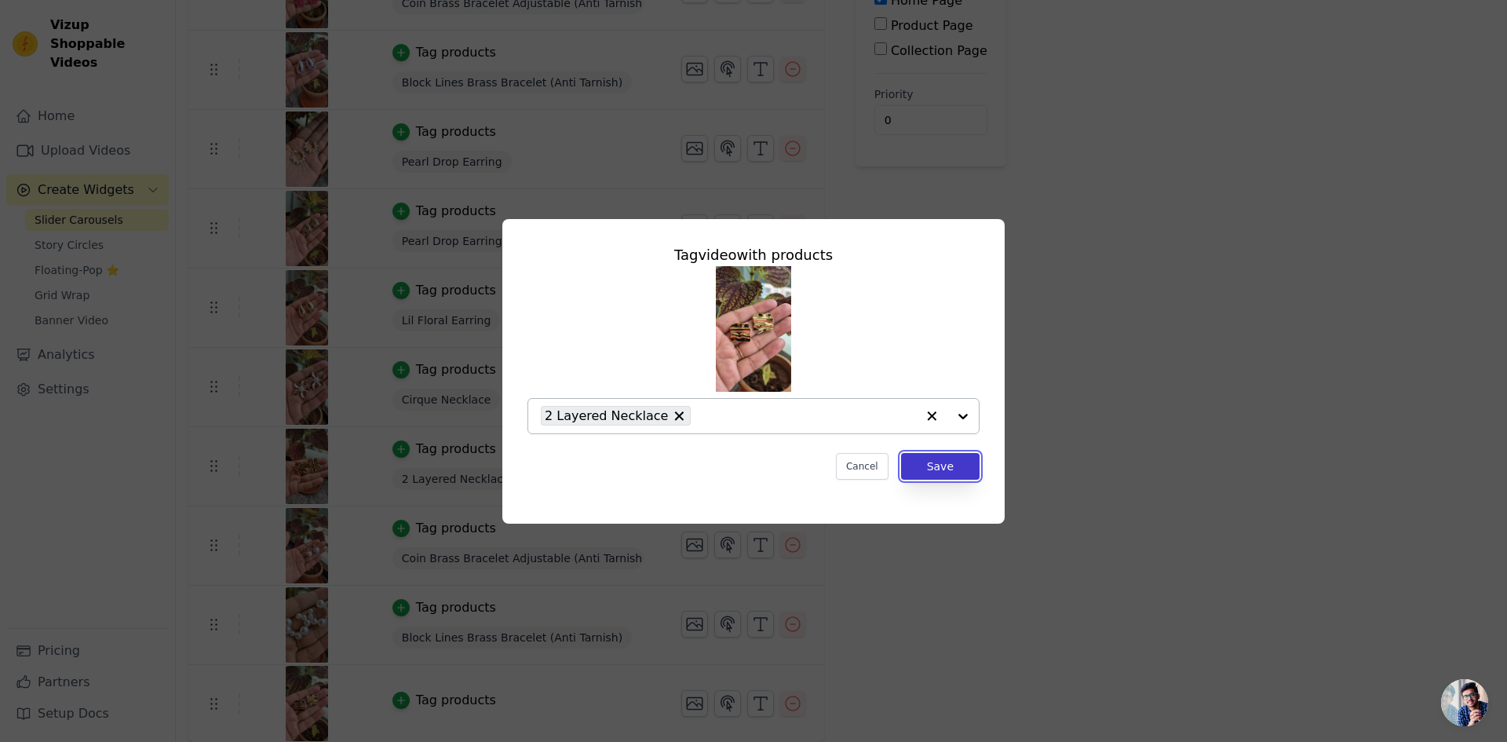
click at [940, 465] on button "Save" at bounding box center [940, 466] width 78 height 27
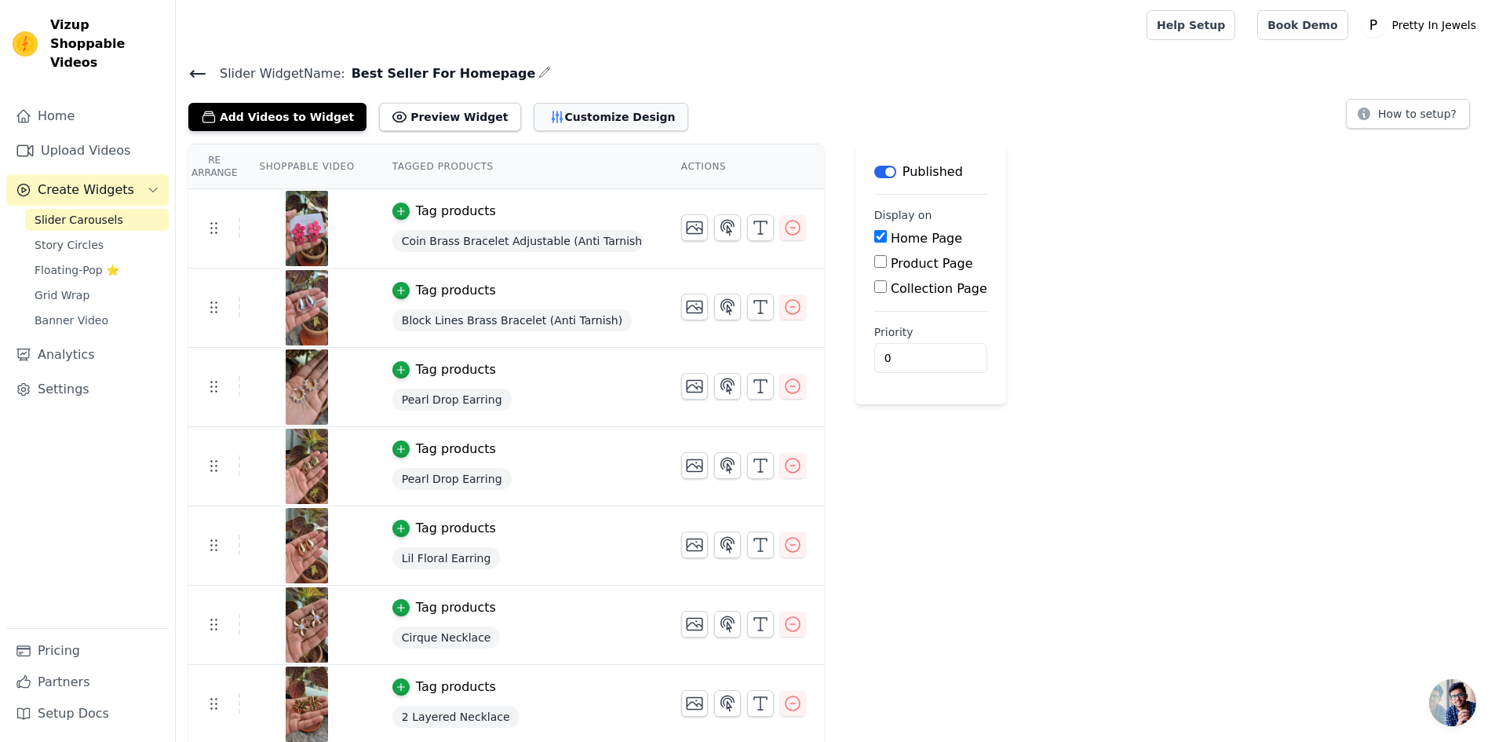
click at [545, 115] on button "Customize Design" at bounding box center [611, 117] width 155 height 28
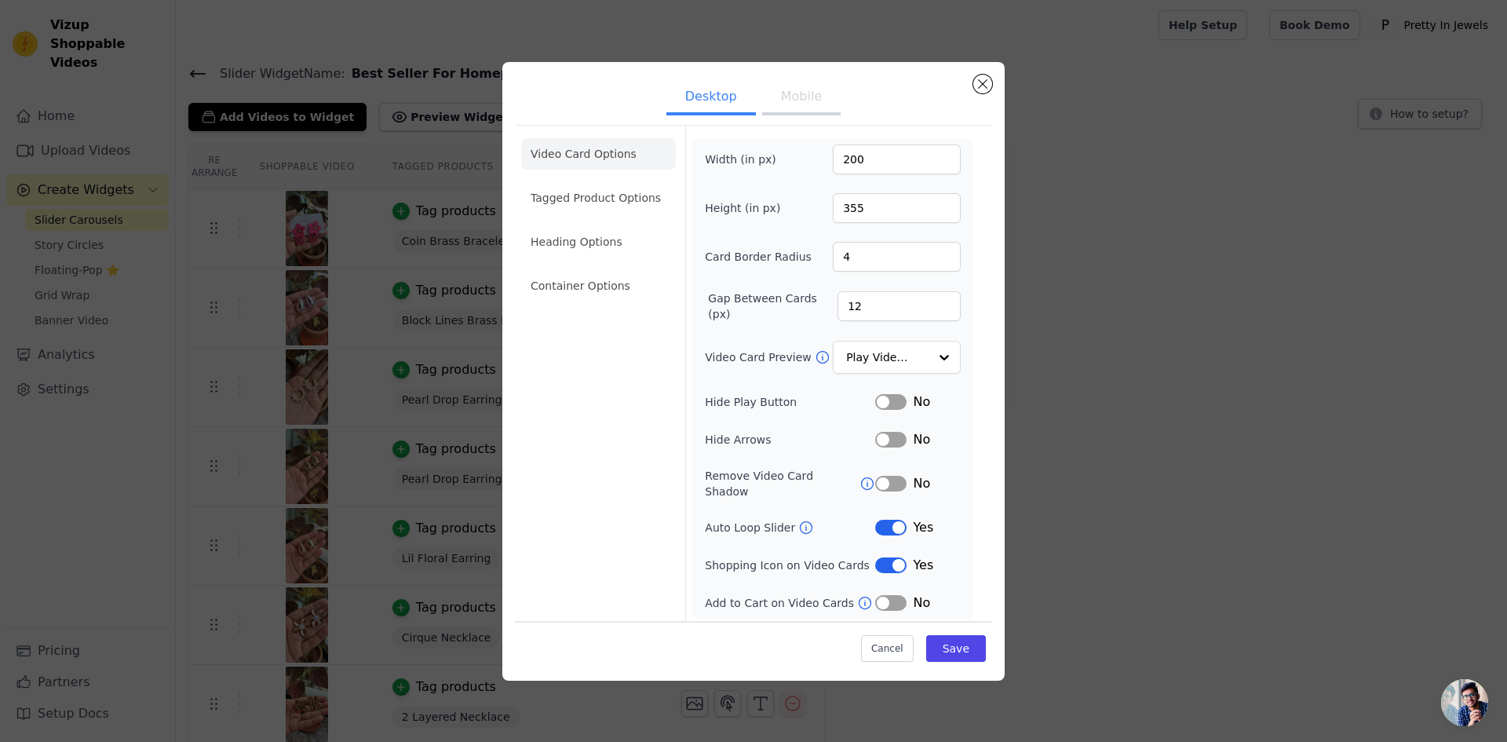
click at [884, 595] on button "Label" at bounding box center [890, 603] width 31 height 16
click at [951, 639] on button "Save" at bounding box center [956, 648] width 60 height 27
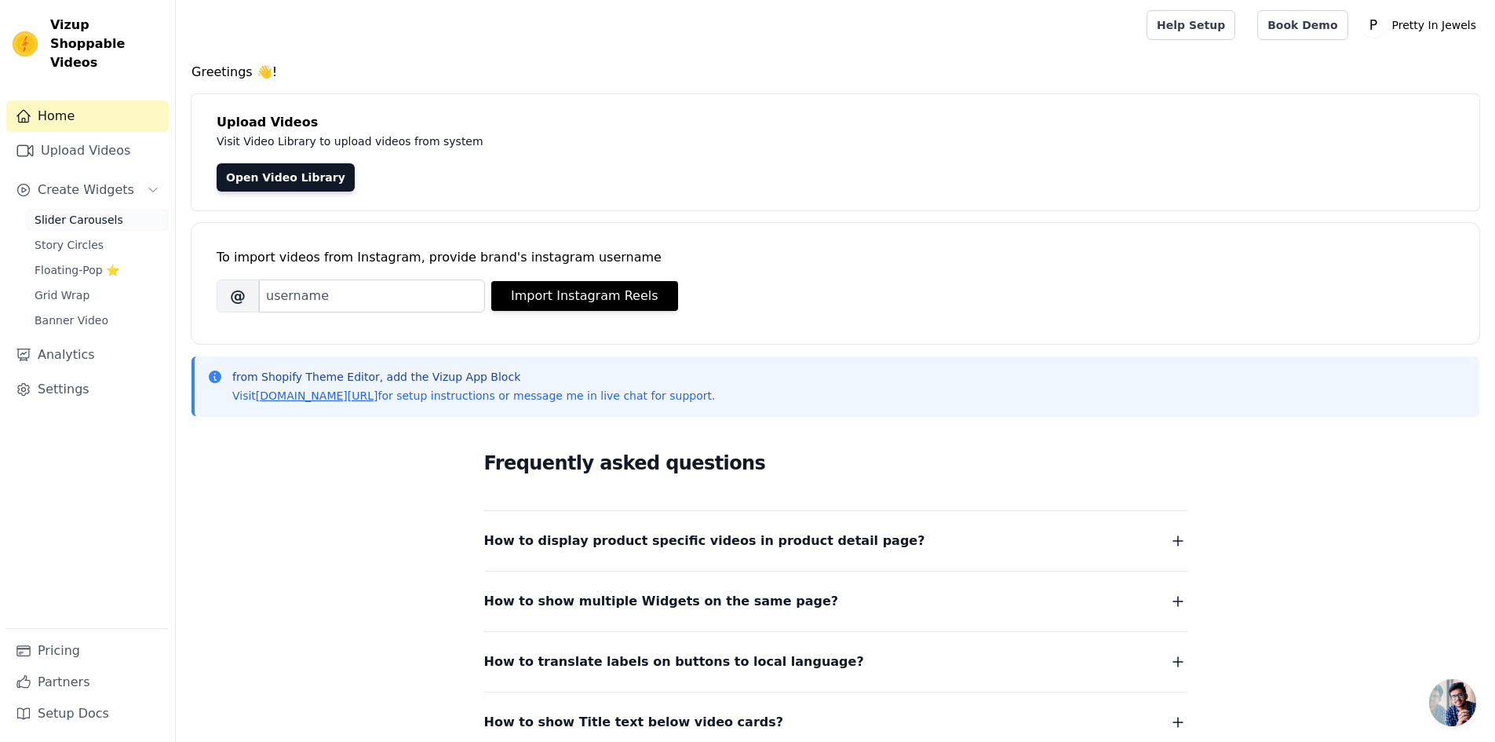
click at [89, 212] on span "Slider Carousels" at bounding box center [79, 220] width 89 height 16
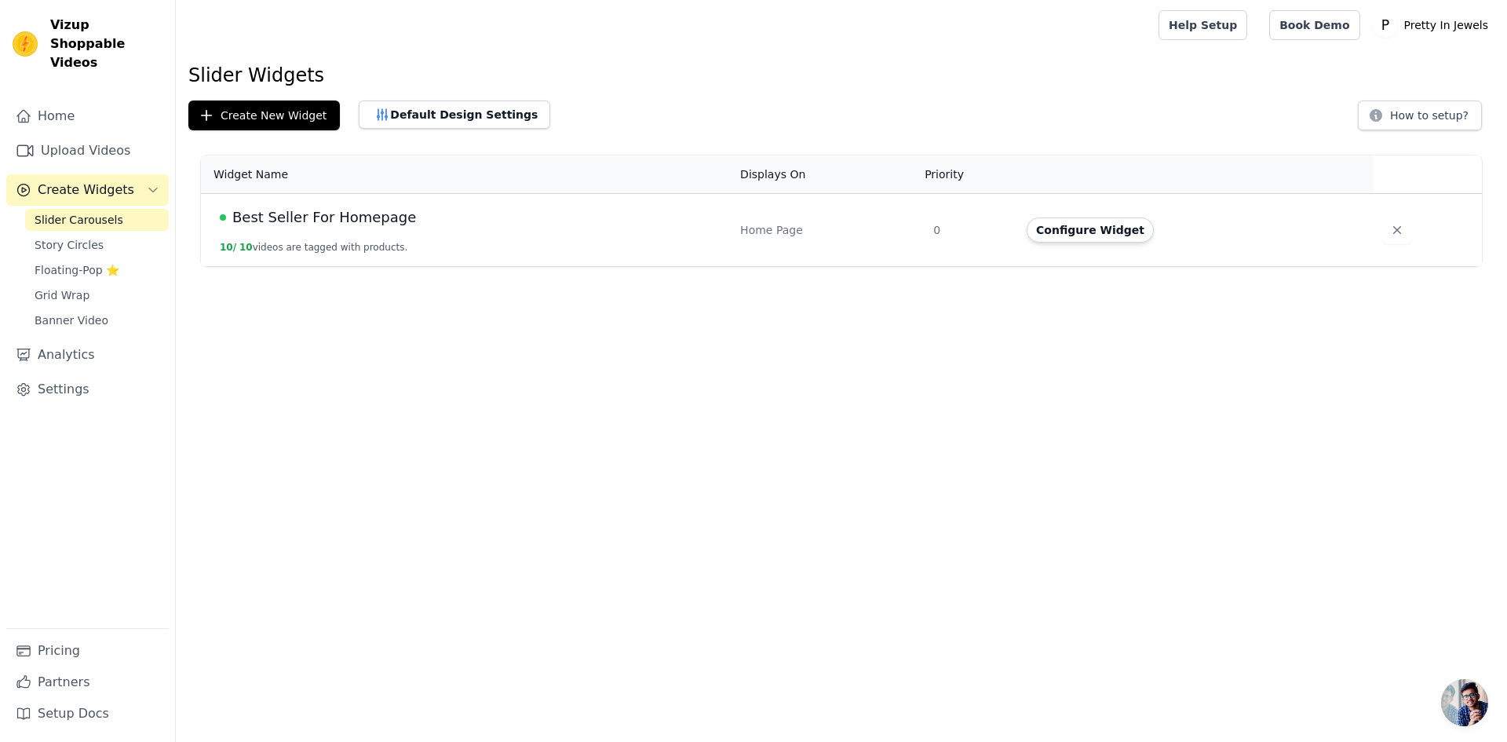
click at [336, 222] on span "Best Seller For Homepage" at bounding box center [324, 217] width 184 height 22
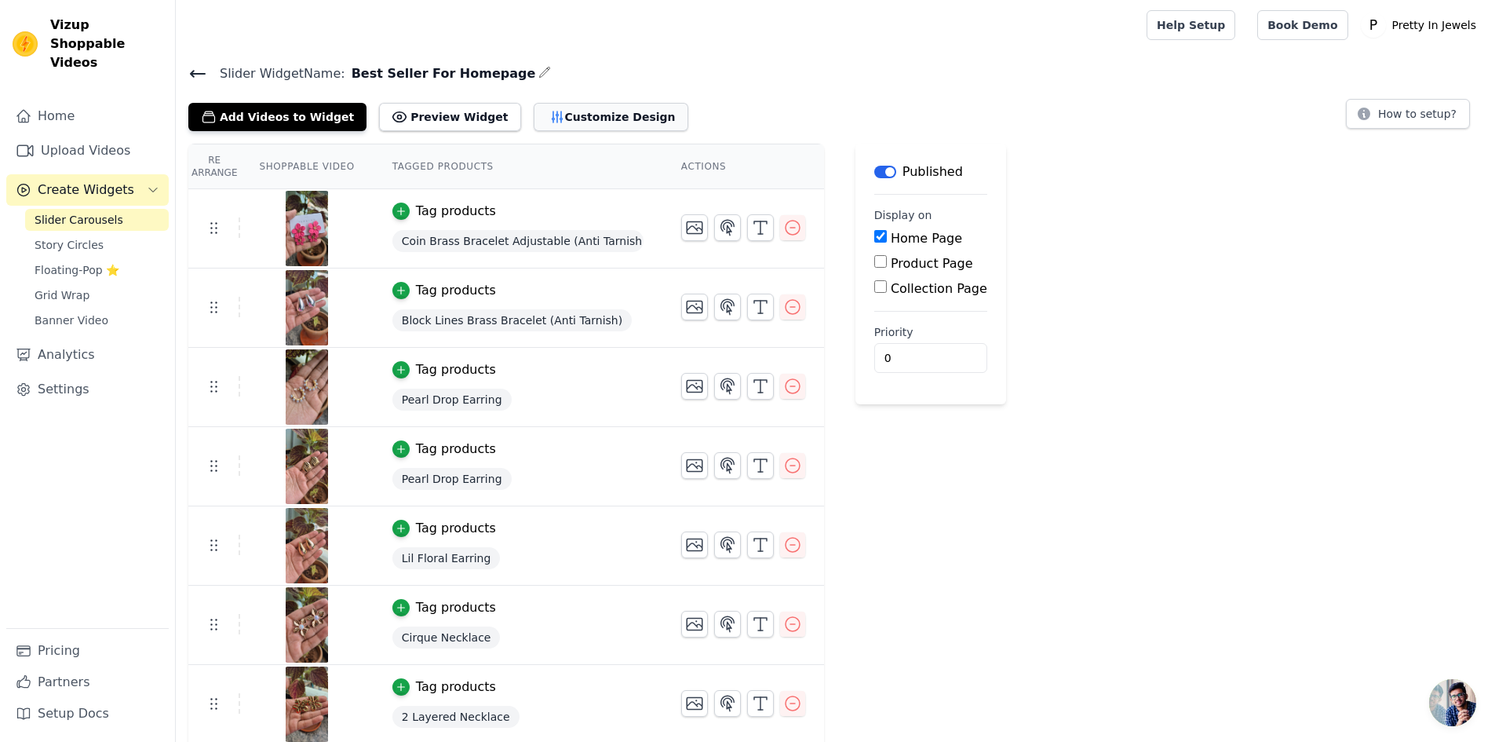
click at [534, 115] on button "Customize Design" at bounding box center [611, 117] width 155 height 28
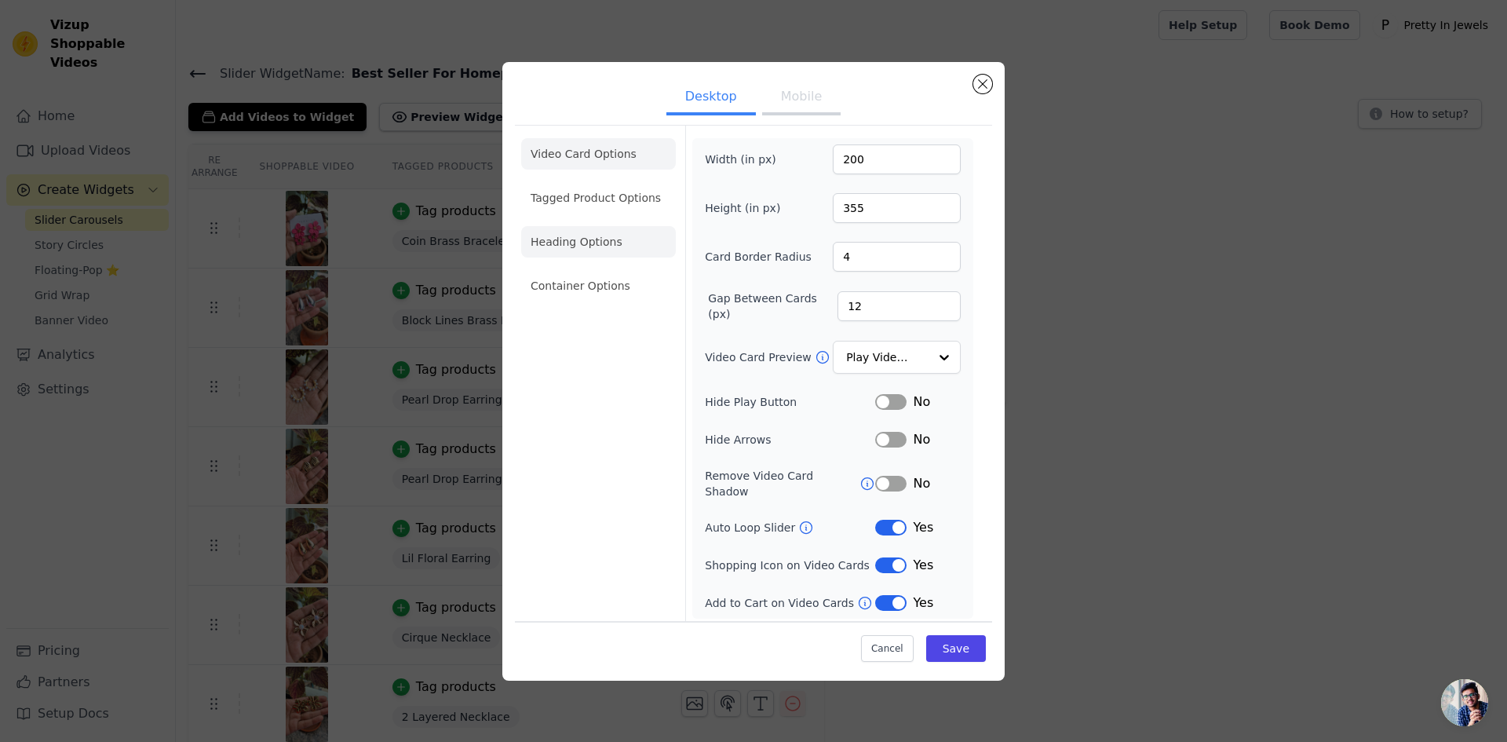
click at [600, 251] on li "Heading Options" at bounding box center [598, 241] width 155 height 31
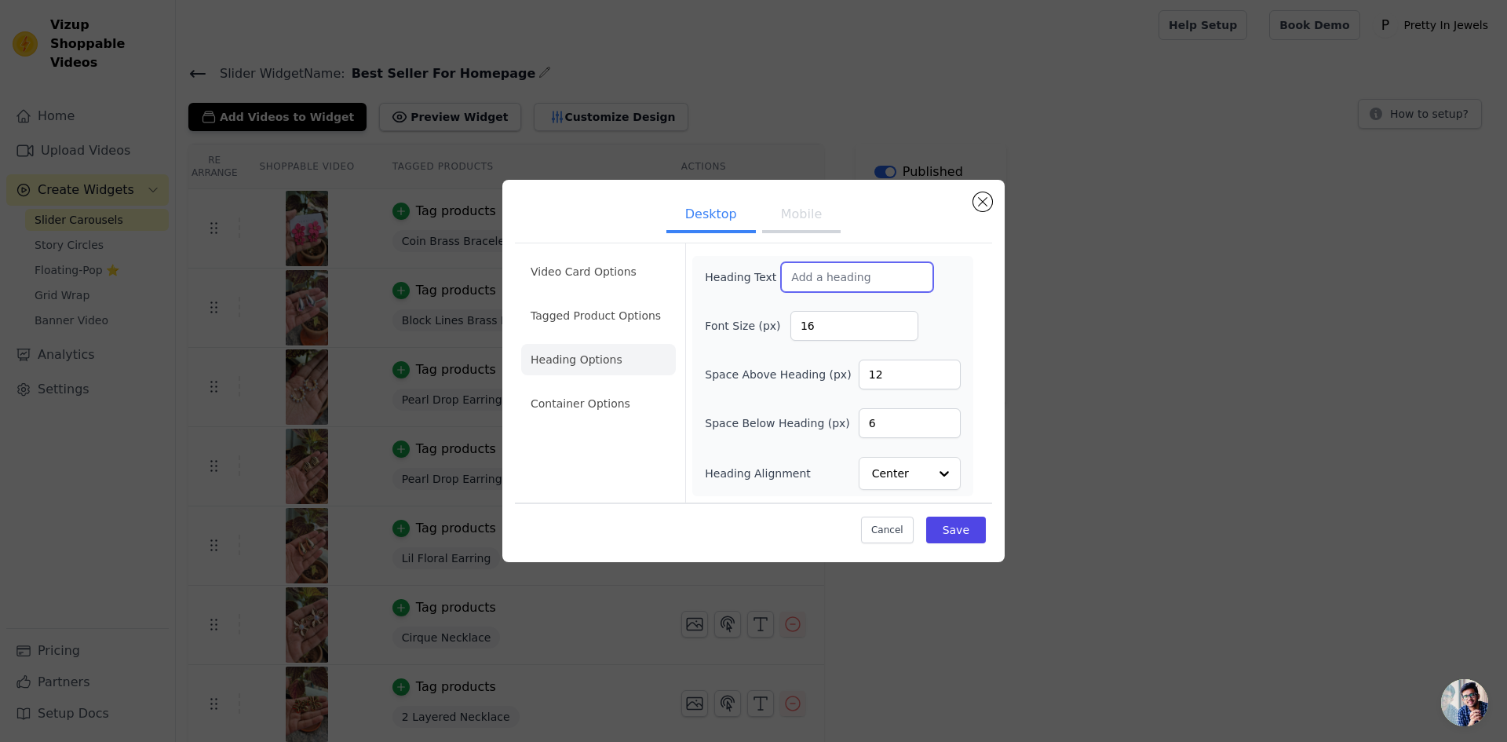
click at [818, 274] on input "Heading Text" at bounding box center [857, 277] width 152 height 30
paste input "text"
click at [808, 270] on input "Heading Text" at bounding box center [857, 277] width 152 height 30
paste input "text"
click at [820, 283] on input "Heading Text" at bounding box center [857, 277] width 152 height 30
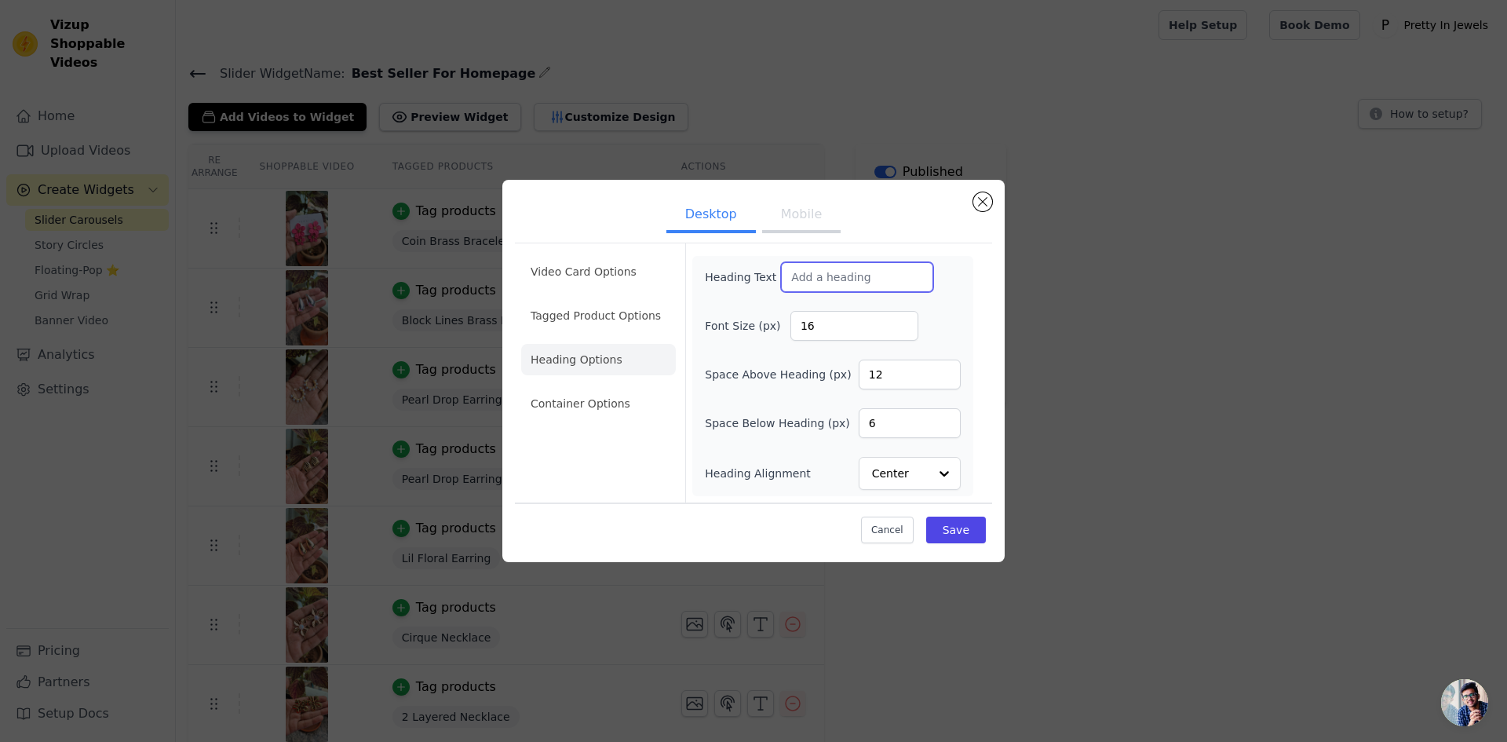
click at [811, 281] on input "Heading Text" at bounding box center [857, 277] width 152 height 30
click at [826, 329] on input "16" at bounding box center [854, 326] width 128 height 30
click at [895, 472] on input "Heading Alignment" at bounding box center [900, 473] width 55 height 31
click at [786, 346] on div "Heading Text Font Size (px) 16 Space Above Heading (px) 12 Space Below Heading …" at bounding box center [833, 376] width 256 height 228
click at [828, 273] on input "Heading Text" at bounding box center [857, 277] width 152 height 30
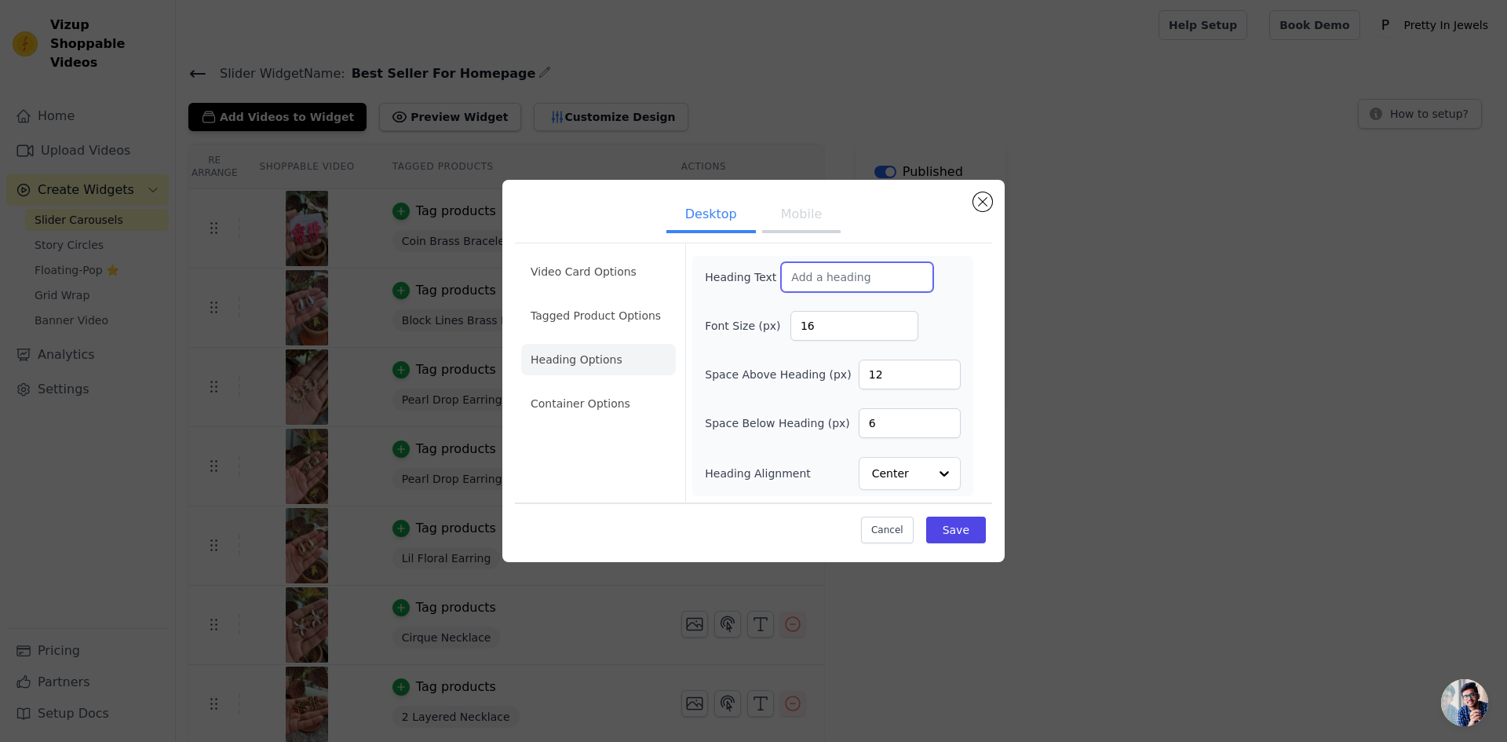
click at [866, 283] on input "Heading Text" at bounding box center [857, 277] width 152 height 30
click at [609, 335] on ul "Video Card Options Tagged Product Options Heading Options Container Options" at bounding box center [598, 338] width 155 height 176
click at [616, 388] on li "Tagged Product Options" at bounding box center [598, 403] width 155 height 31
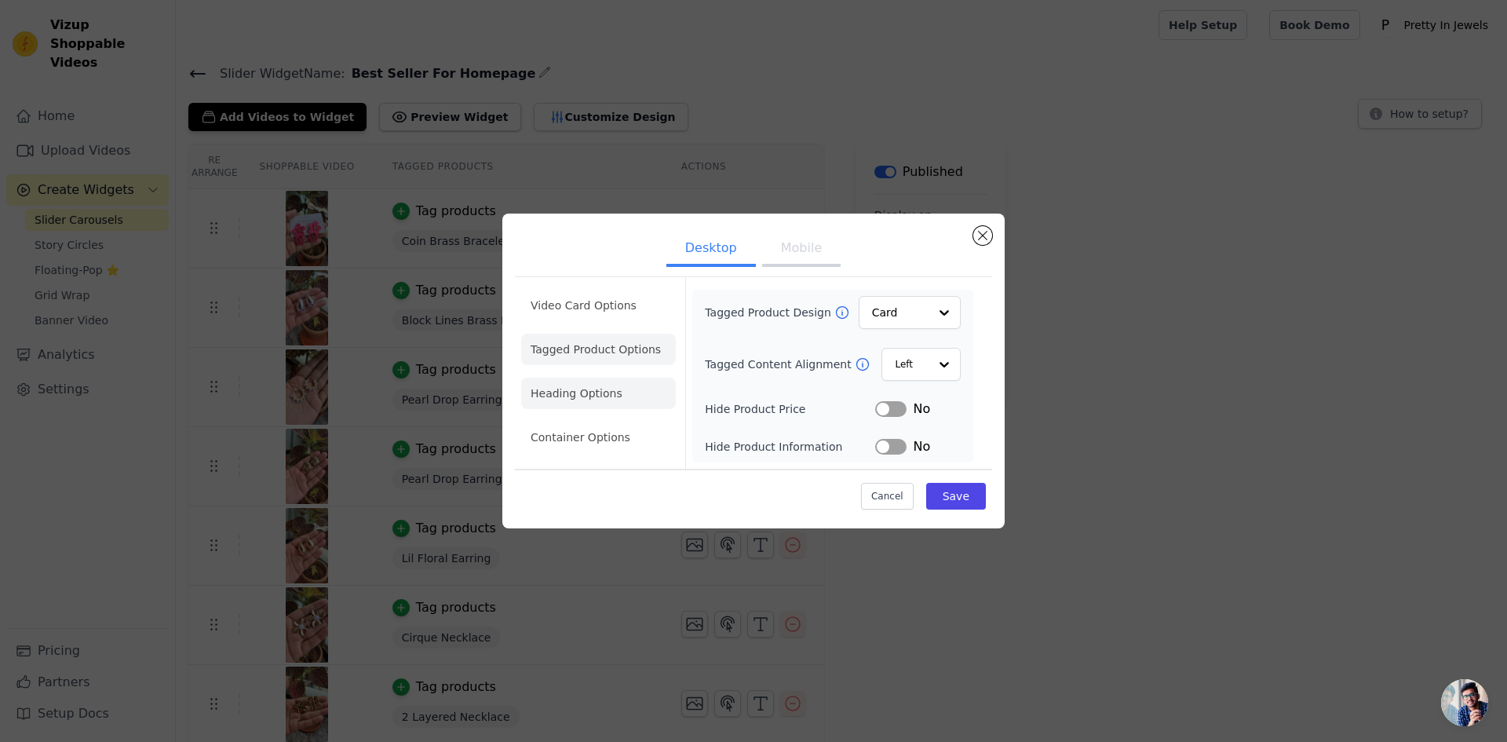
click at [597, 391] on li "Heading Options" at bounding box center [598, 392] width 155 height 31
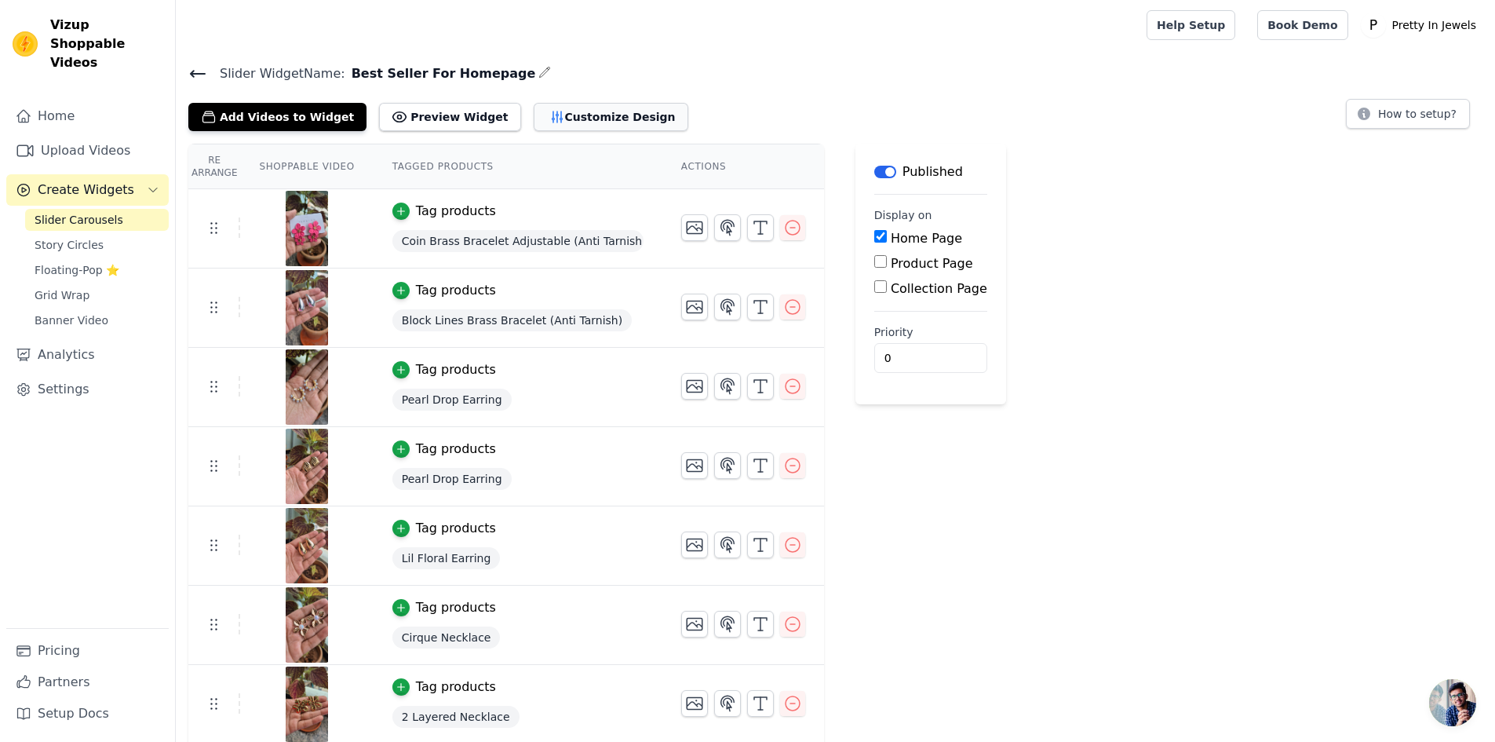
click at [545, 118] on button "Customize Design" at bounding box center [611, 117] width 155 height 28
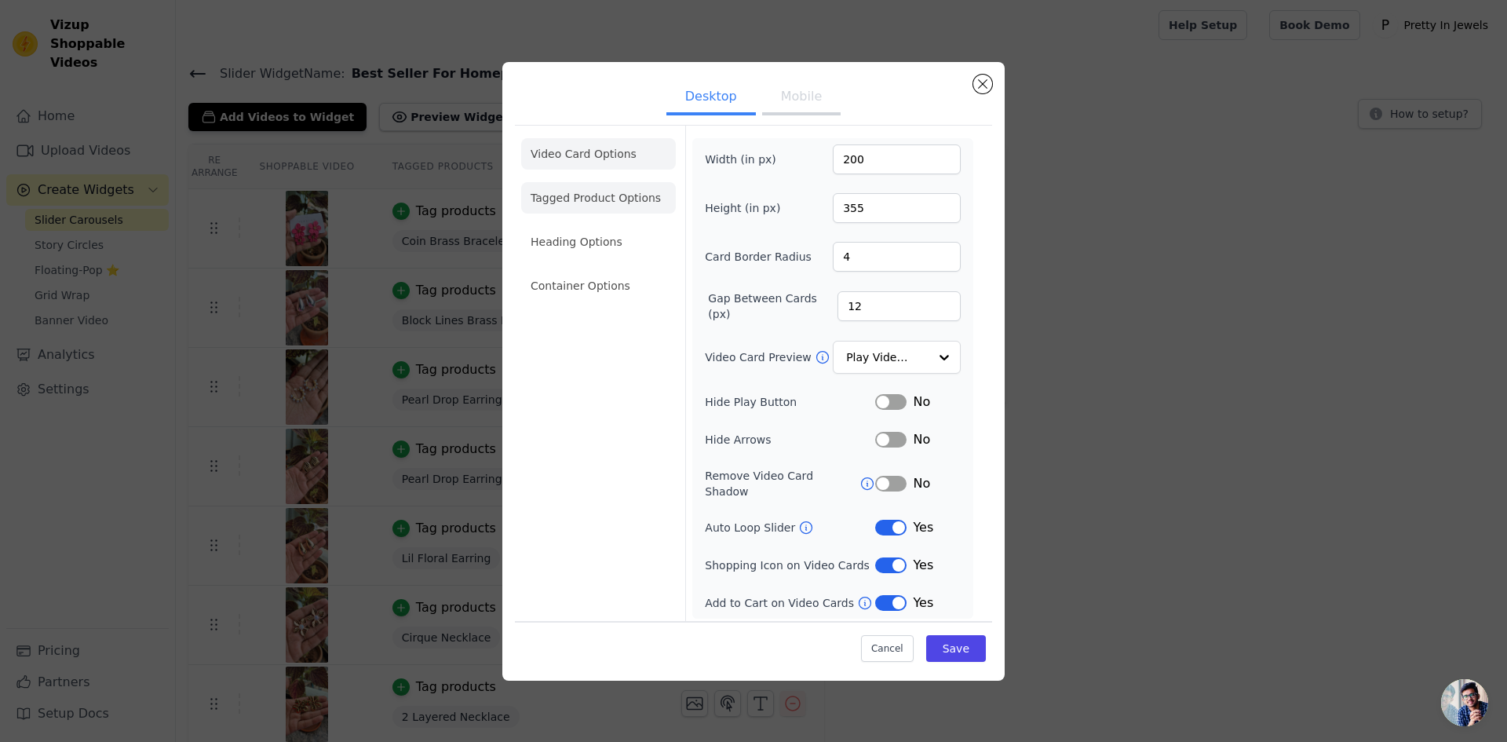
click at [604, 270] on li "Tagged Product Options" at bounding box center [598, 285] width 155 height 31
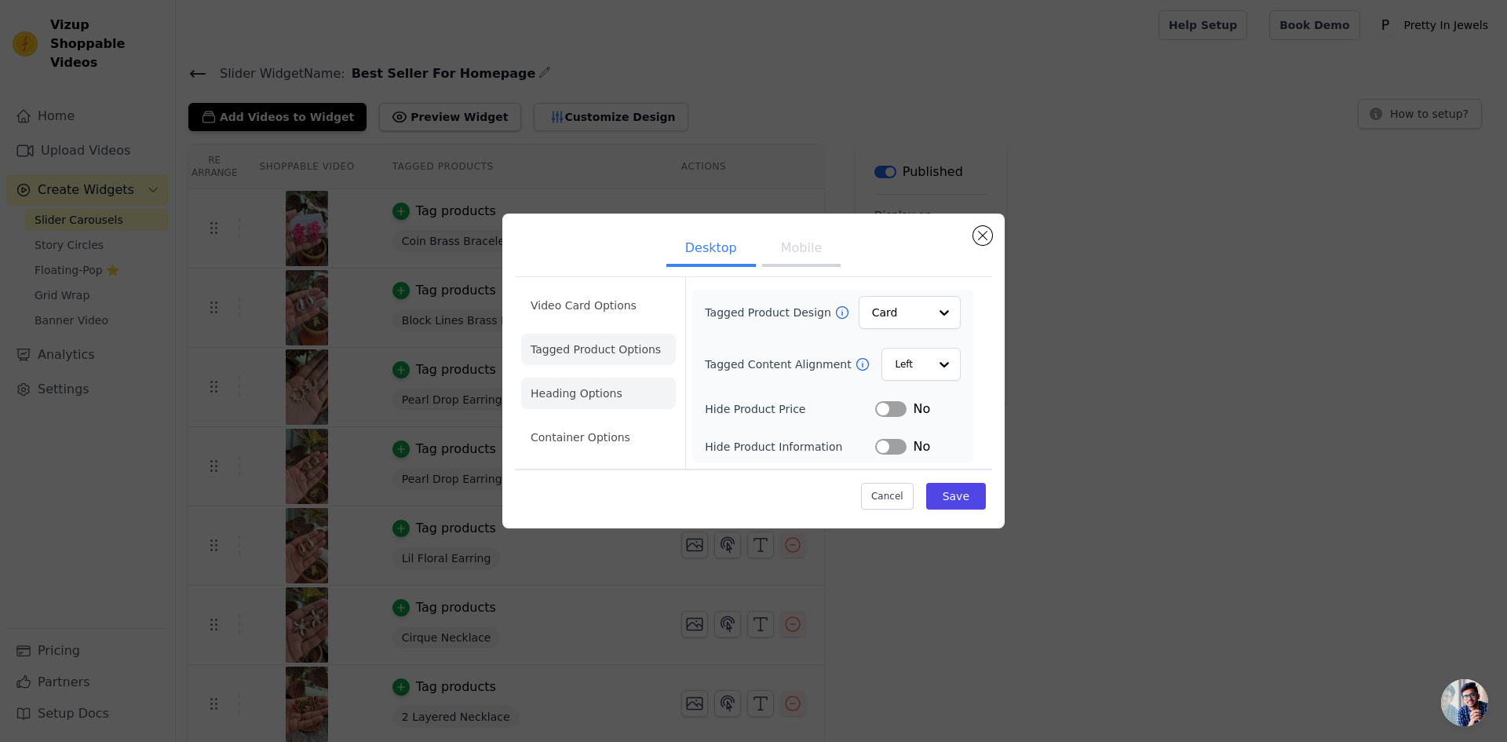
click at [578, 385] on li "Heading Options" at bounding box center [598, 392] width 155 height 31
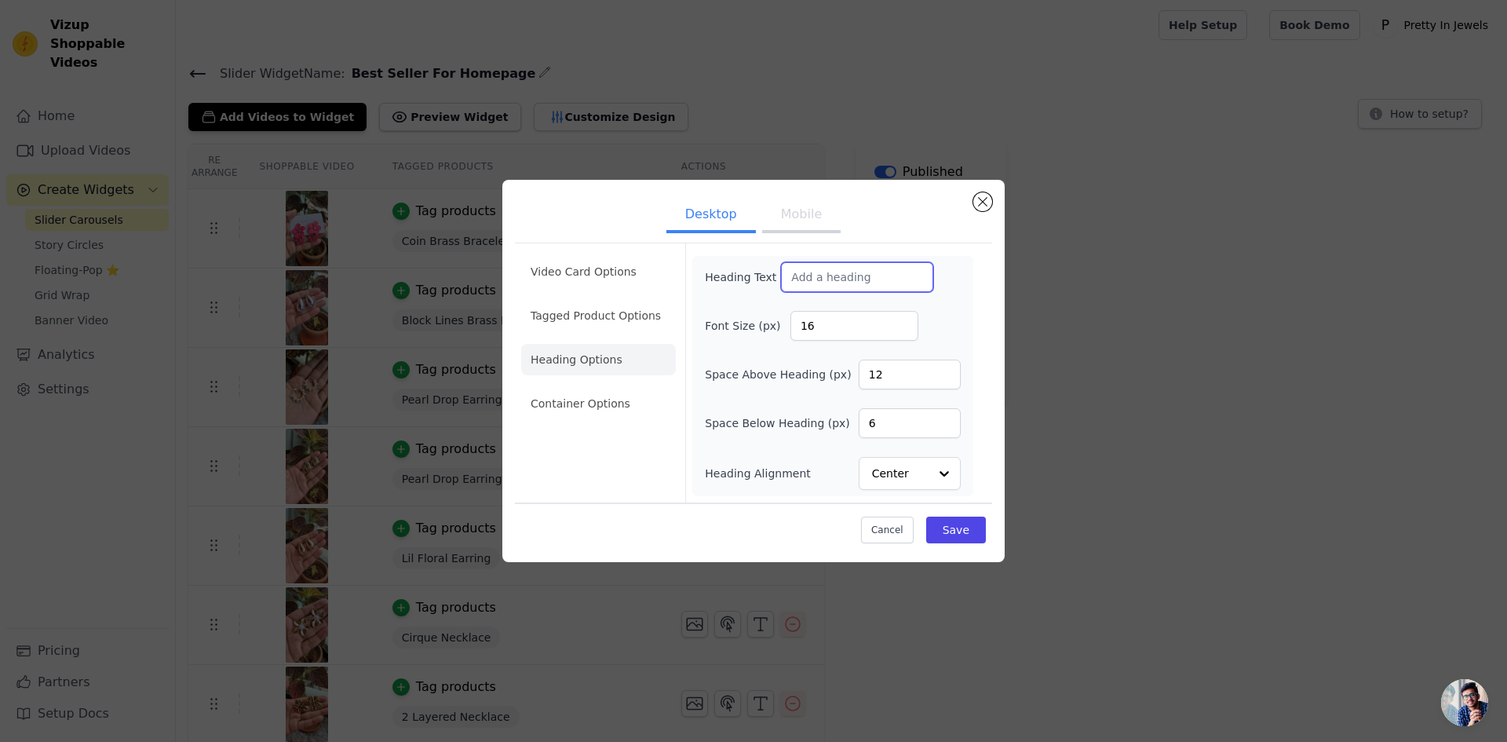
click at [855, 264] on input "Heading Text" at bounding box center [857, 277] width 152 height 30
click at [615, 300] on li "Video Card Options" at bounding box center [598, 315] width 155 height 31
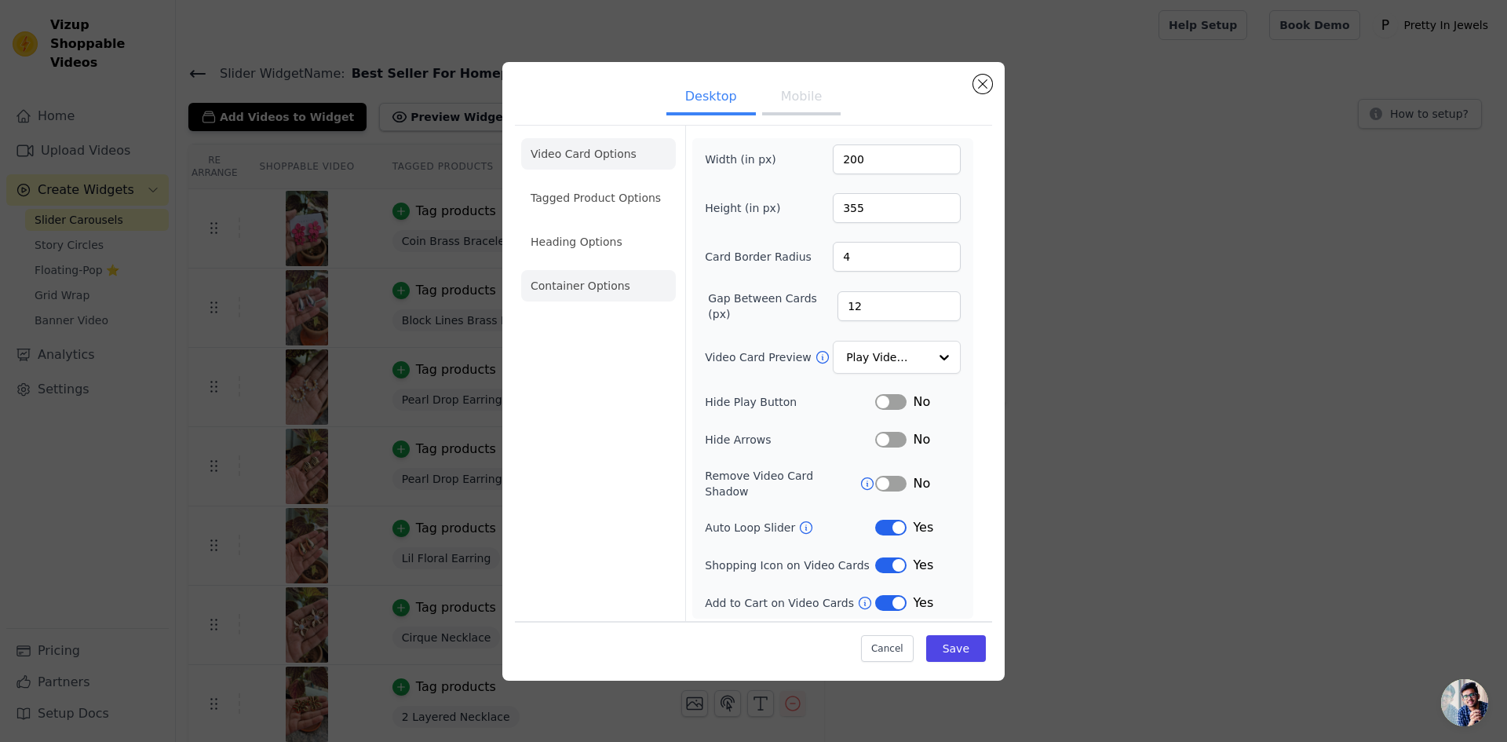
click at [632, 286] on li "Container Options" at bounding box center [598, 285] width 155 height 31
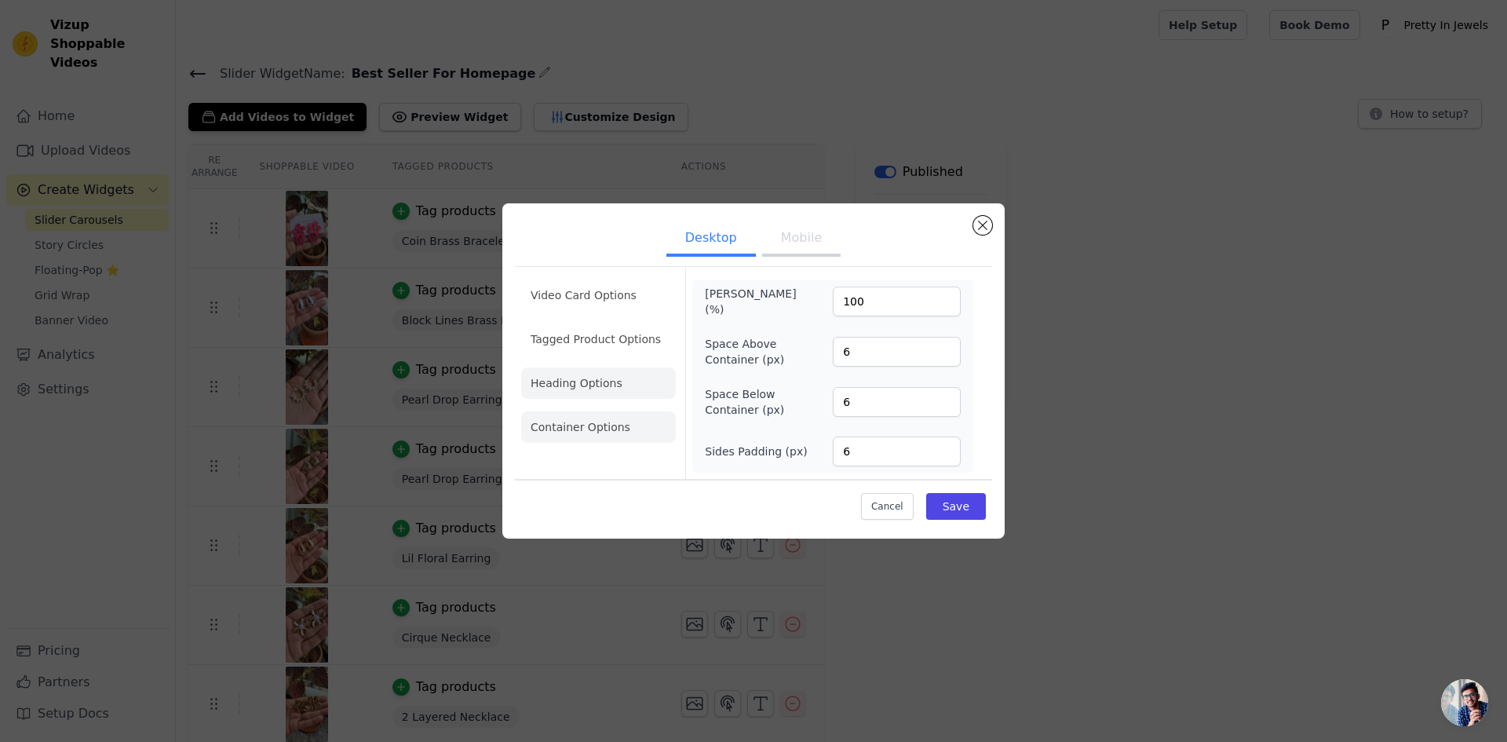
click at [614, 392] on li "Heading Options" at bounding box center [598, 382] width 155 height 31
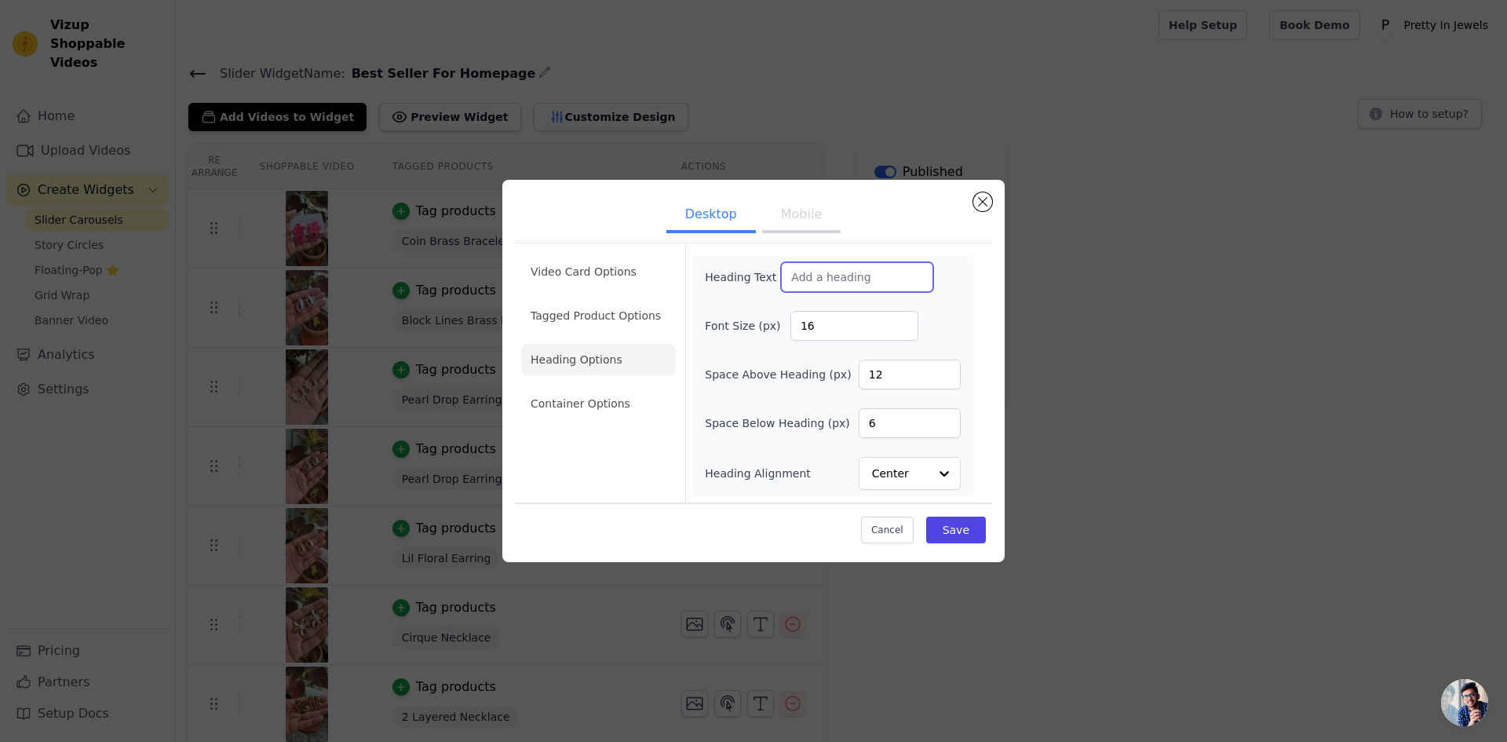
click at [833, 283] on input "Heading Text" at bounding box center [857, 277] width 152 height 30
click at [796, 213] on button "Mobile" at bounding box center [801, 216] width 78 height 35
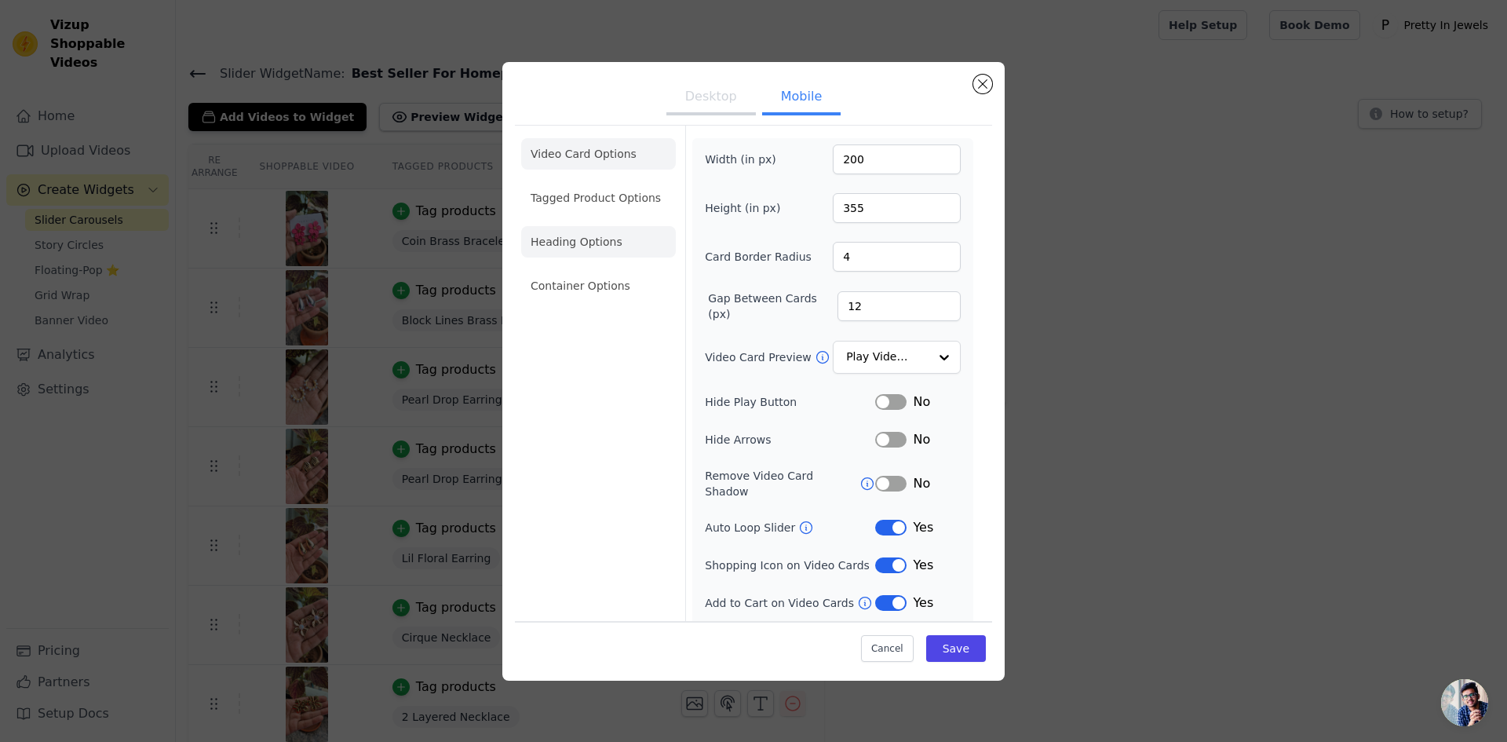
click at [627, 234] on li "Heading Options" at bounding box center [598, 241] width 155 height 31
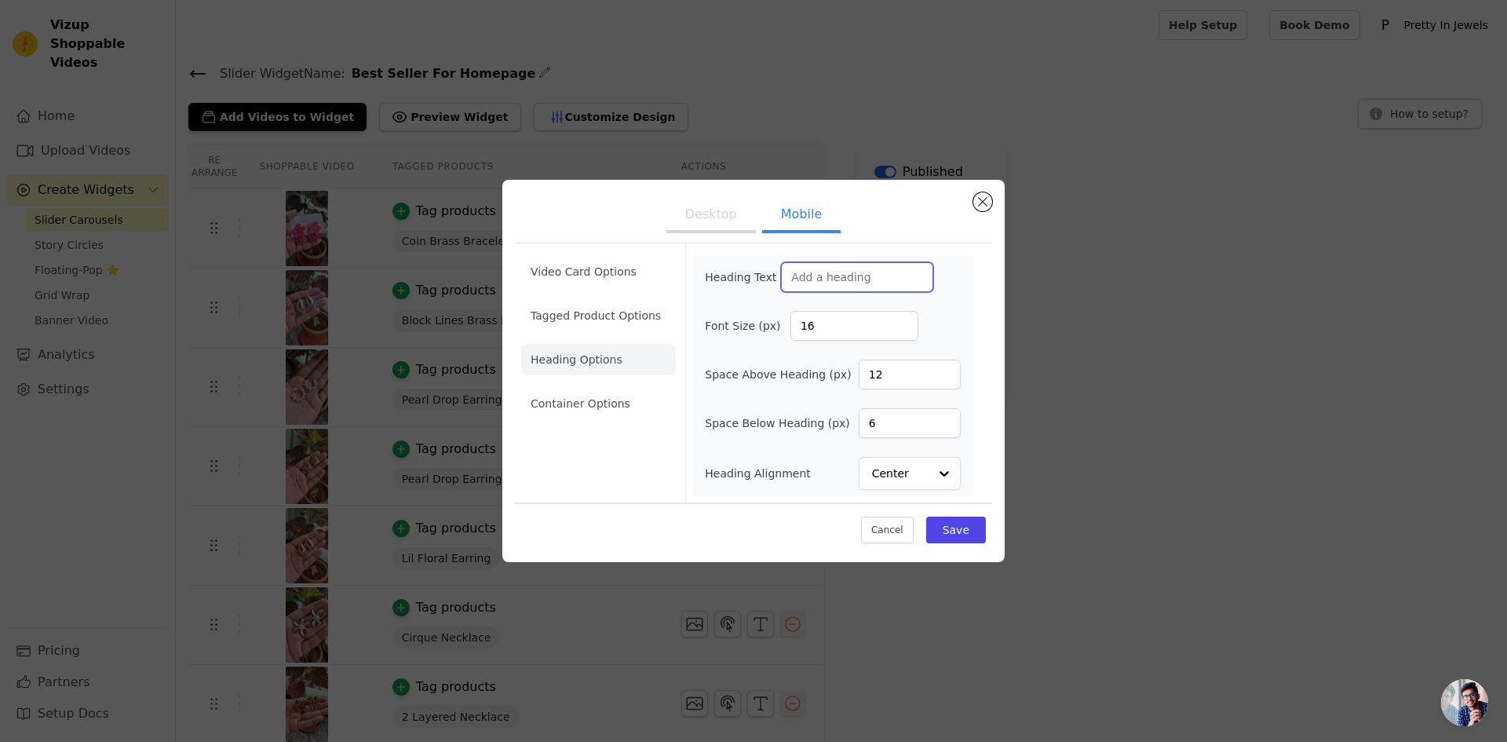
click at [839, 277] on input "Heading Text" at bounding box center [857, 277] width 152 height 30
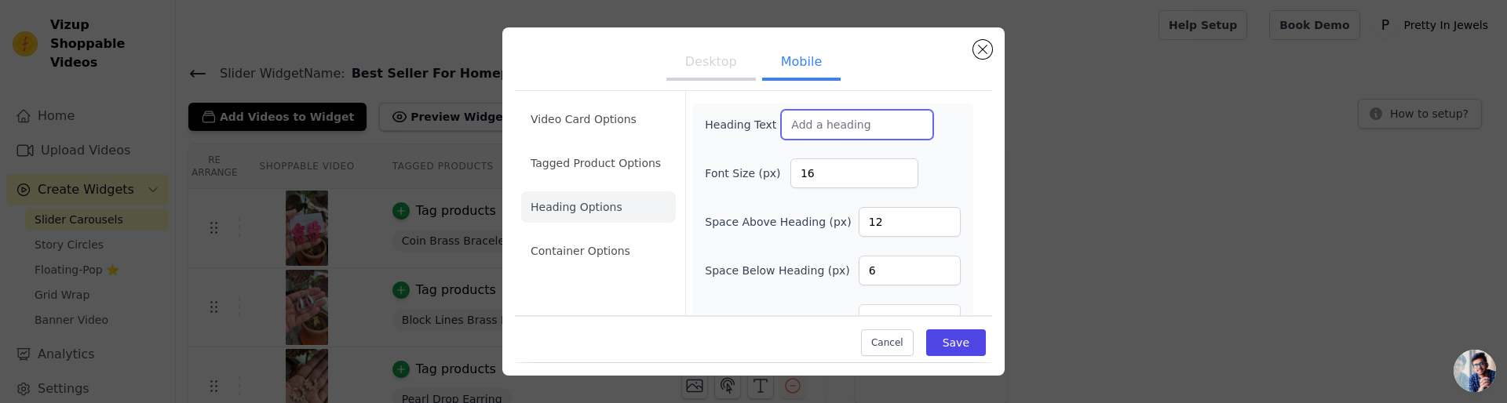
click at [800, 126] on input "text" at bounding box center [857, 125] width 152 height 30
click at [810, 136] on input "text" at bounding box center [857, 125] width 152 height 30
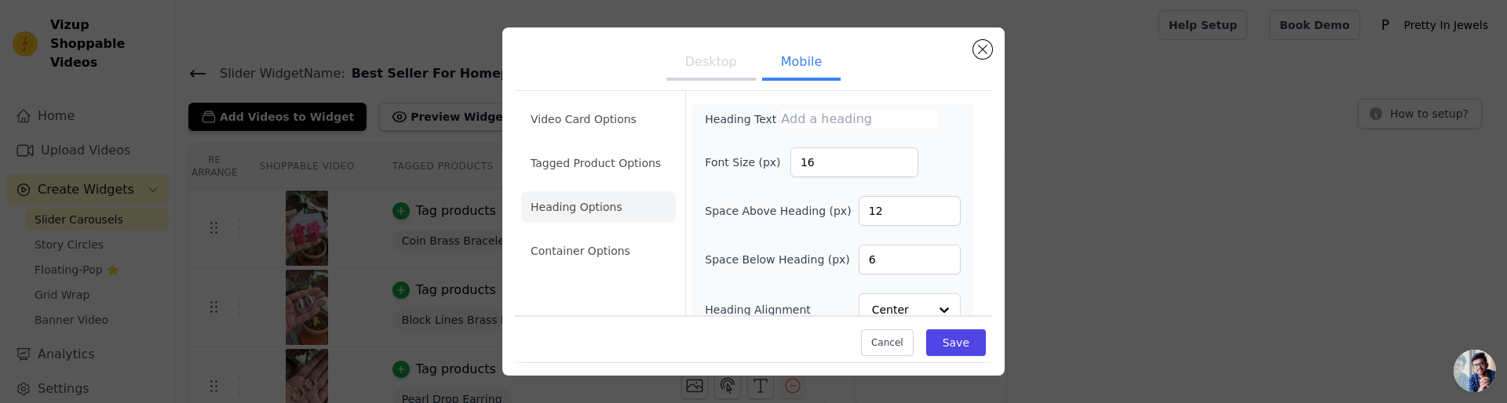
click at [821, 115] on input "text" at bounding box center [859, 119] width 157 height 19
click at [833, 113] on input "text" at bounding box center [859, 119] width 157 height 19
click at [830, 115] on input "text" at bounding box center [859, 119] width 157 height 19
click at [614, 246] on li "Container Options" at bounding box center [598, 250] width 155 height 31
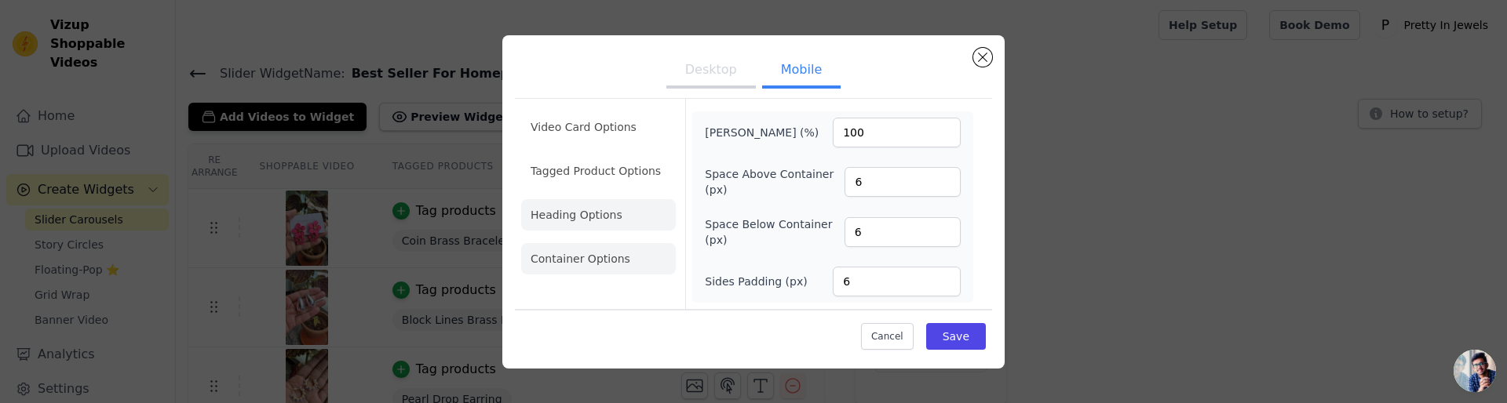
click at [607, 218] on li "Heading Options" at bounding box center [598, 214] width 155 height 31
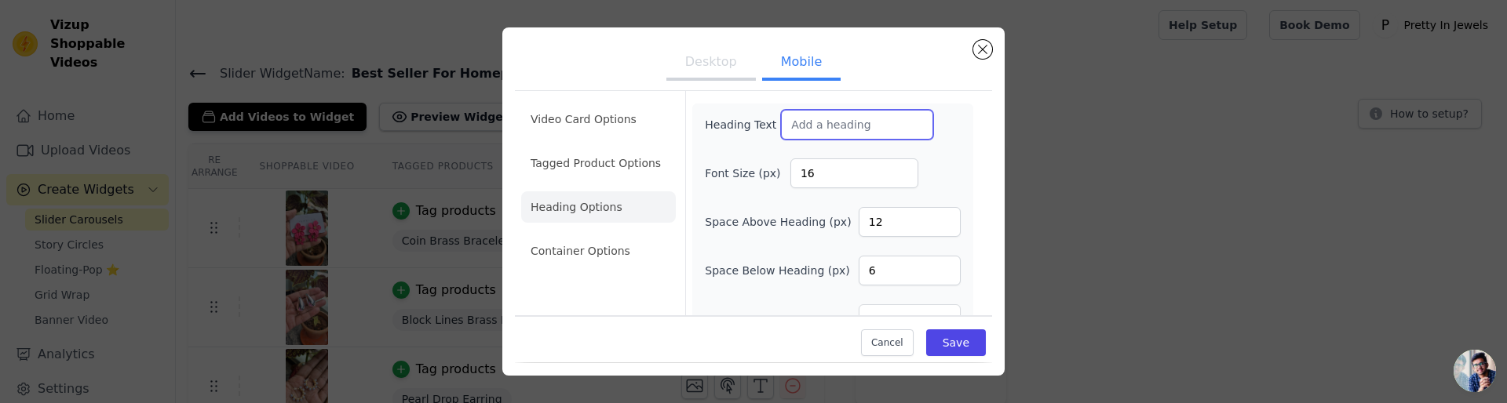
click at [806, 137] on input "Heading Text" at bounding box center [857, 125] width 152 height 30
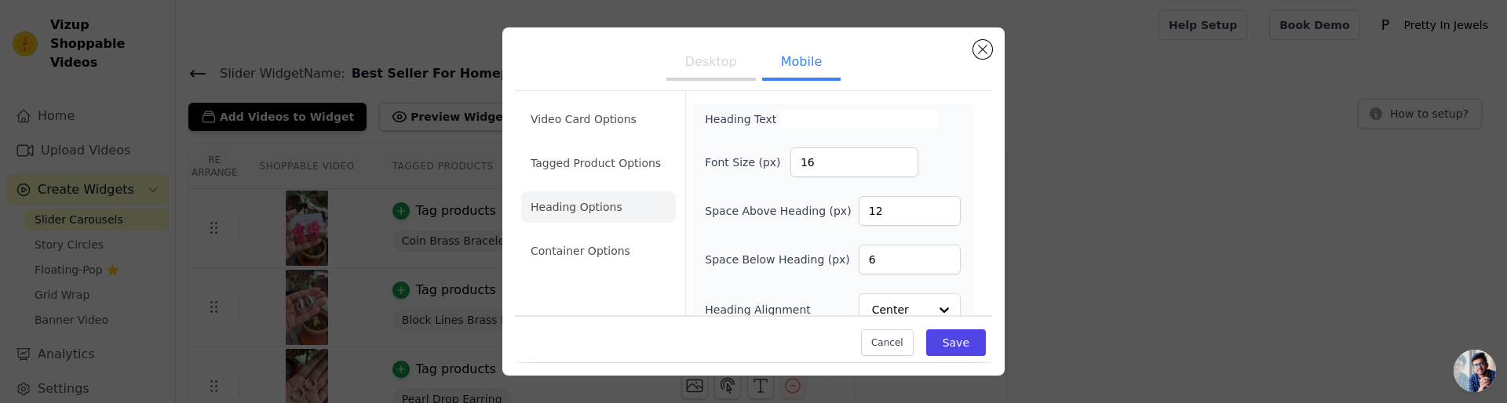
click at [811, 111] on input "text" at bounding box center [859, 119] width 157 height 19
click at [716, 65] on button "Desktop" at bounding box center [710, 63] width 89 height 35
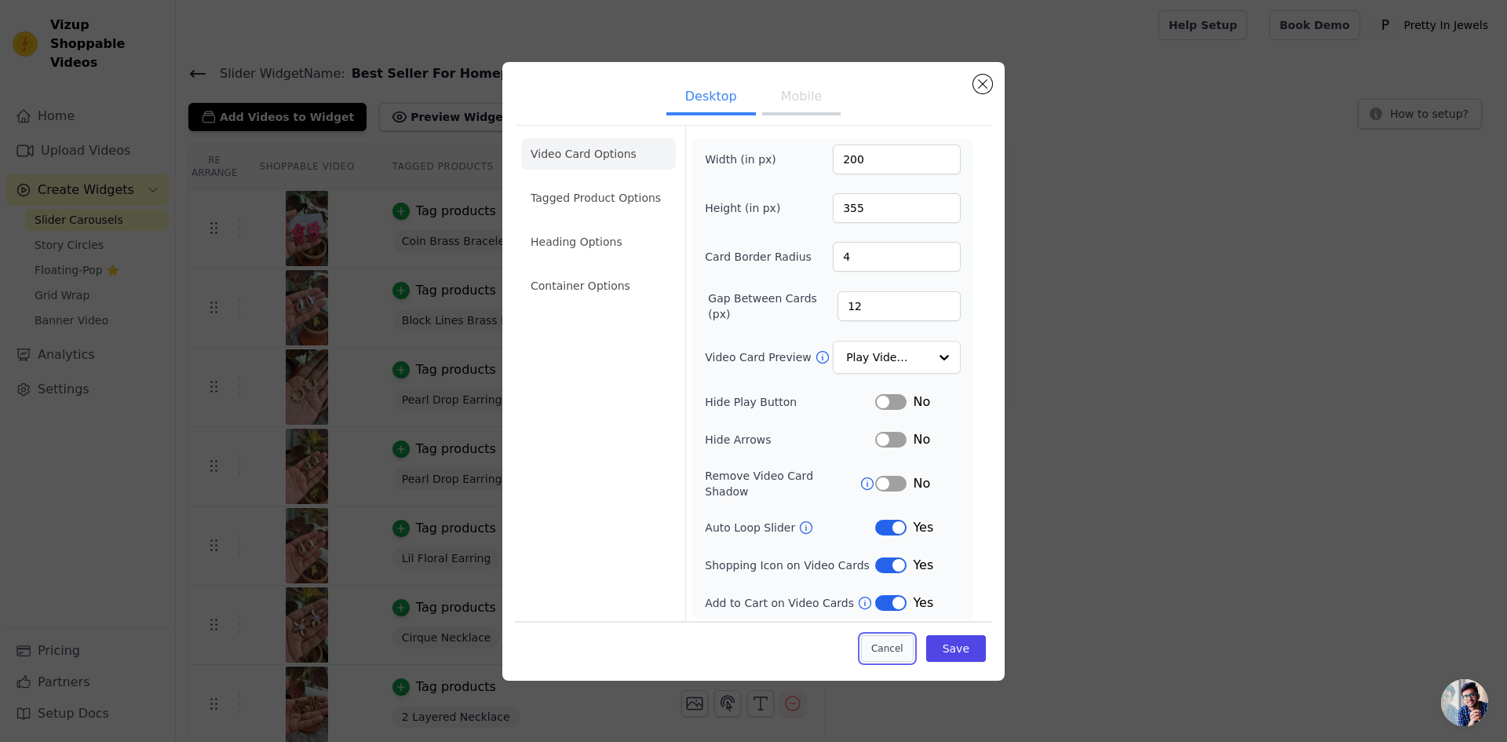
click at [885, 641] on button "Cancel" at bounding box center [887, 648] width 53 height 27
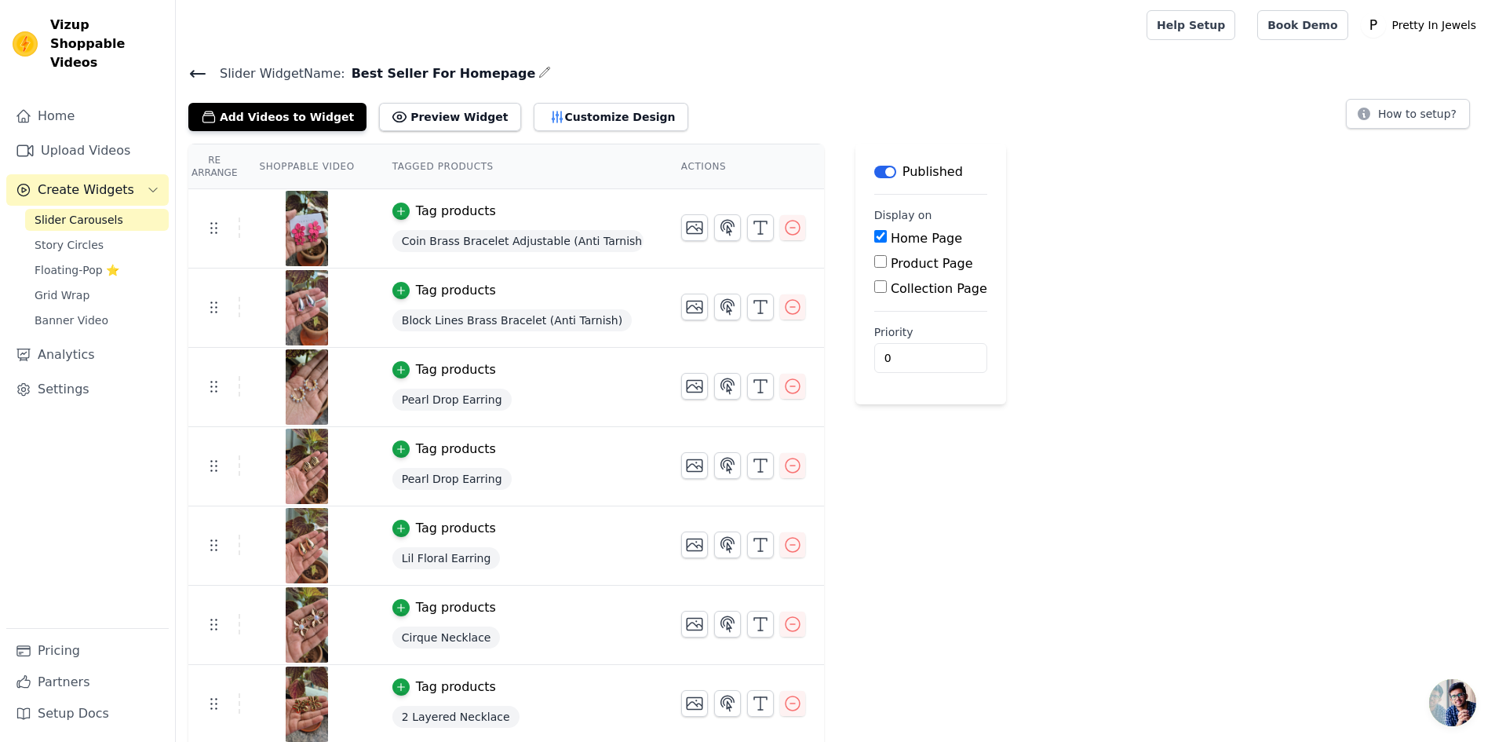
click at [425, 72] on span "Best Seller For Homepage" at bounding box center [440, 73] width 191 height 19
click at [567, 58] on main "Slider Widget Name: Best Seller For Homepage Add Videos to Widget Preview Widge…" at bounding box center [835, 515] width 1319 height 931
